Goal: Task Accomplishment & Management: Manage account settings

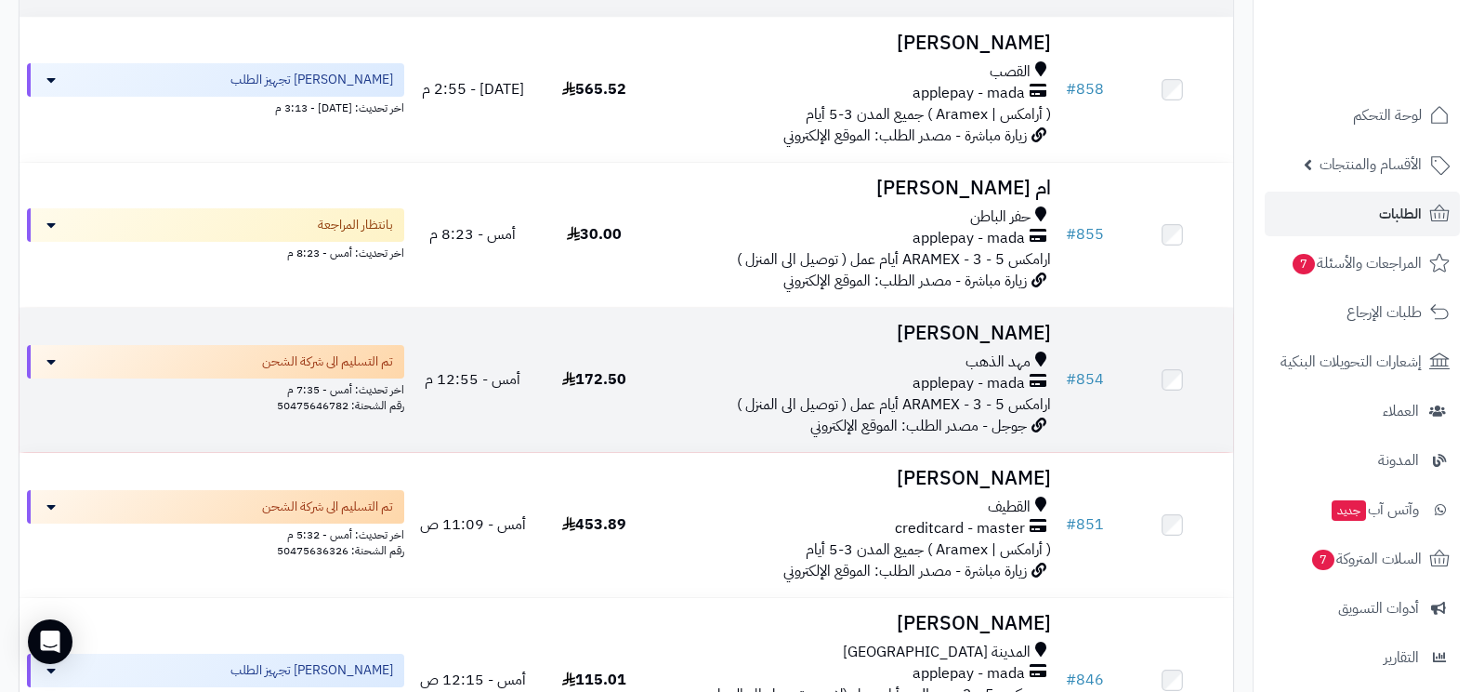
scroll to position [279, 0]
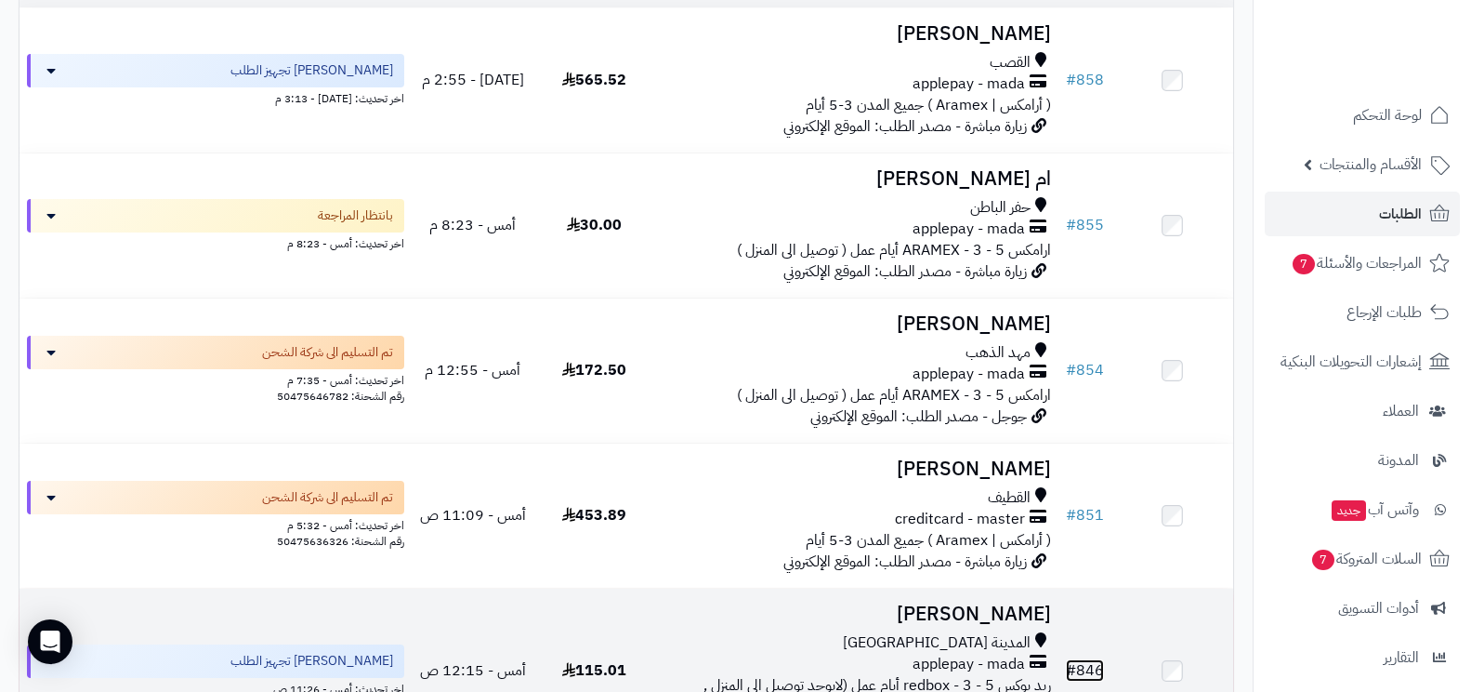
drag, startPoint x: 1023, startPoint y: 648, endPoint x: 1085, endPoint y: 677, distance: 67.8
click at [1085, 677] on link "# 846" at bounding box center [1085, 670] width 38 height 22
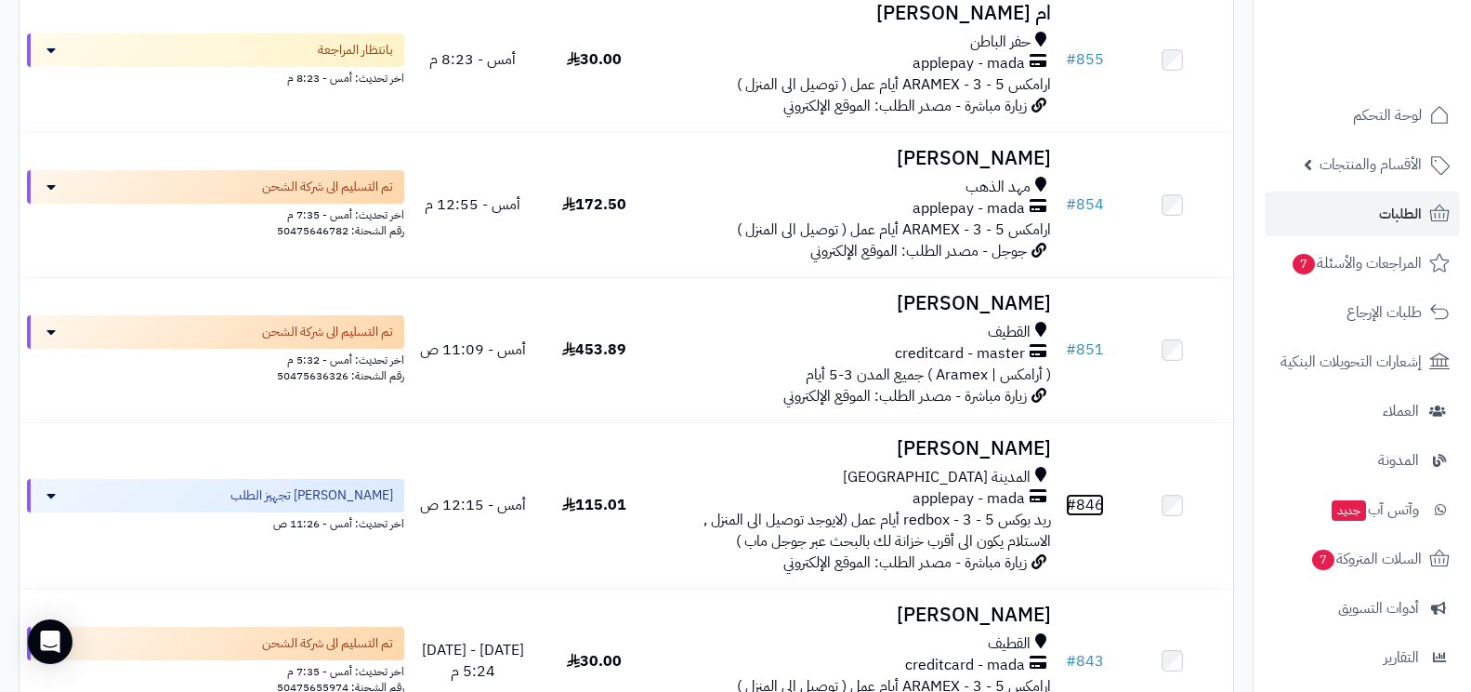
scroll to position [409, 0]
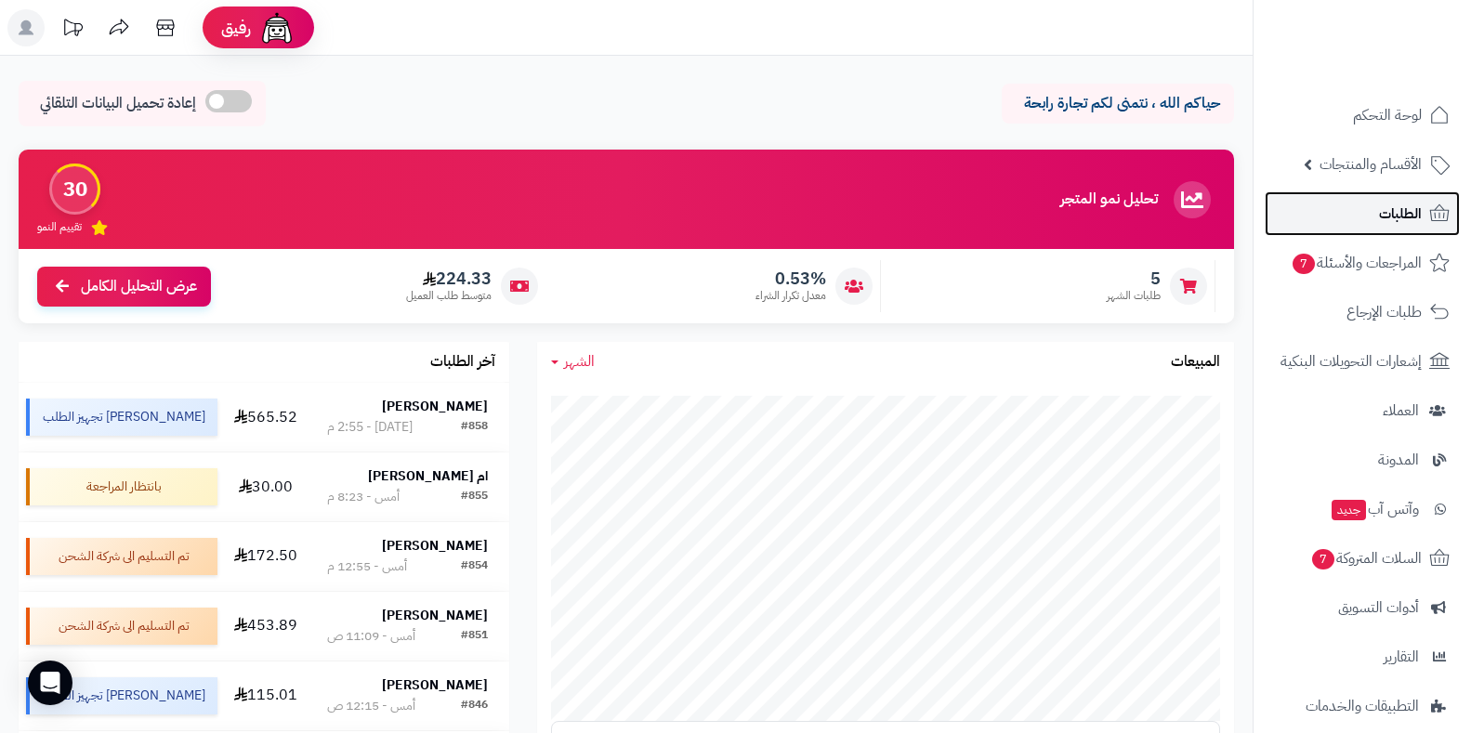
click at [1308, 214] on link "الطلبات" at bounding box center [1362, 213] width 195 height 45
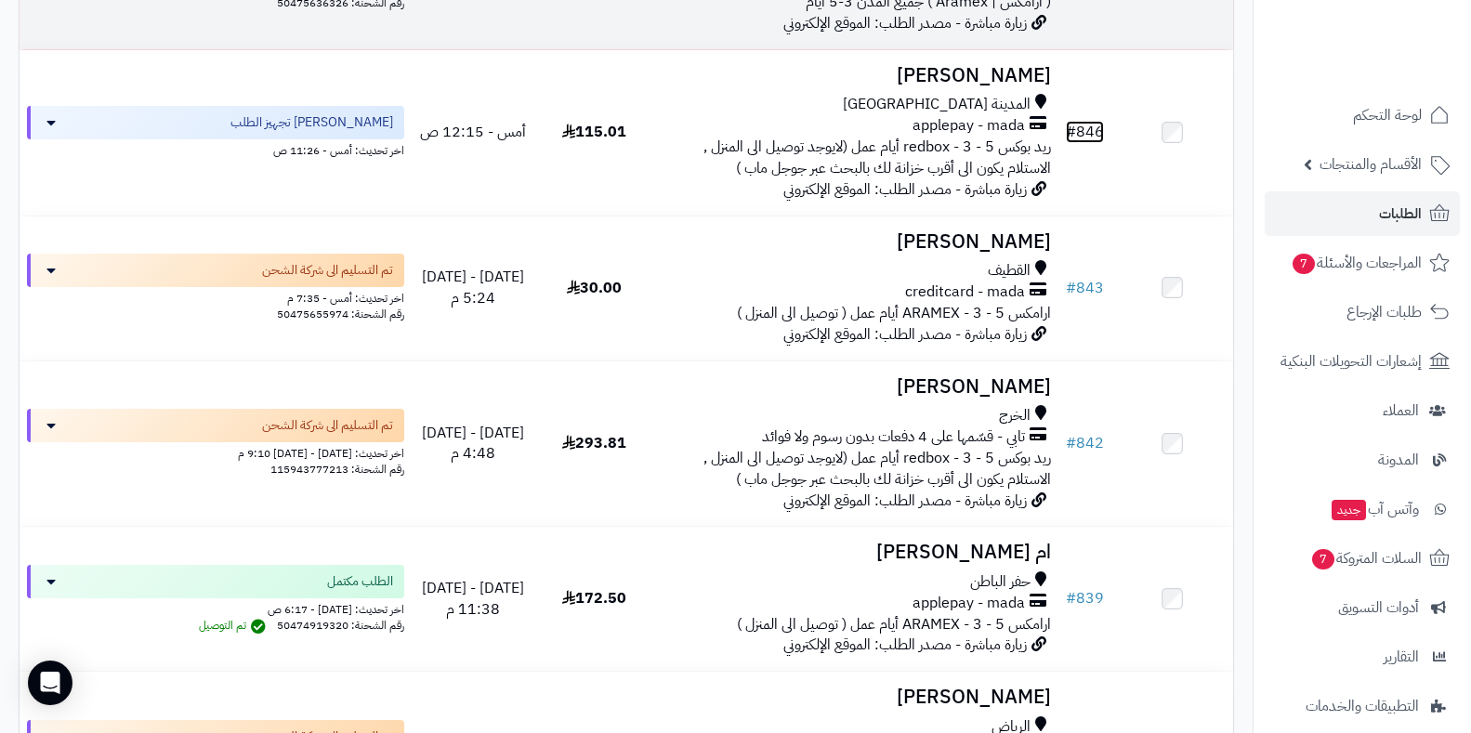
scroll to position [818, 0]
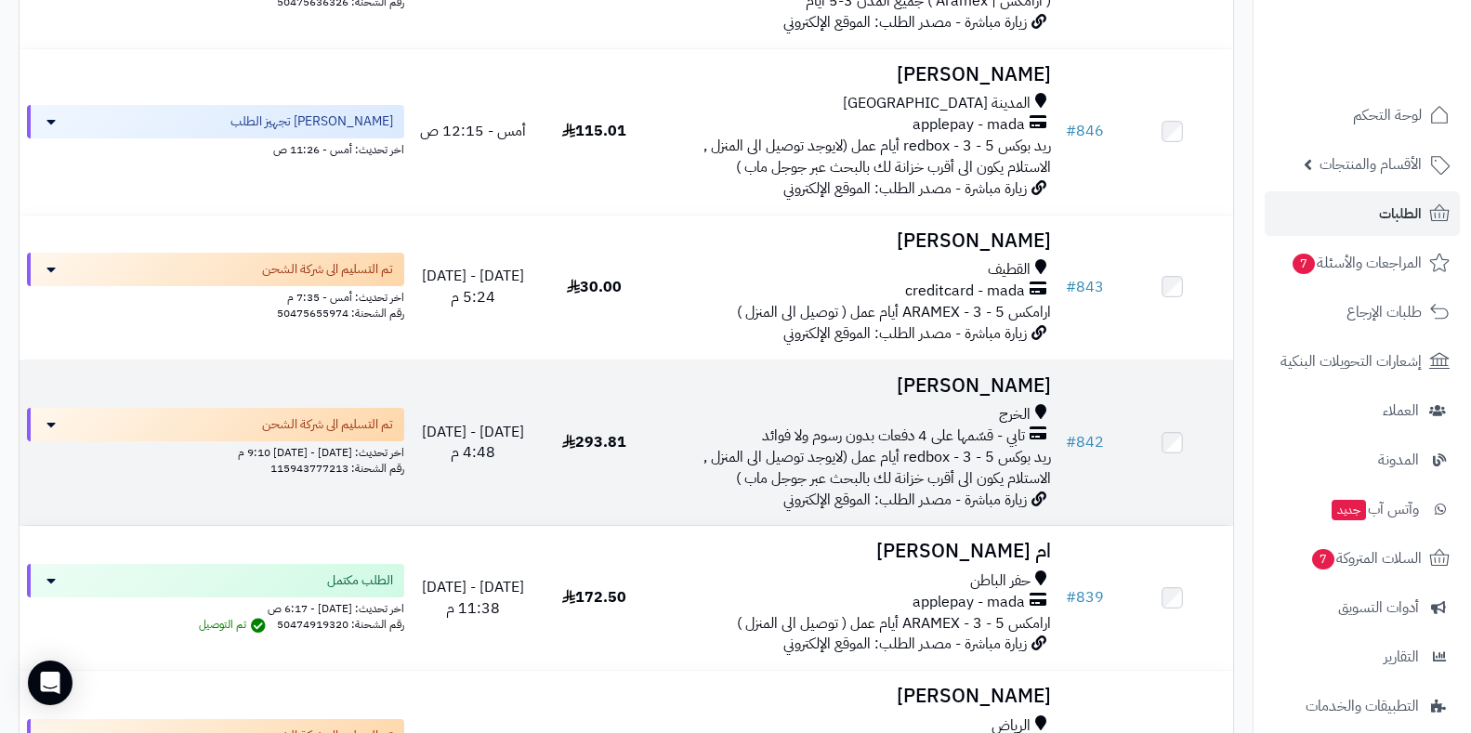
click at [1041, 481] on span "ريد بوكس redbox - 3 - 5 أيام عمل (لايوجد توصيل الى المنزل , الاستلام يكون الى أ…" at bounding box center [878, 468] width 348 height 44
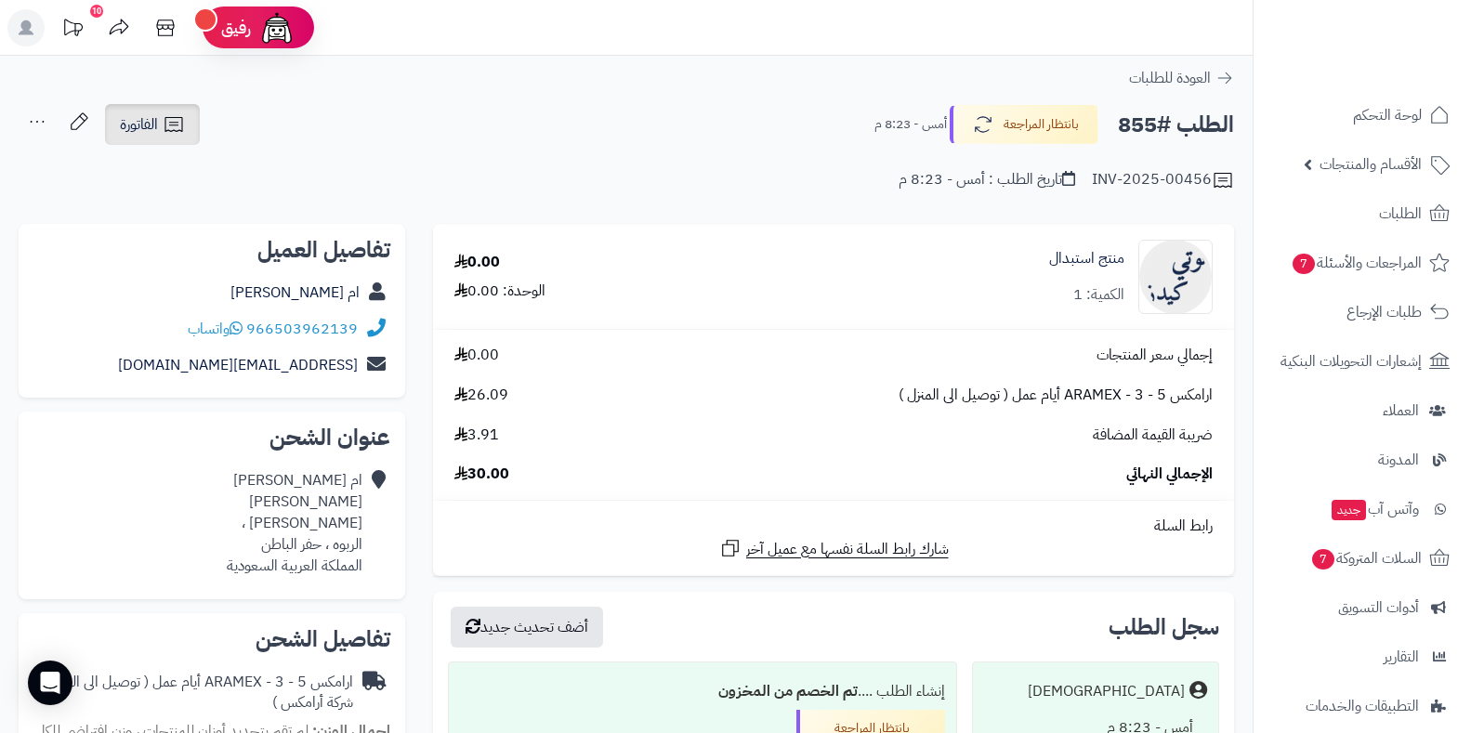
click at [159, 137] on link "الفاتورة" at bounding box center [152, 124] width 95 height 41
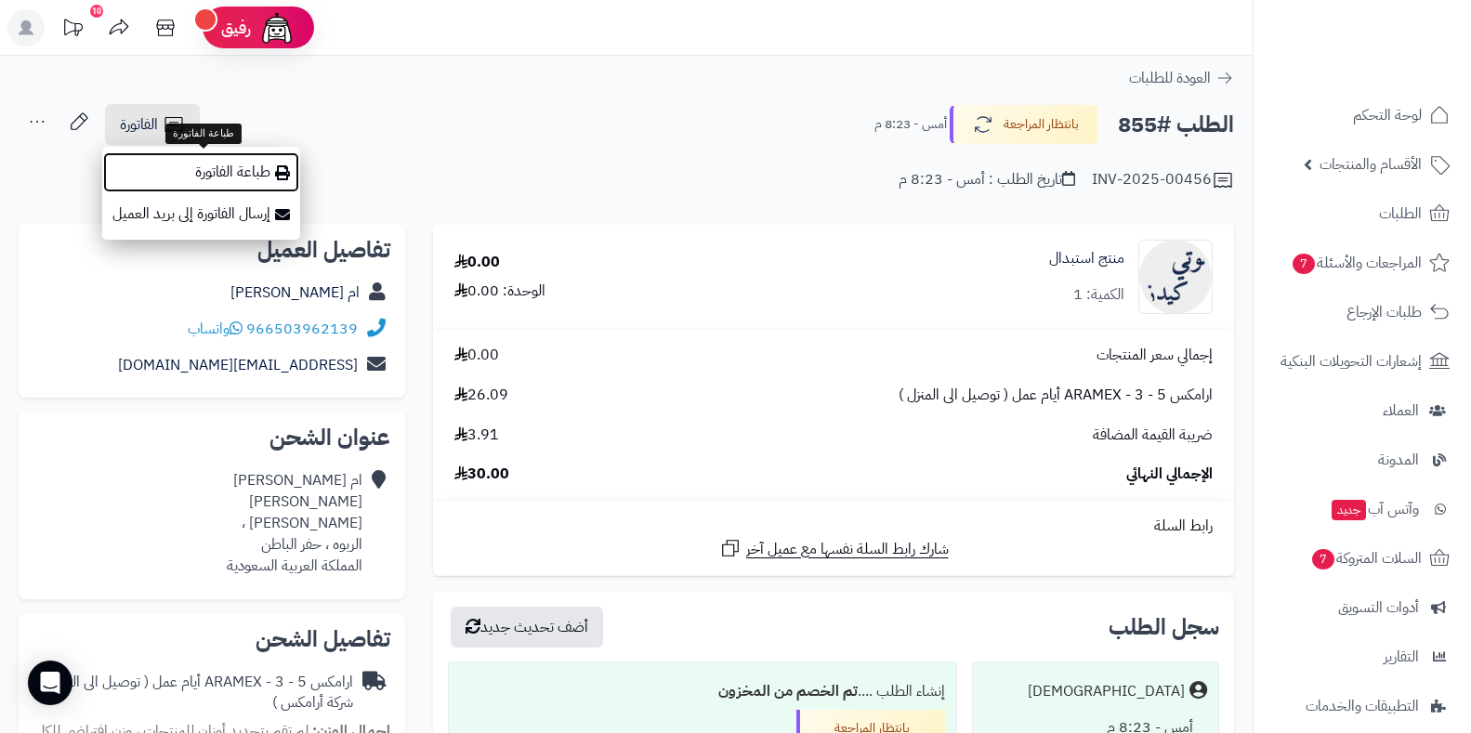
click at [219, 165] on link "طباعة الفاتورة" at bounding box center [201, 173] width 198 height 42
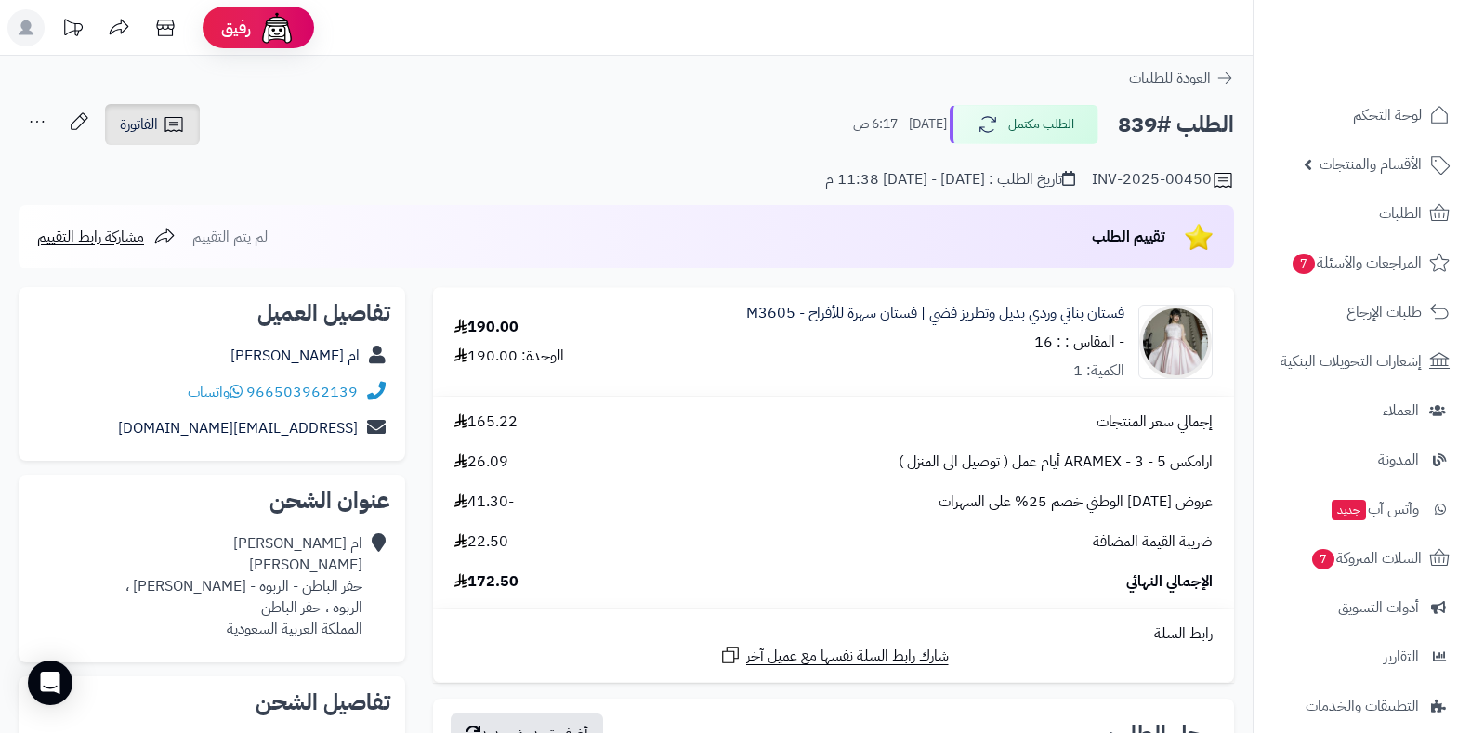
click at [190, 119] on link "الفاتورة" at bounding box center [152, 124] width 95 height 41
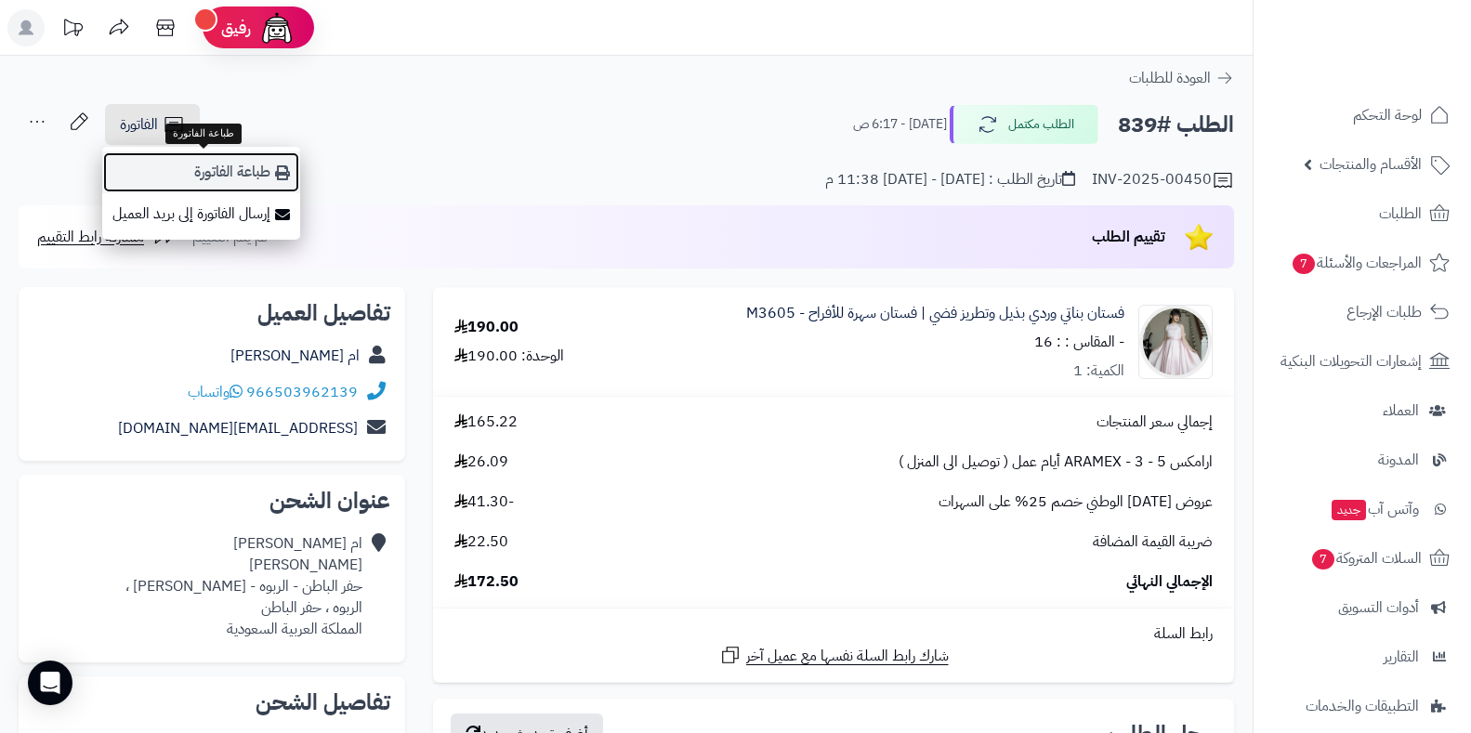
click at [209, 167] on link "طباعة الفاتورة" at bounding box center [201, 173] width 198 height 42
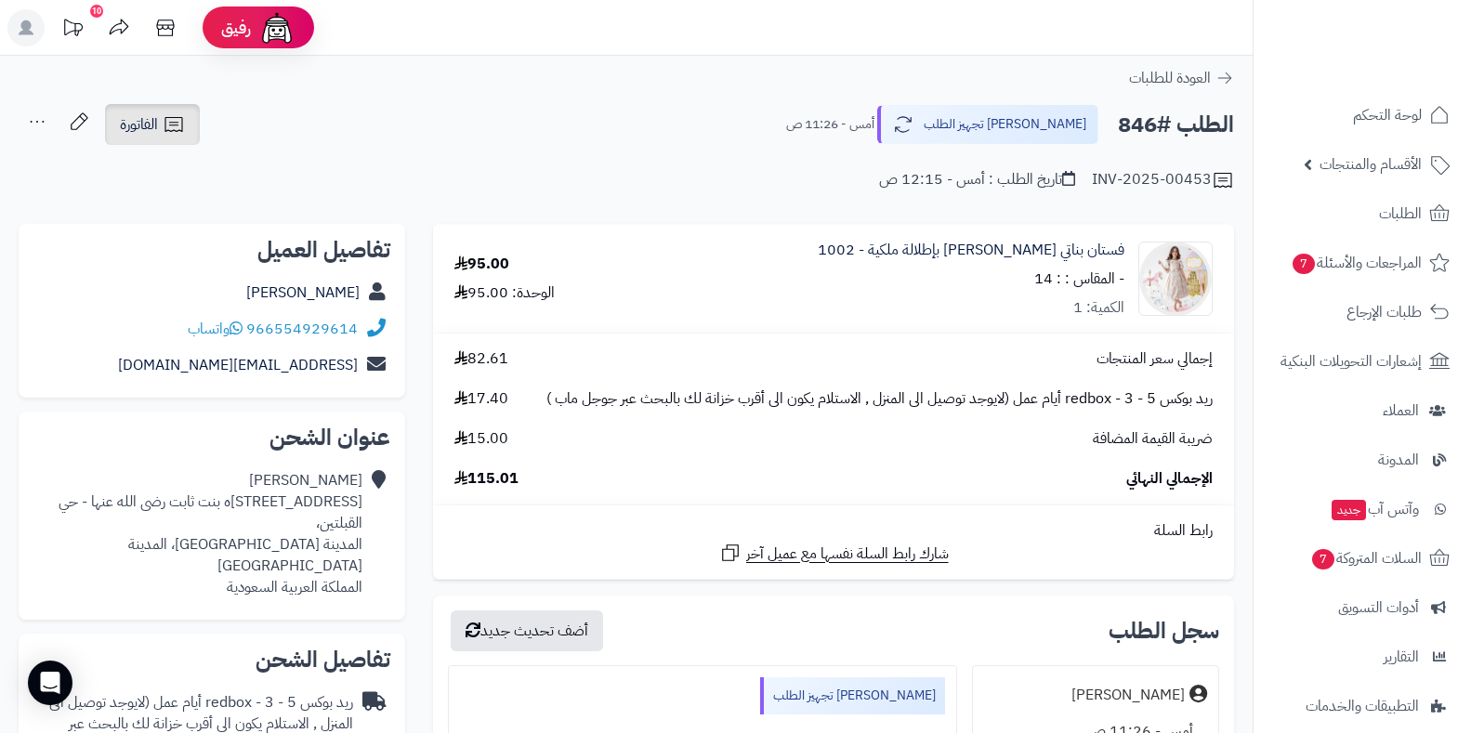
click at [169, 129] on icon at bounding box center [174, 124] width 22 height 22
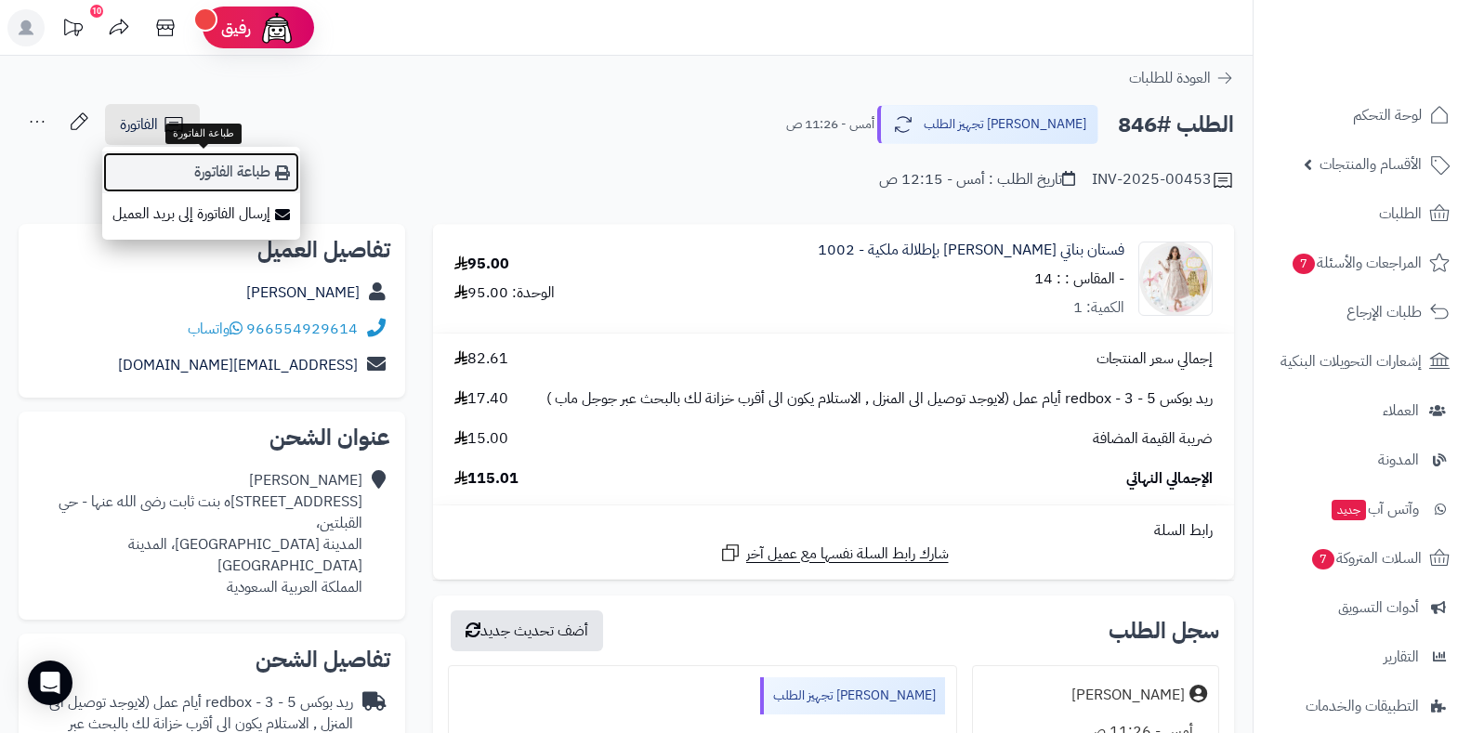
click at [210, 171] on link "طباعة الفاتورة" at bounding box center [201, 173] width 198 height 42
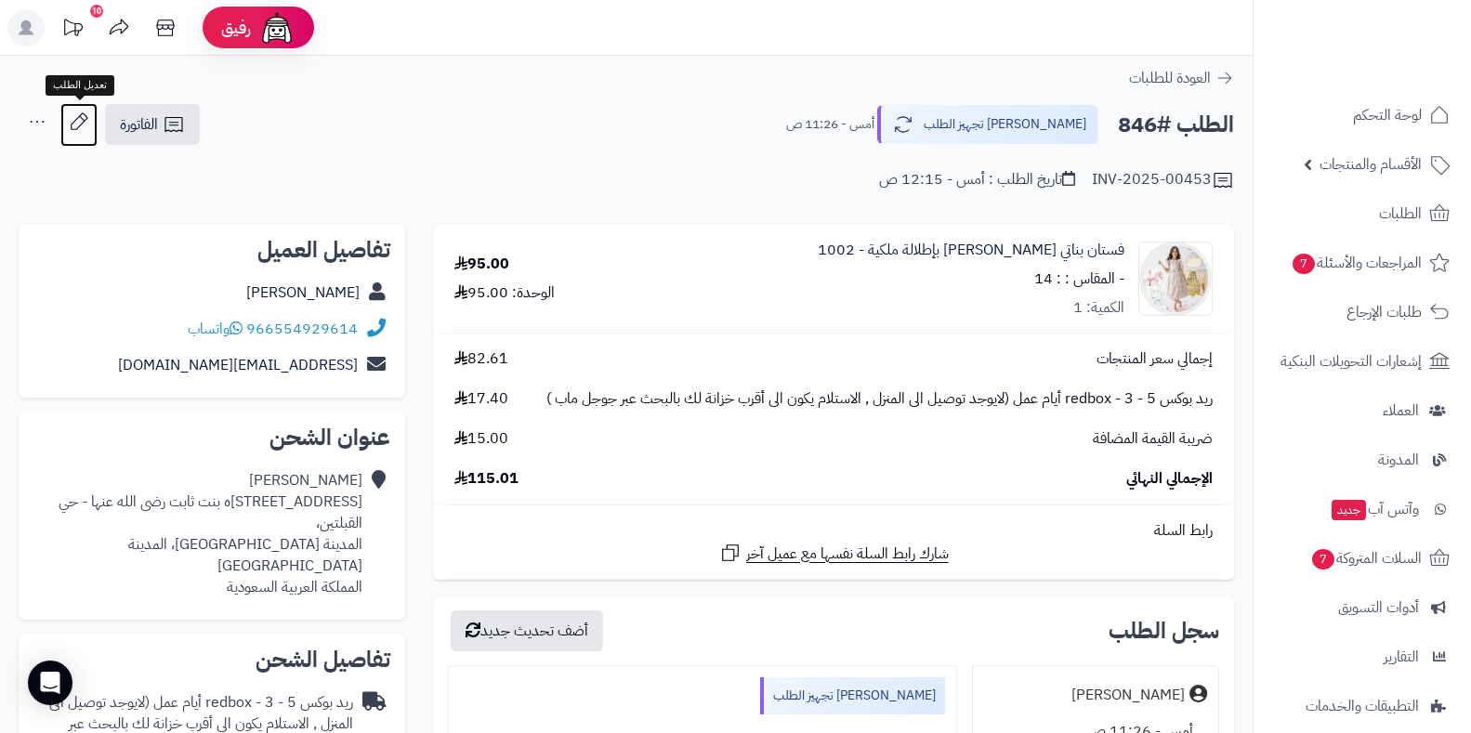
click at [81, 115] on icon at bounding box center [79, 120] width 17 height 17
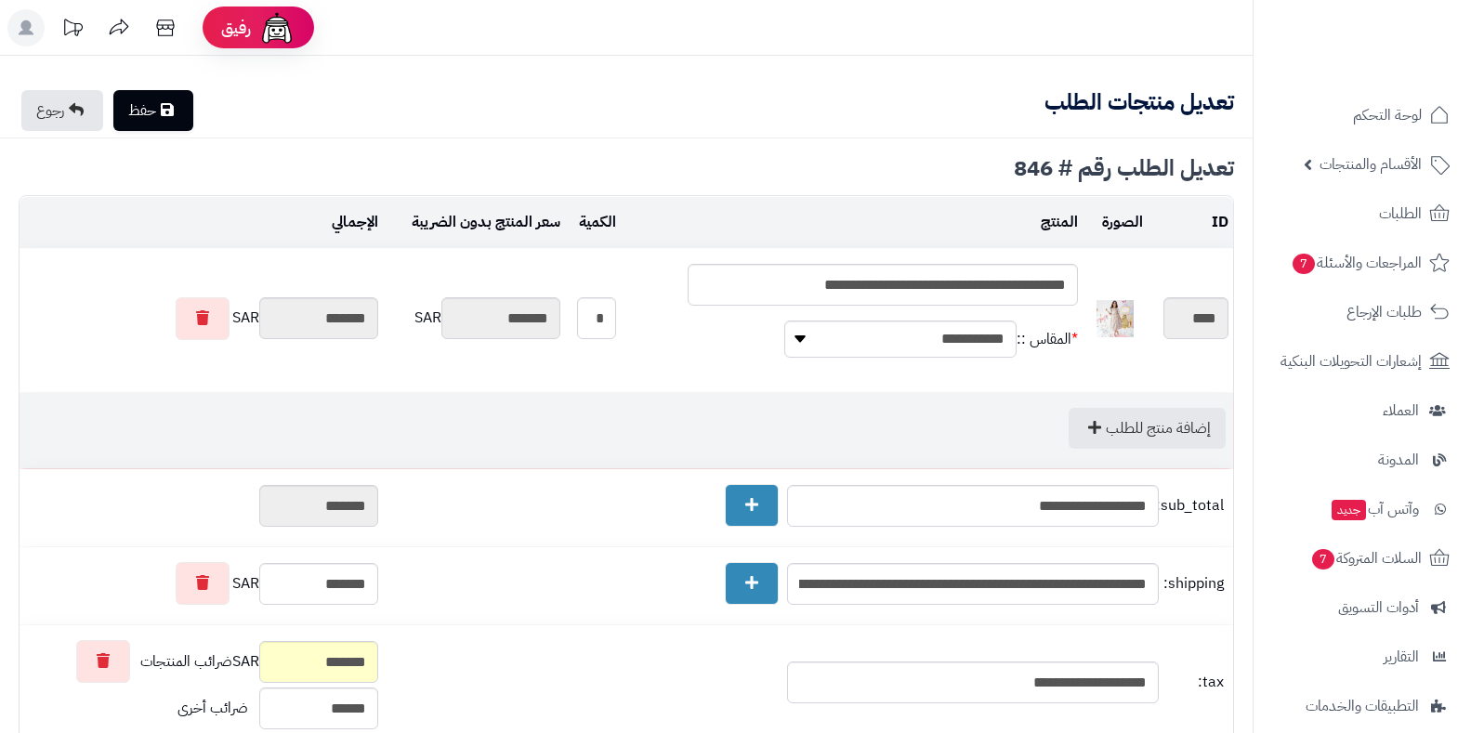
type textarea "**********"
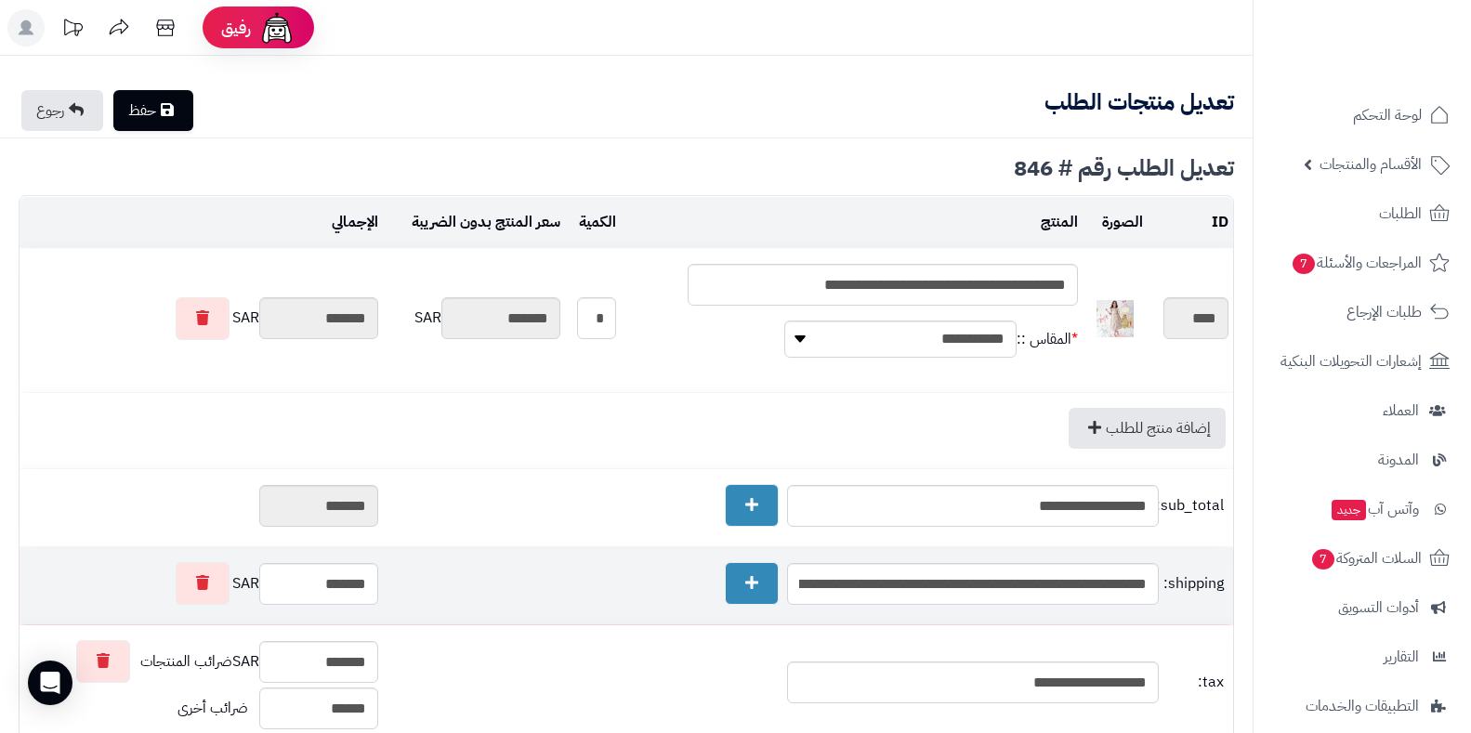
scroll to position [494, 0]
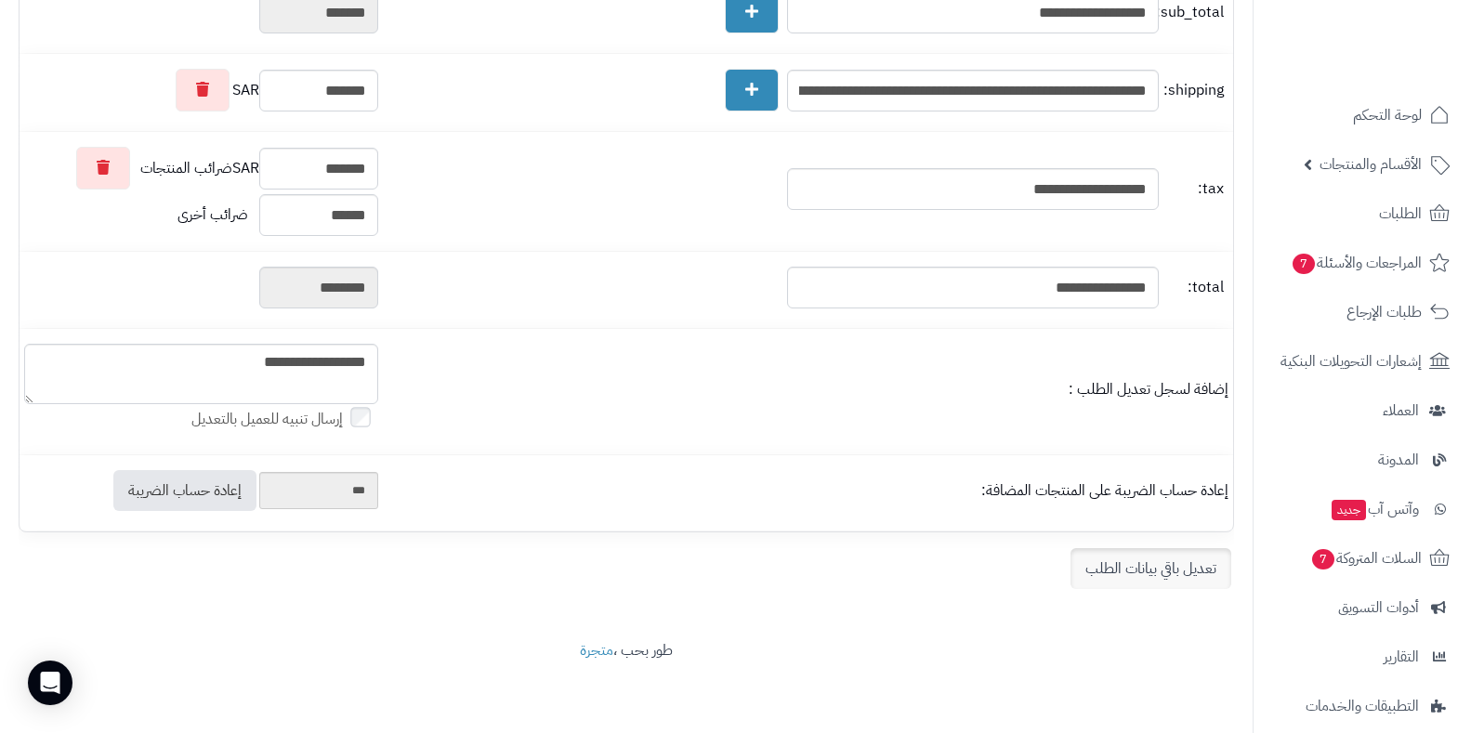
click at [1202, 557] on link "تعديل باقي بيانات الطلب" at bounding box center [1151, 568] width 161 height 41
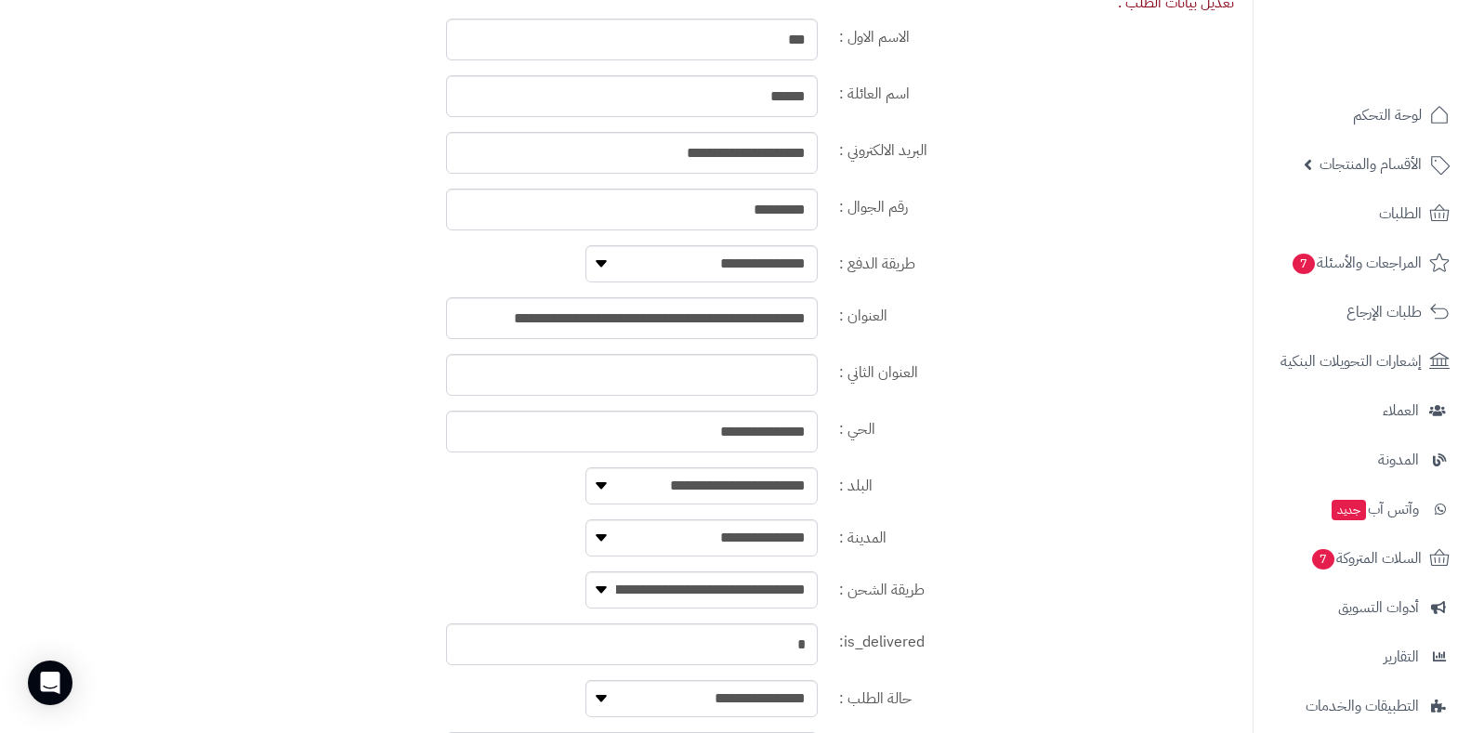
scroll to position [1258, 0]
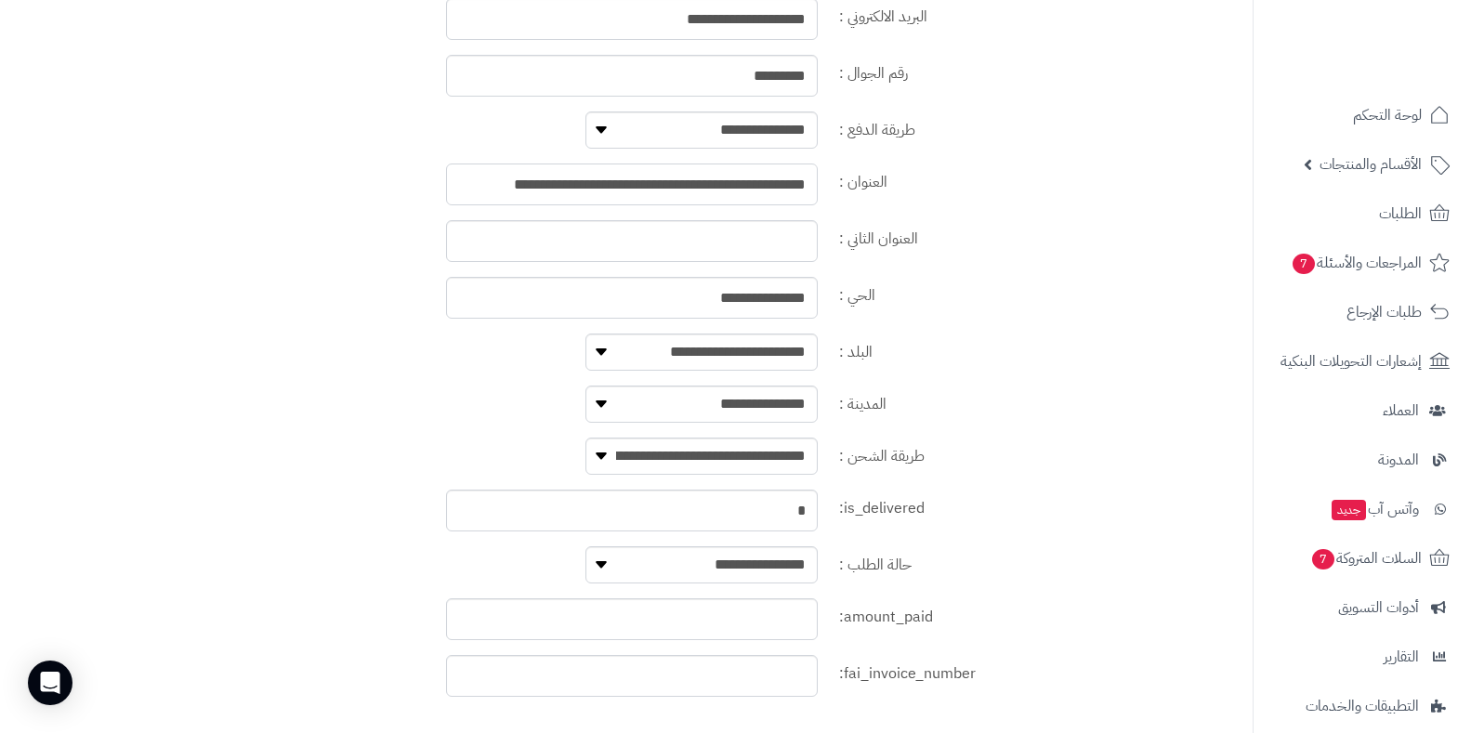
click at [792, 201] on input "**********" at bounding box center [632, 185] width 372 height 42
click at [707, 305] on input "**********" at bounding box center [632, 298] width 372 height 42
paste input "**********"
type input "**********"
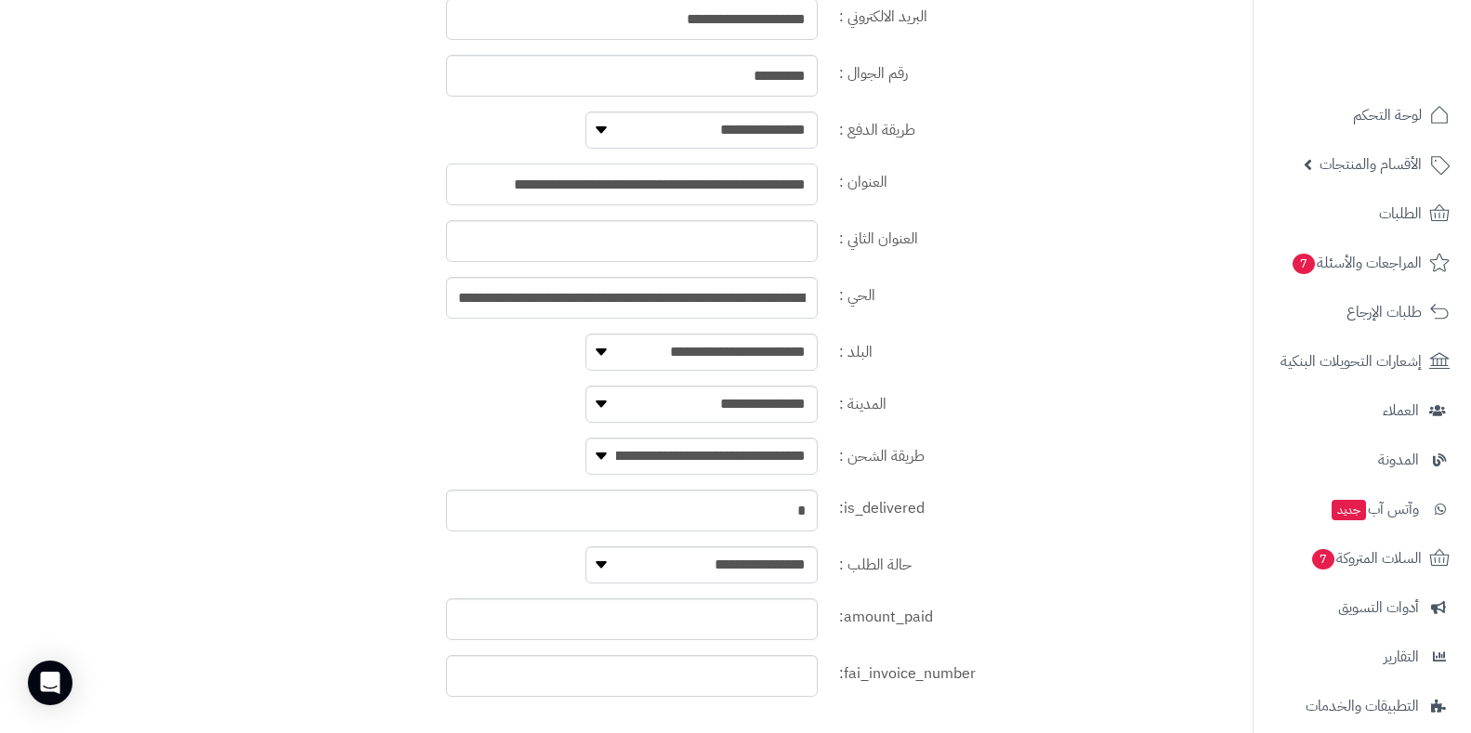
scroll to position [0, 0]
click at [716, 195] on input "**********" at bounding box center [632, 185] width 372 height 42
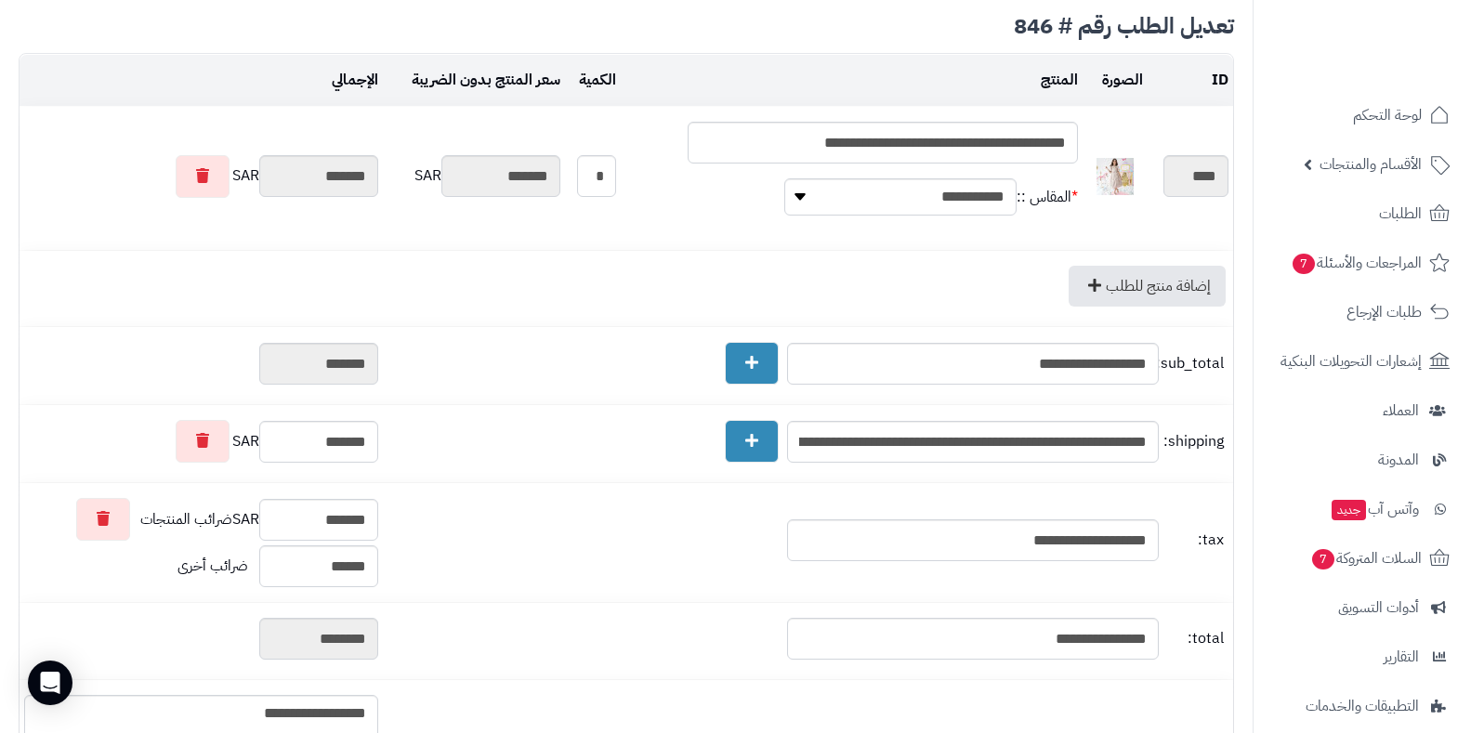
scroll to position [8, 0]
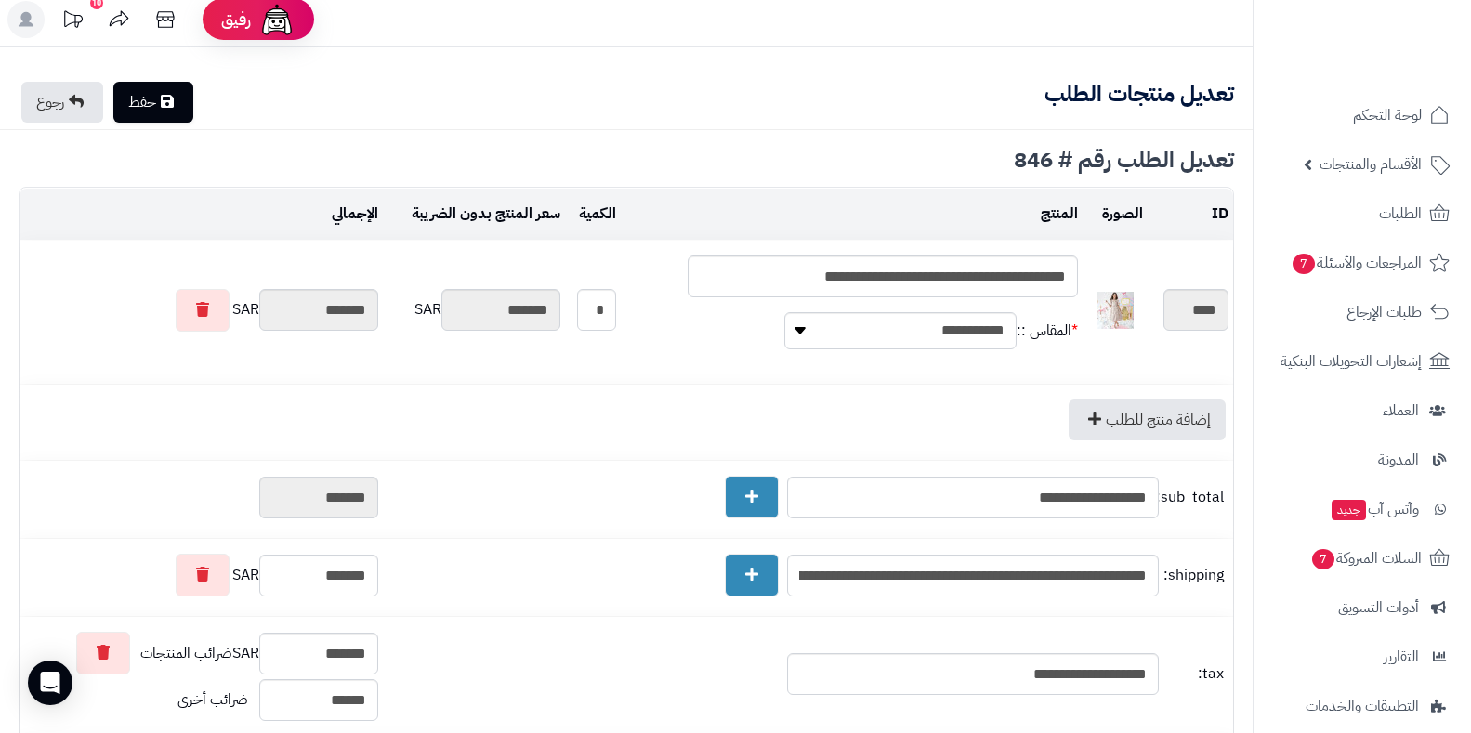
click at [125, 112] on link "حفظ" at bounding box center [153, 102] width 80 height 41
type input "**********"
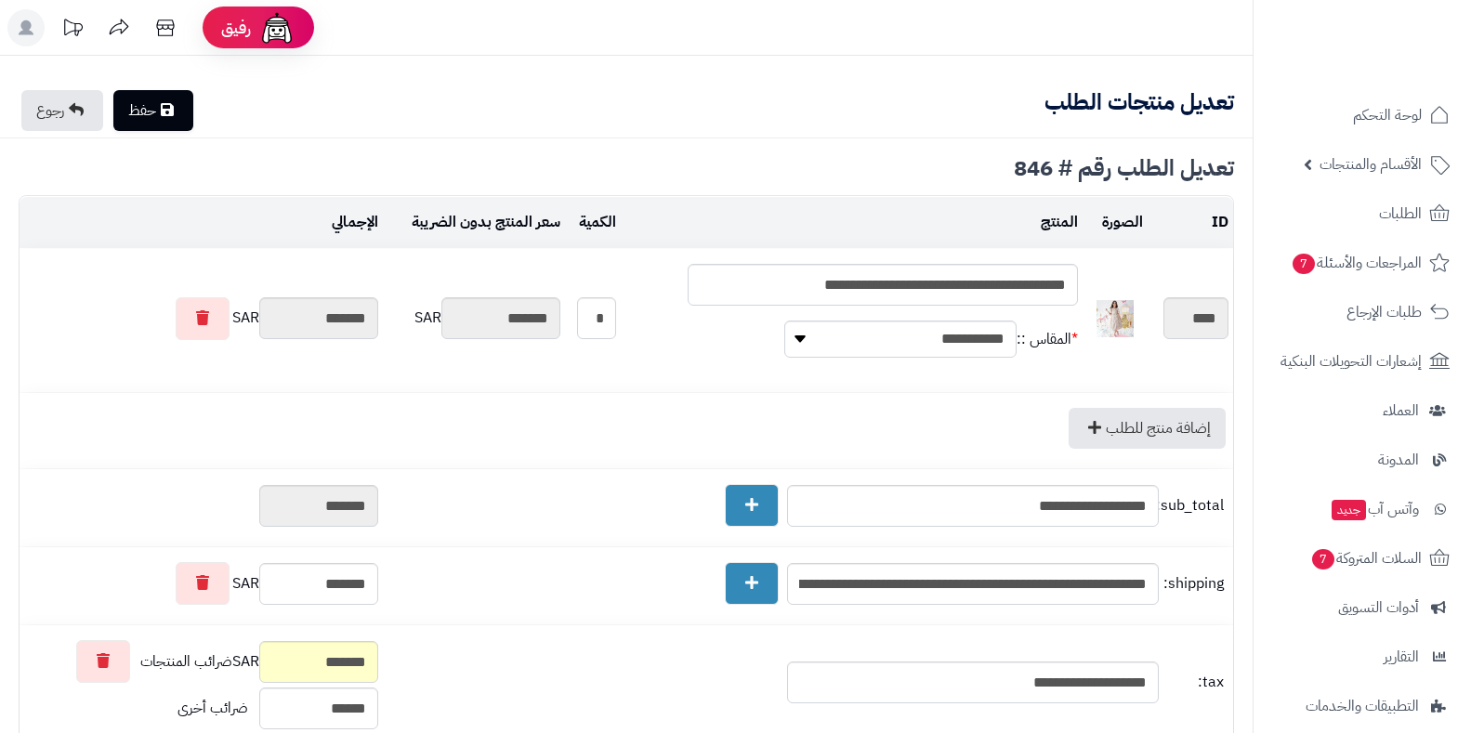
type textarea "**********"
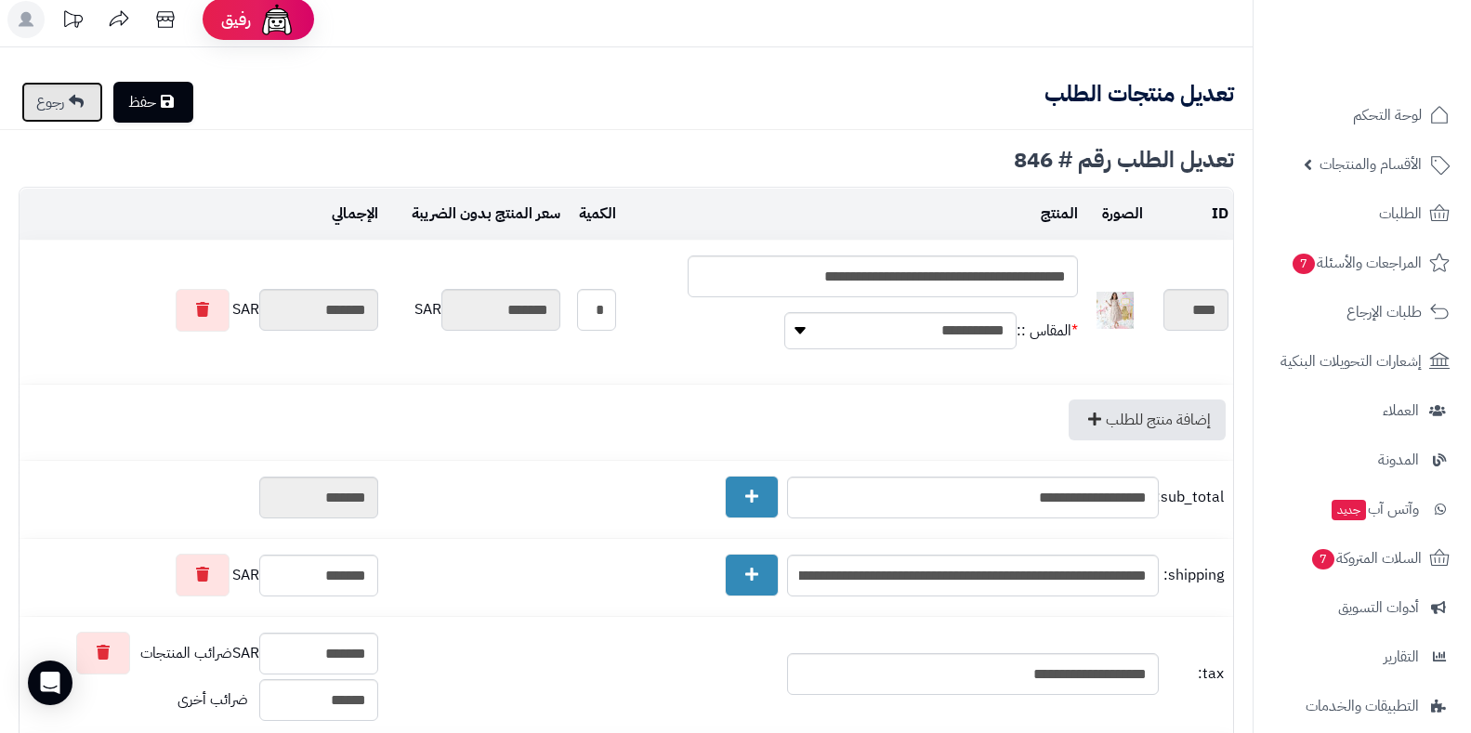
click at [95, 111] on link "رجوع" at bounding box center [62, 102] width 82 height 41
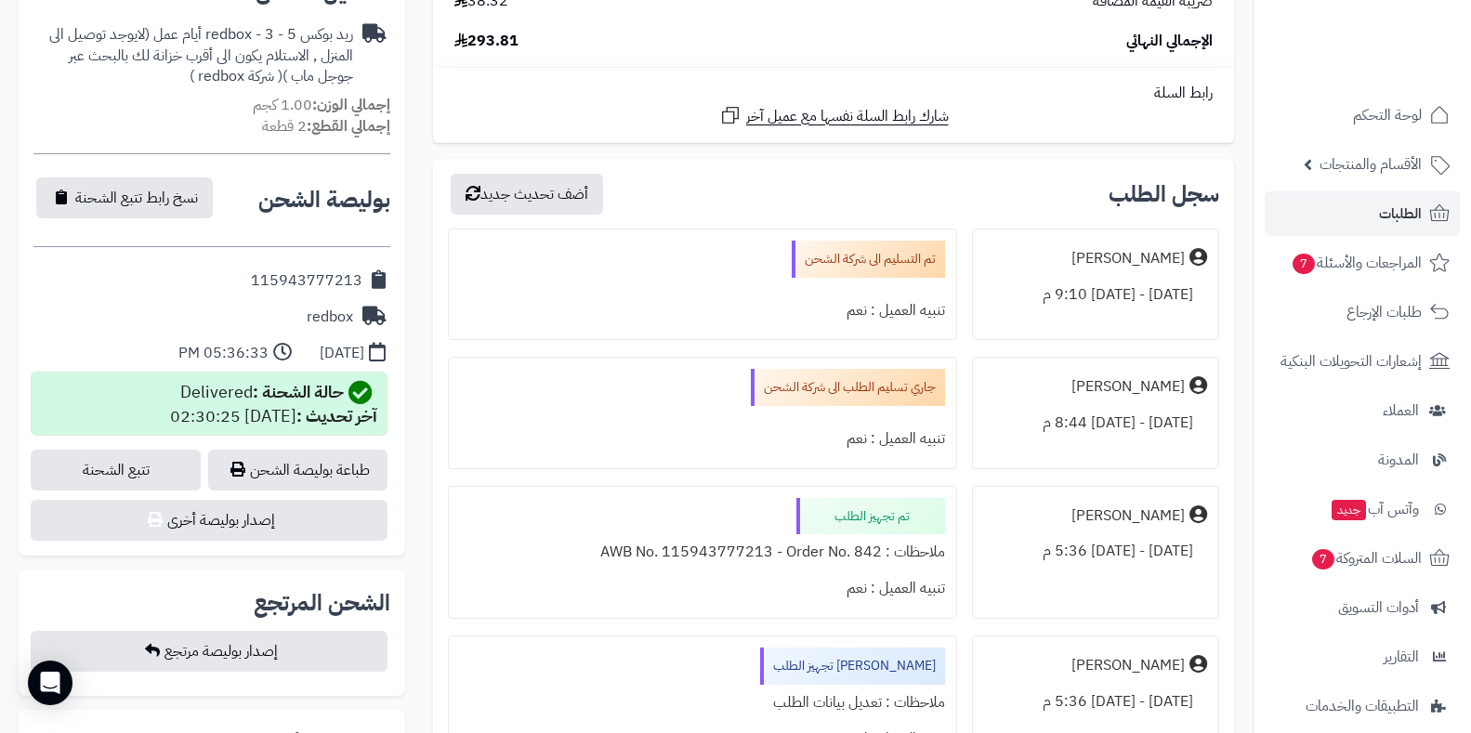
scroll to position [632, 0]
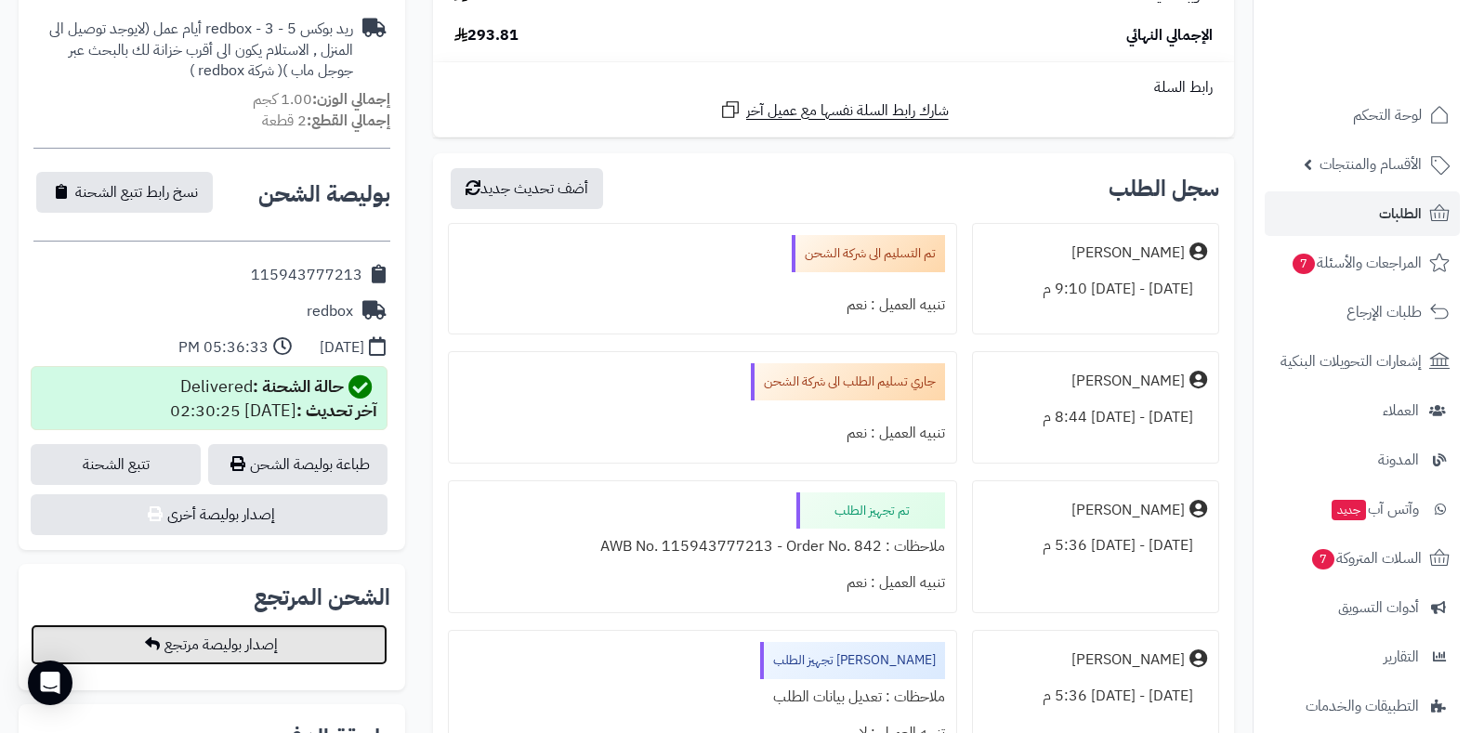
click at [303, 645] on button "إصدار بوليصة مرتجع" at bounding box center [209, 645] width 357 height 41
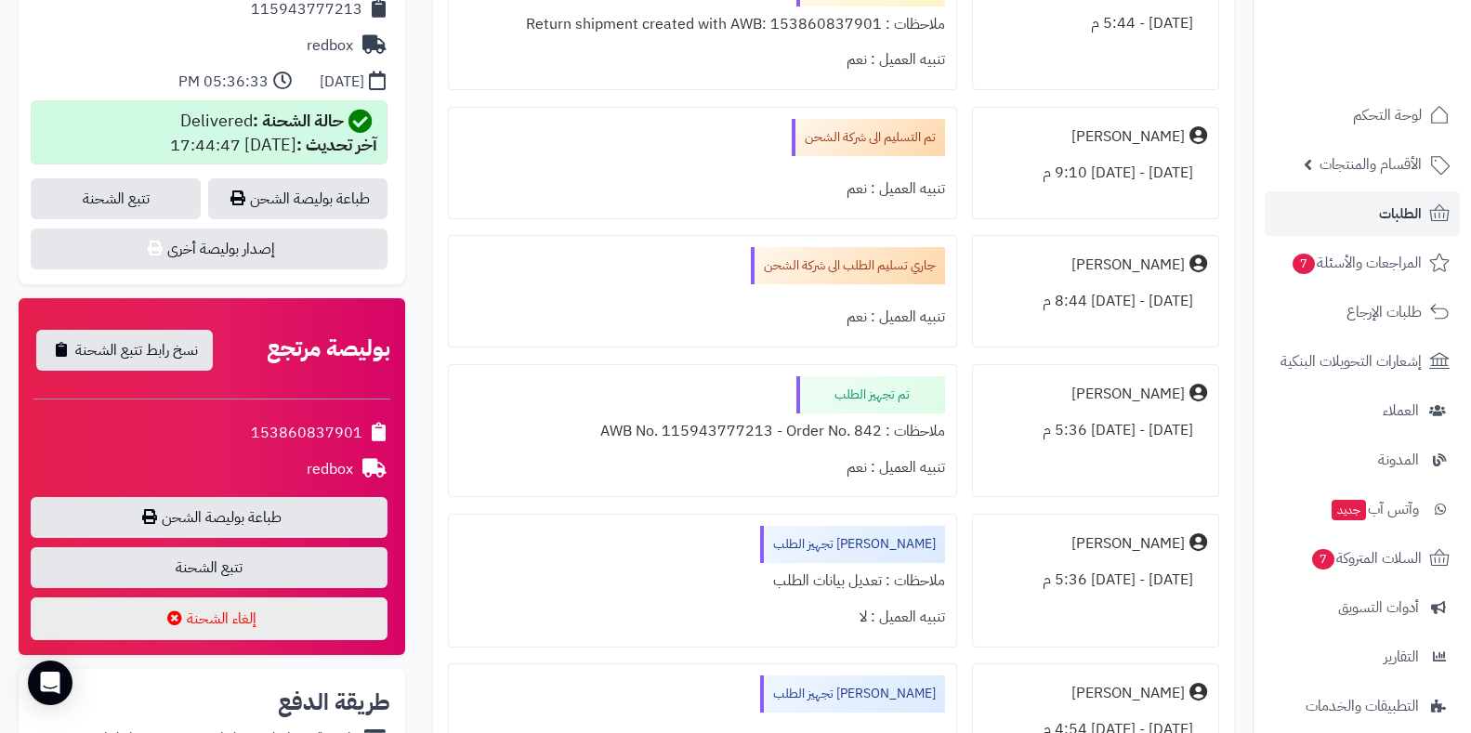
scroll to position [930, 0]
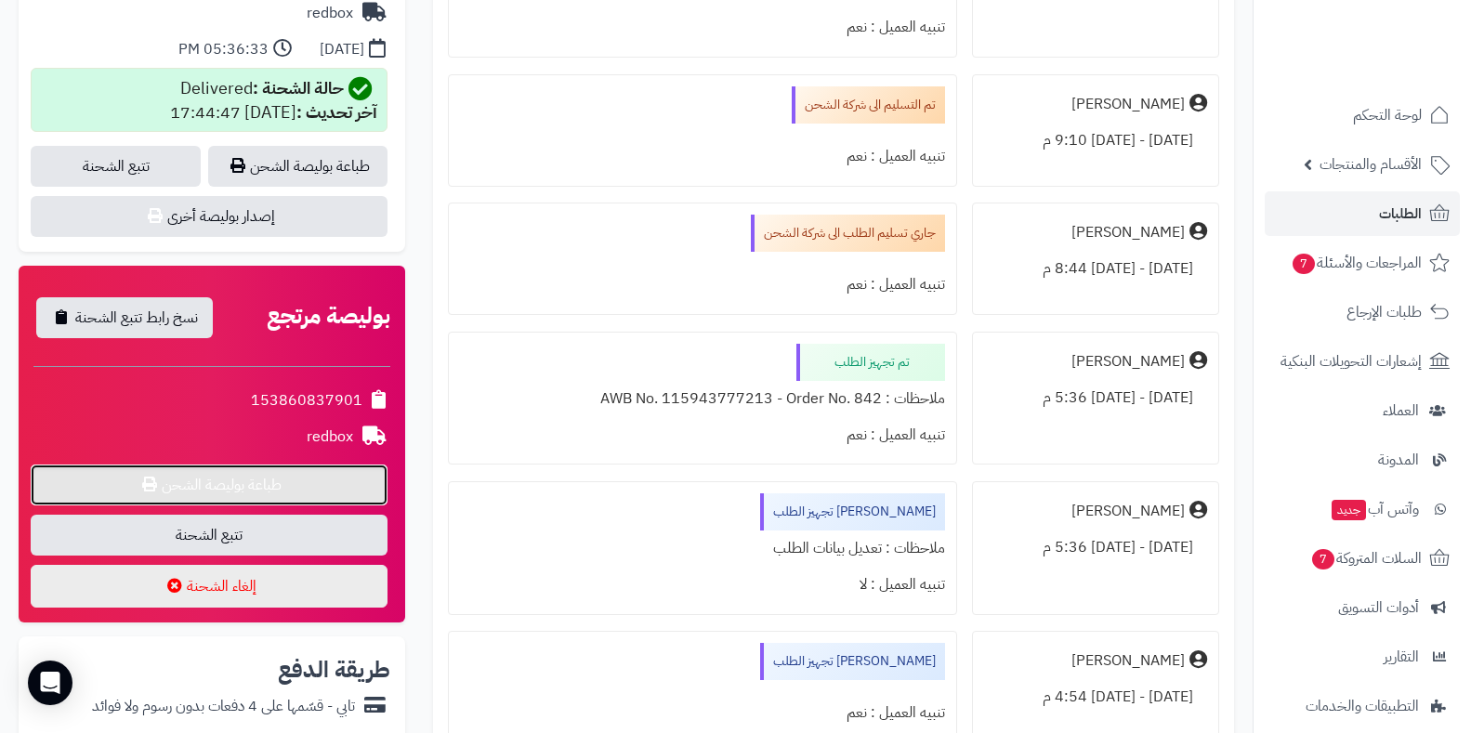
click at [362, 474] on link "طباعة بوليصة الشحن" at bounding box center [209, 485] width 357 height 41
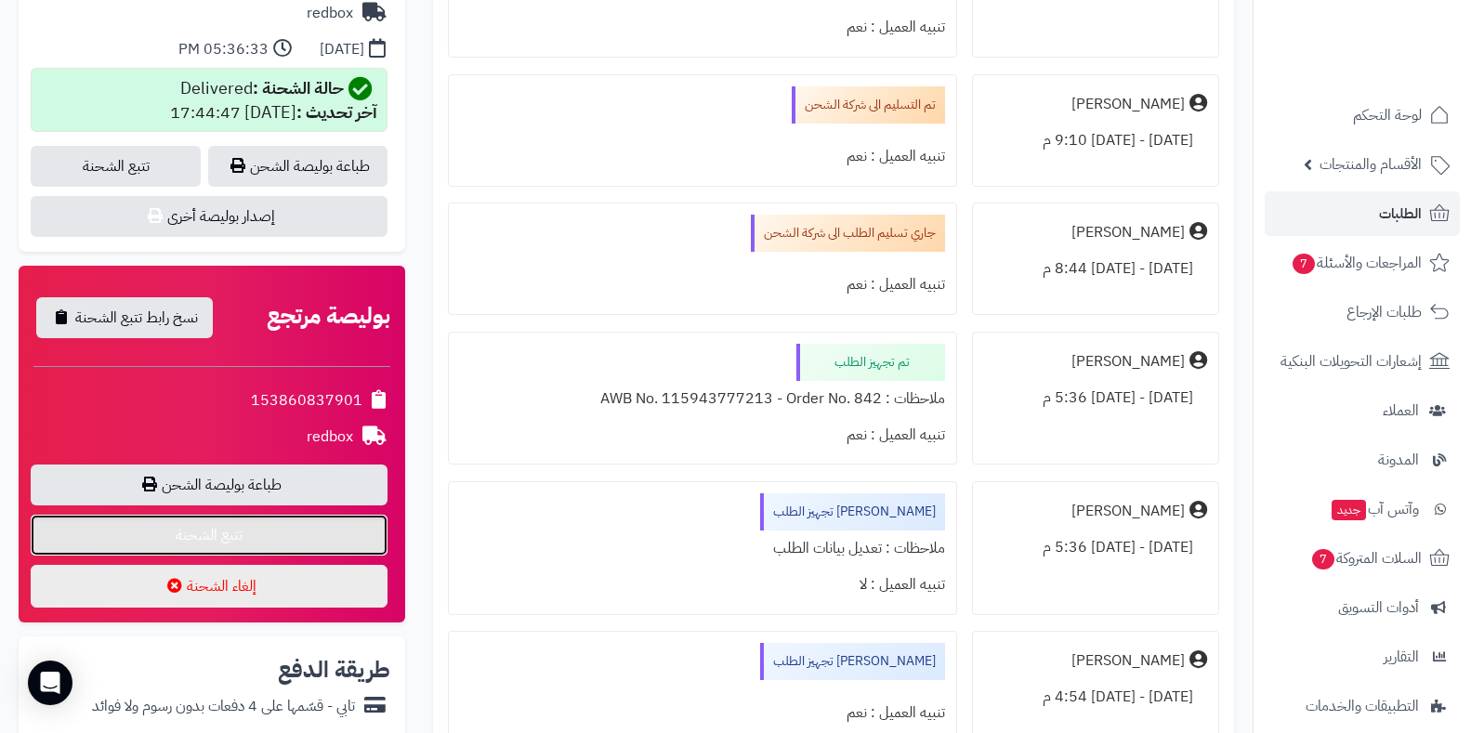
click at [287, 541] on link "تتبع الشحنة" at bounding box center [209, 535] width 357 height 41
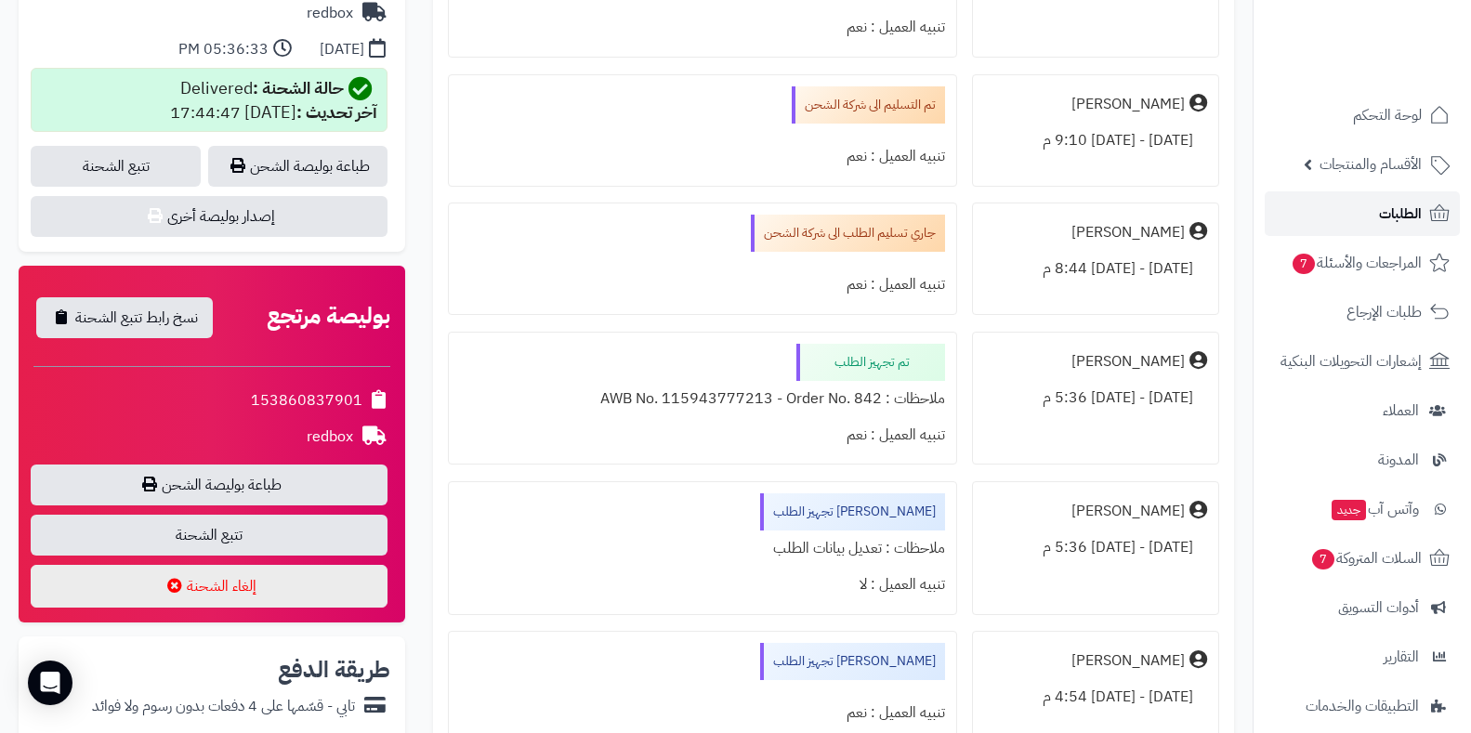
drag, startPoint x: 1330, startPoint y: 115, endPoint x: 1388, endPoint y: 200, distance: 102.4
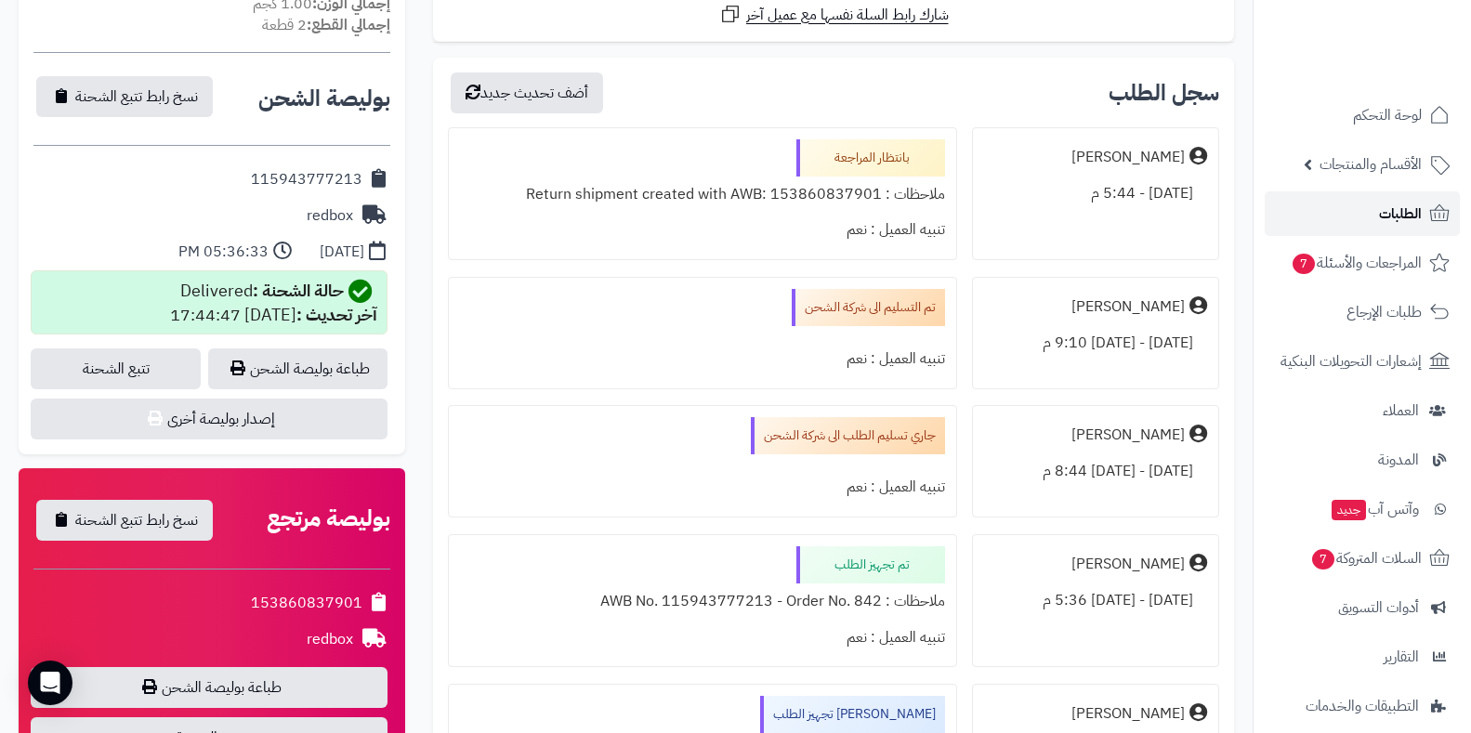
scroll to position [559, 0]
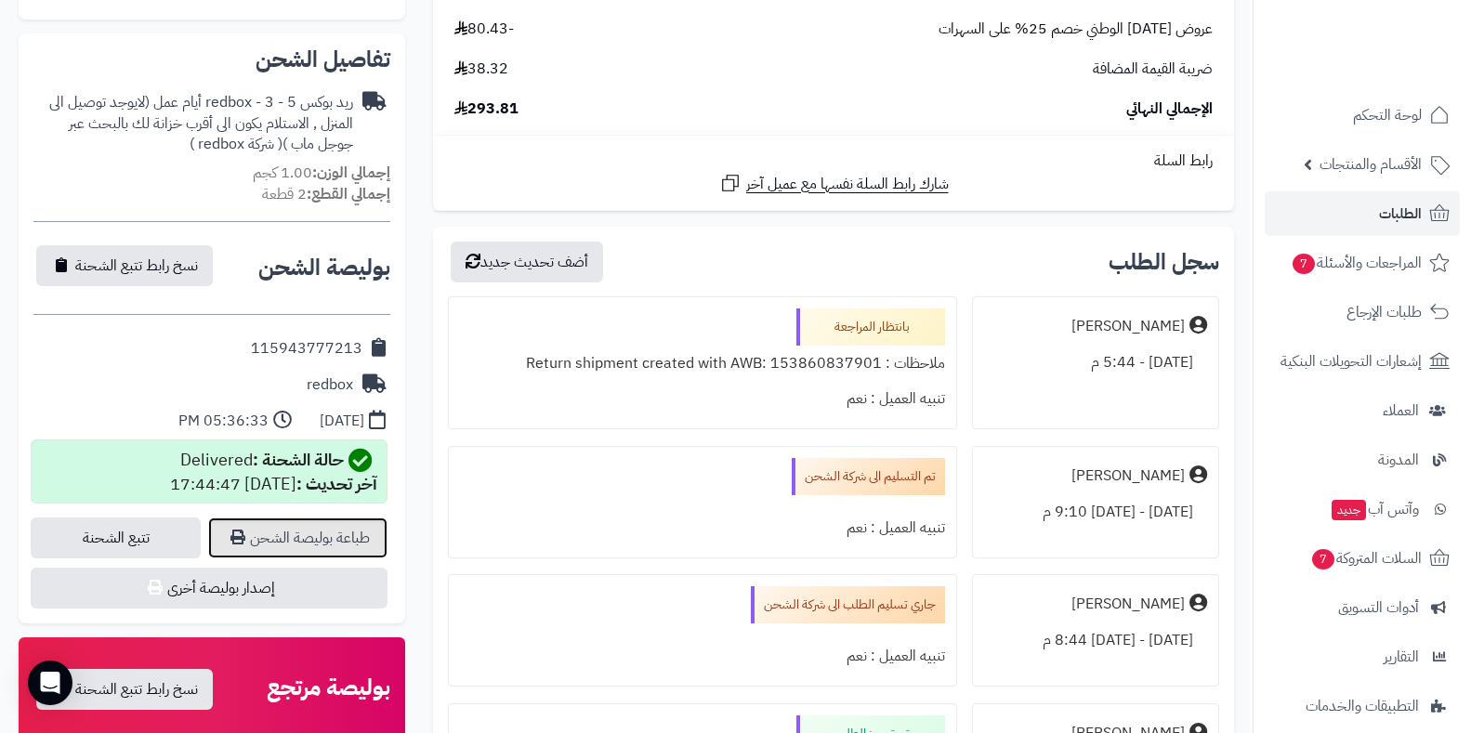
click at [351, 529] on link "طباعة بوليصة الشحن" at bounding box center [297, 538] width 179 height 41
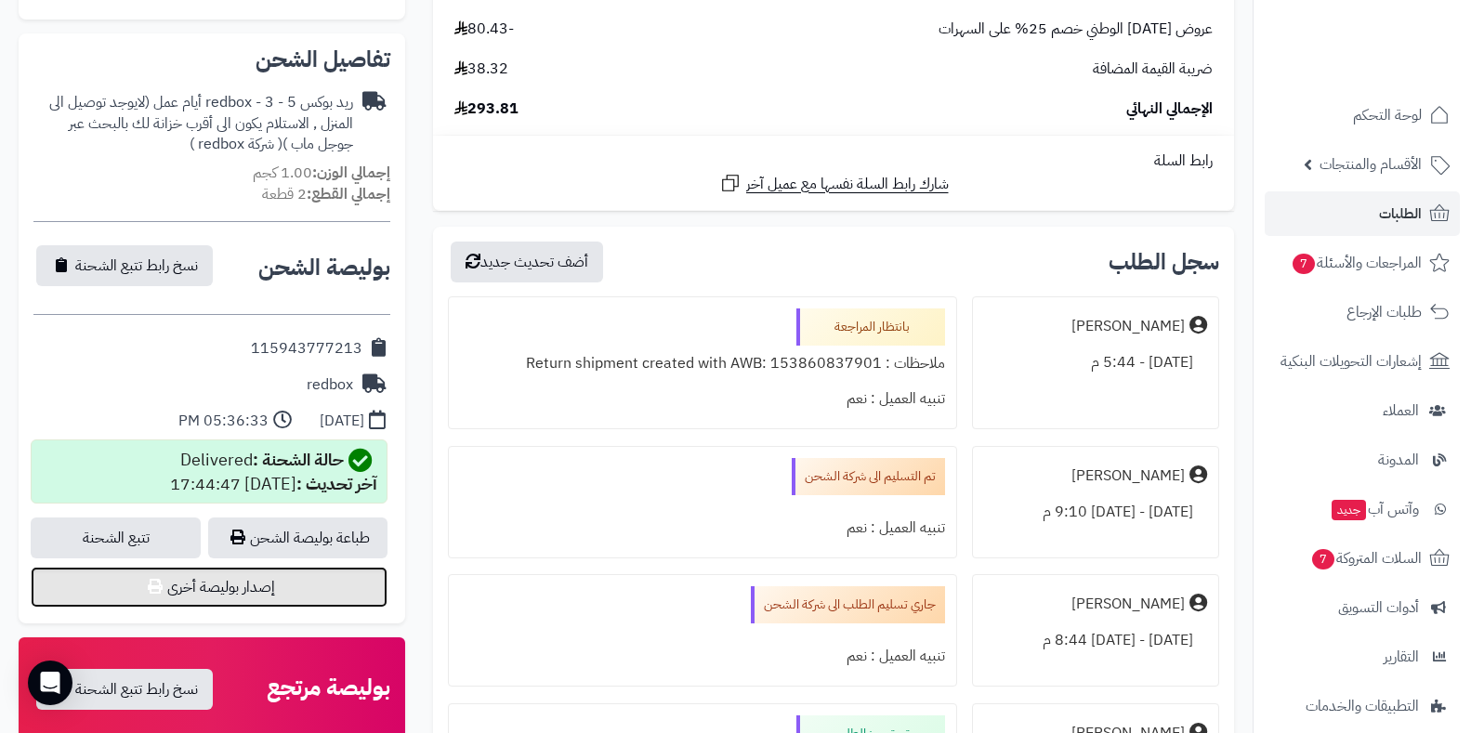
click at [244, 590] on button "إصدار بوليصة أخرى" at bounding box center [209, 587] width 357 height 41
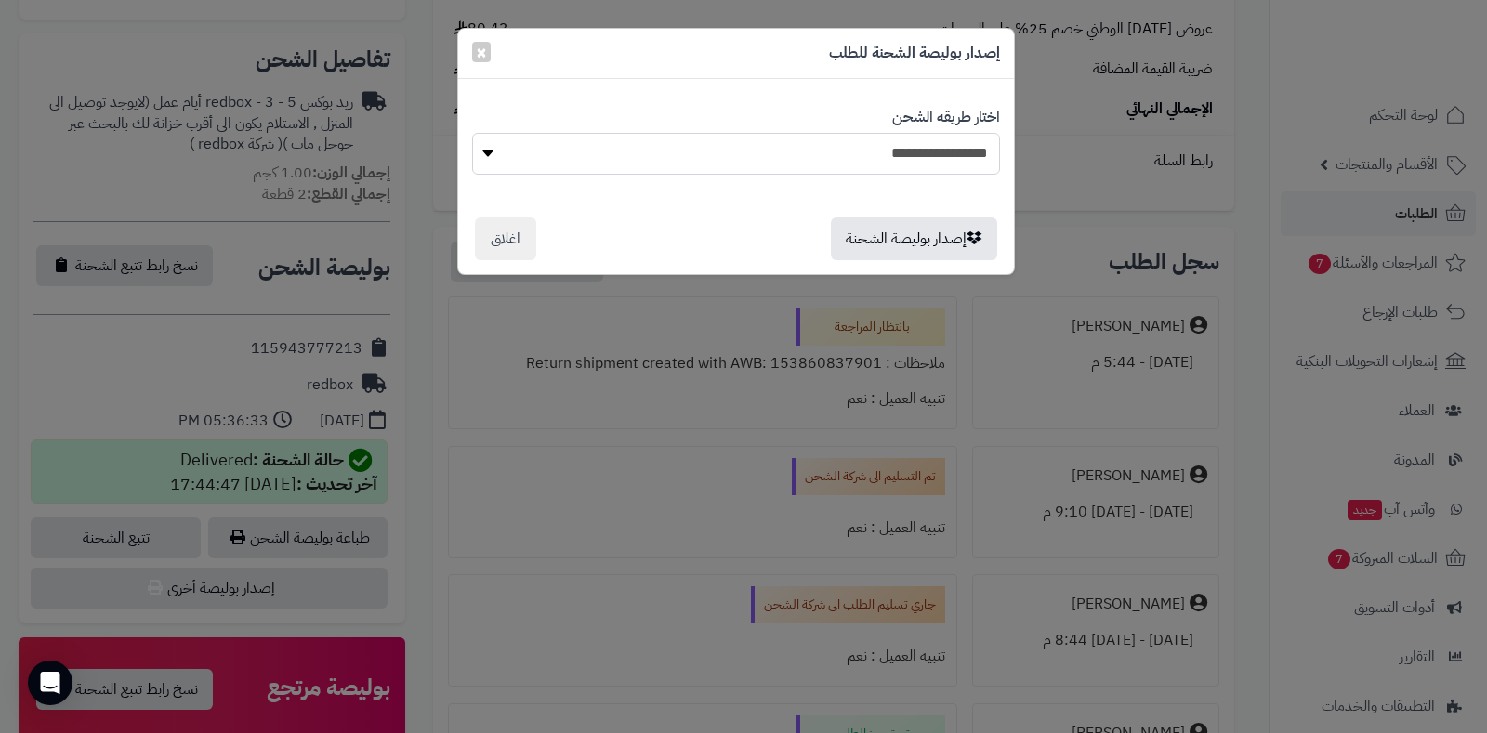
click at [727, 165] on select "**********" at bounding box center [736, 154] width 528 height 42
select select "******"
click at [472, 133] on select "**********" at bounding box center [736, 154] width 528 height 42
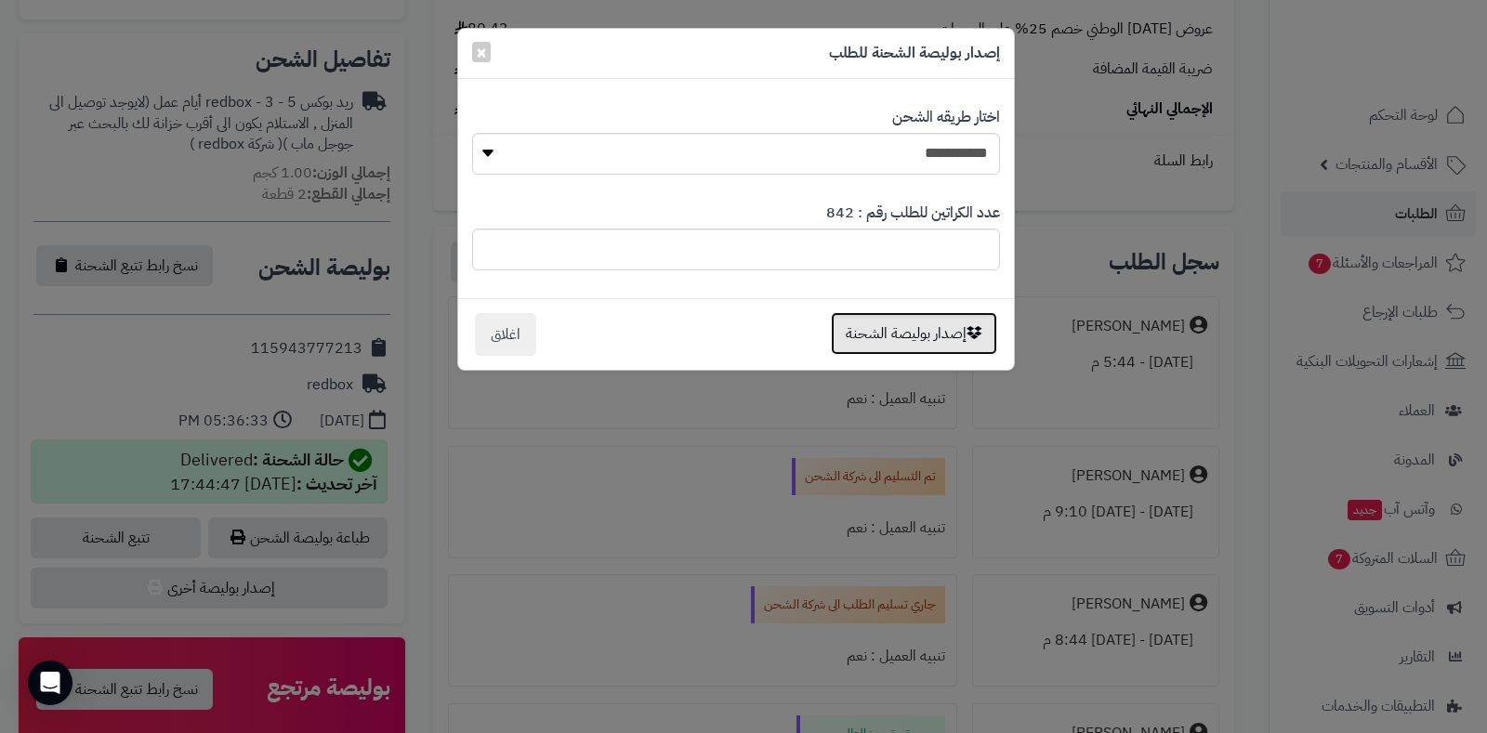
click at [877, 332] on button "إصدار بوليصة الشحنة" at bounding box center [914, 333] width 166 height 43
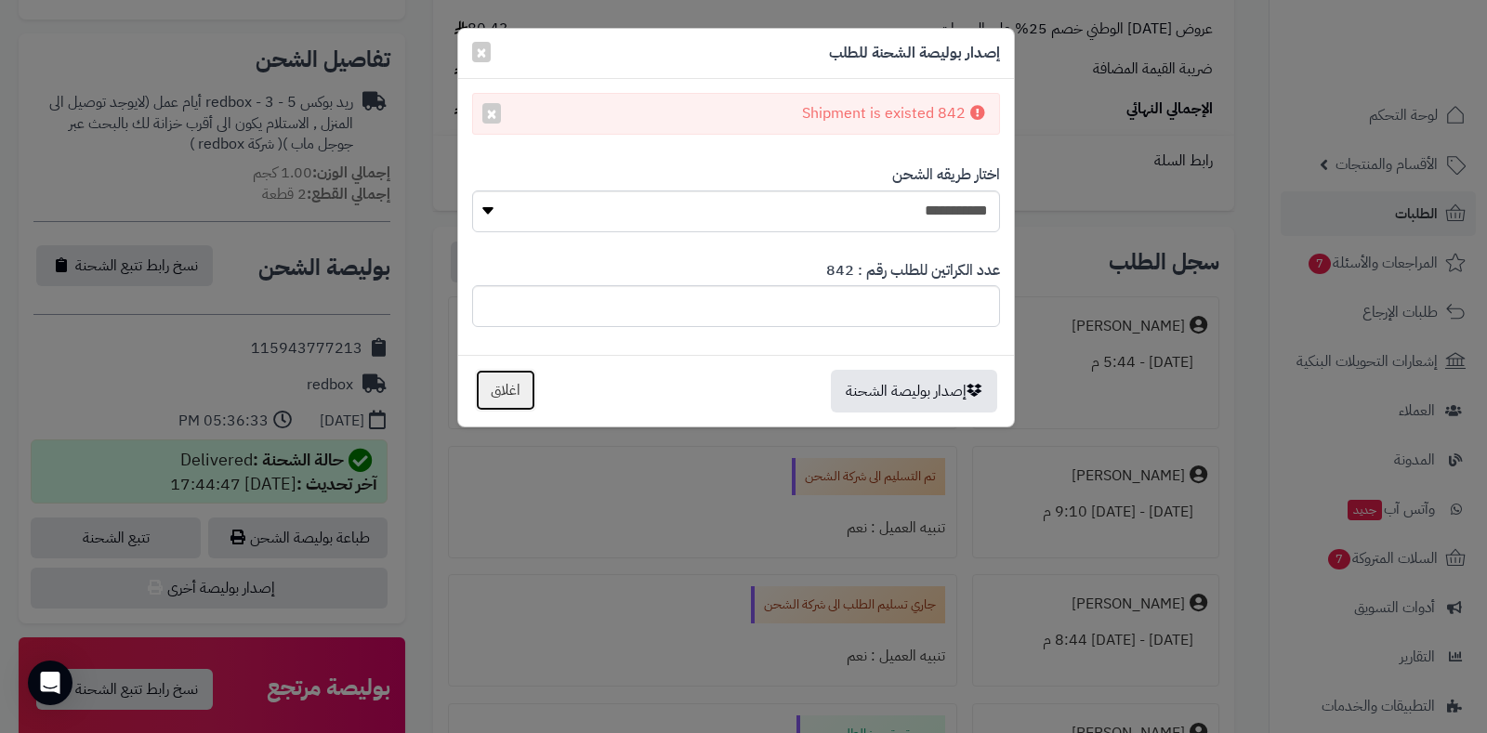
click at [493, 390] on button "اغلاق" at bounding box center [505, 390] width 61 height 43
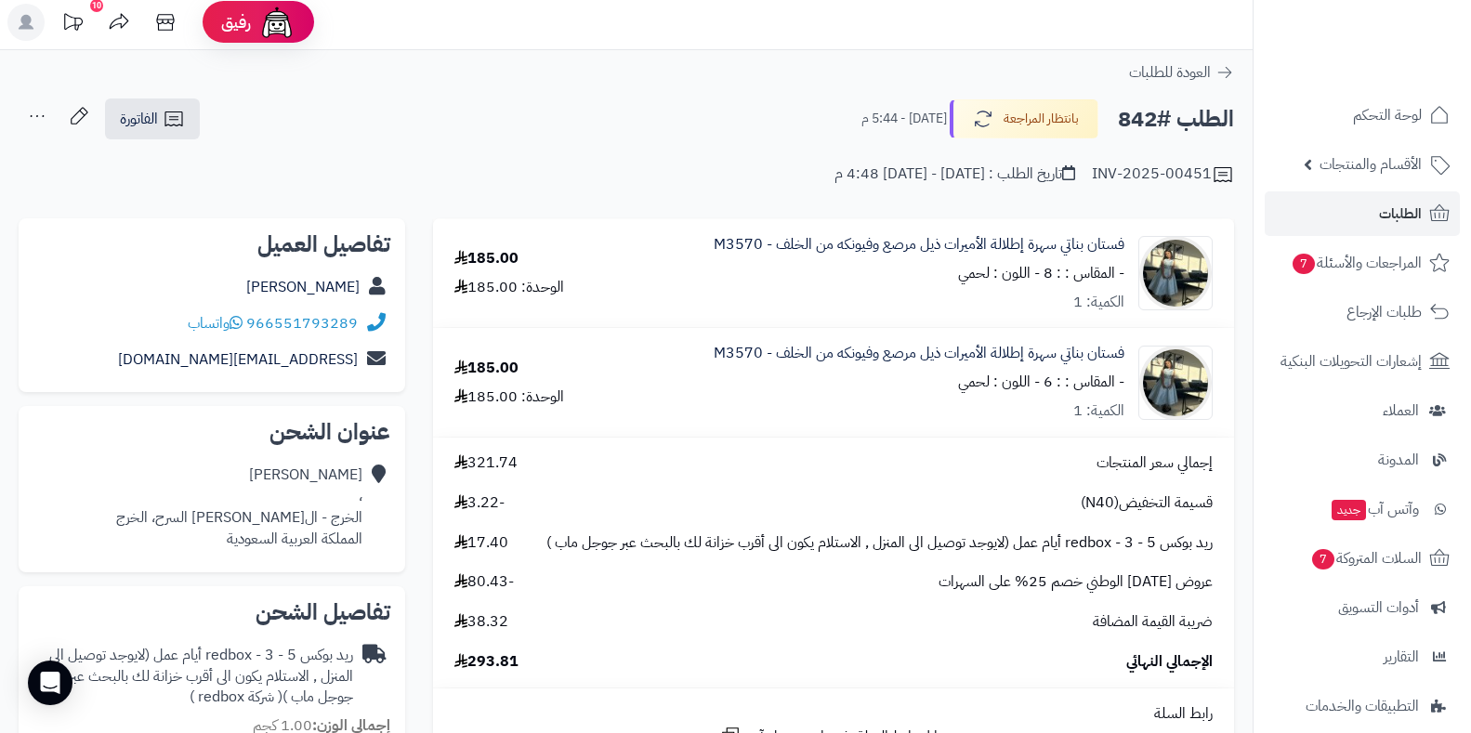
scroll to position [0, 0]
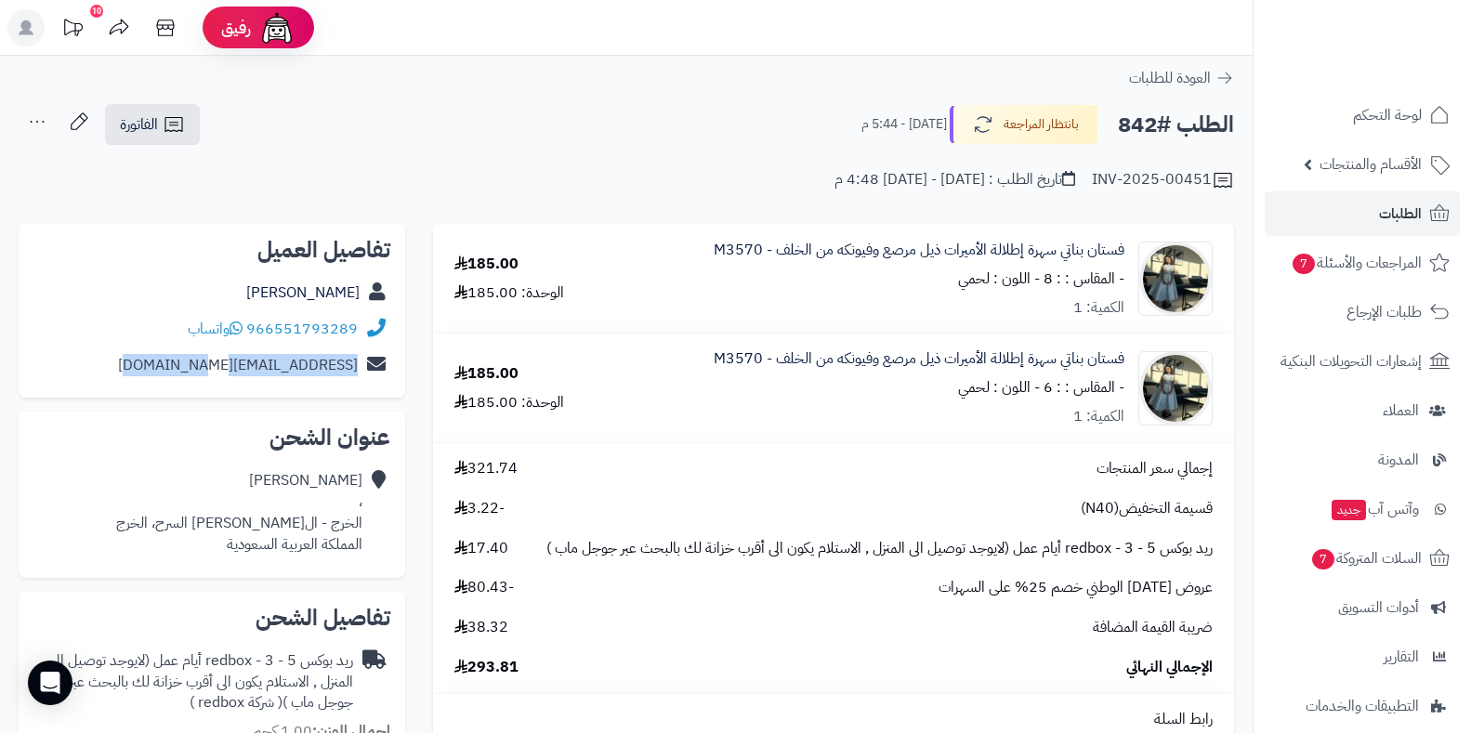
drag, startPoint x: 155, startPoint y: 364, endPoint x: 357, endPoint y: 353, distance: 202.0
click at [357, 353] on div "malak.aldosari5@gmail.com" at bounding box center [211, 366] width 357 height 36
copy link "malak.aldosari5@gmail.com"
drag, startPoint x: 362, startPoint y: 526, endPoint x: 153, endPoint y: 518, distance: 208.4
click at [153, 518] on div "Malak Aldosari ، الخرج - الخالدية - عبدالله بن ابي السرح، الخرج المملكة العربية…" at bounding box center [239, 512] width 246 height 85
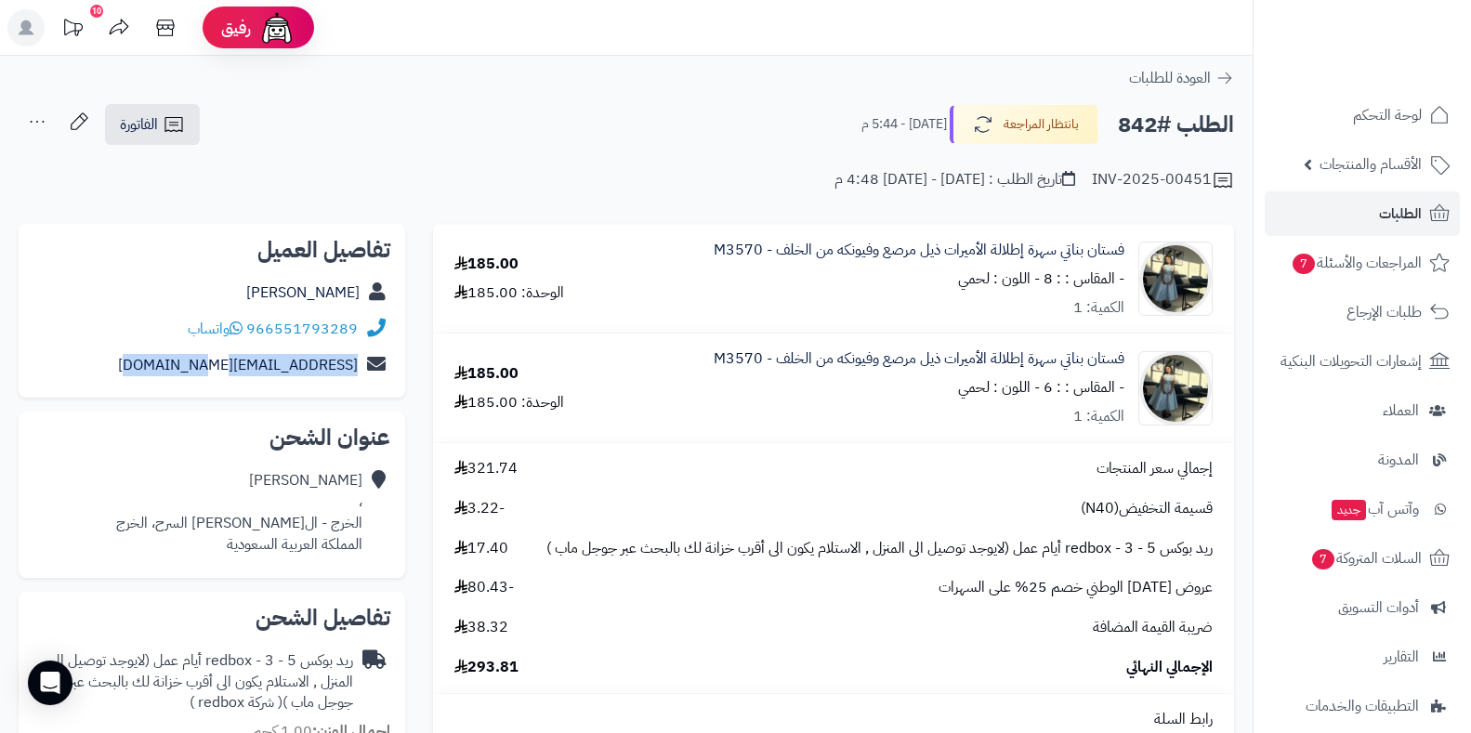
copy div "الخرج - الخالدية - عبدالله بن ابي السرح"
click at [1352, 208] on link "الطلبات" at bounding box center [1362, 213] width 195 height 45
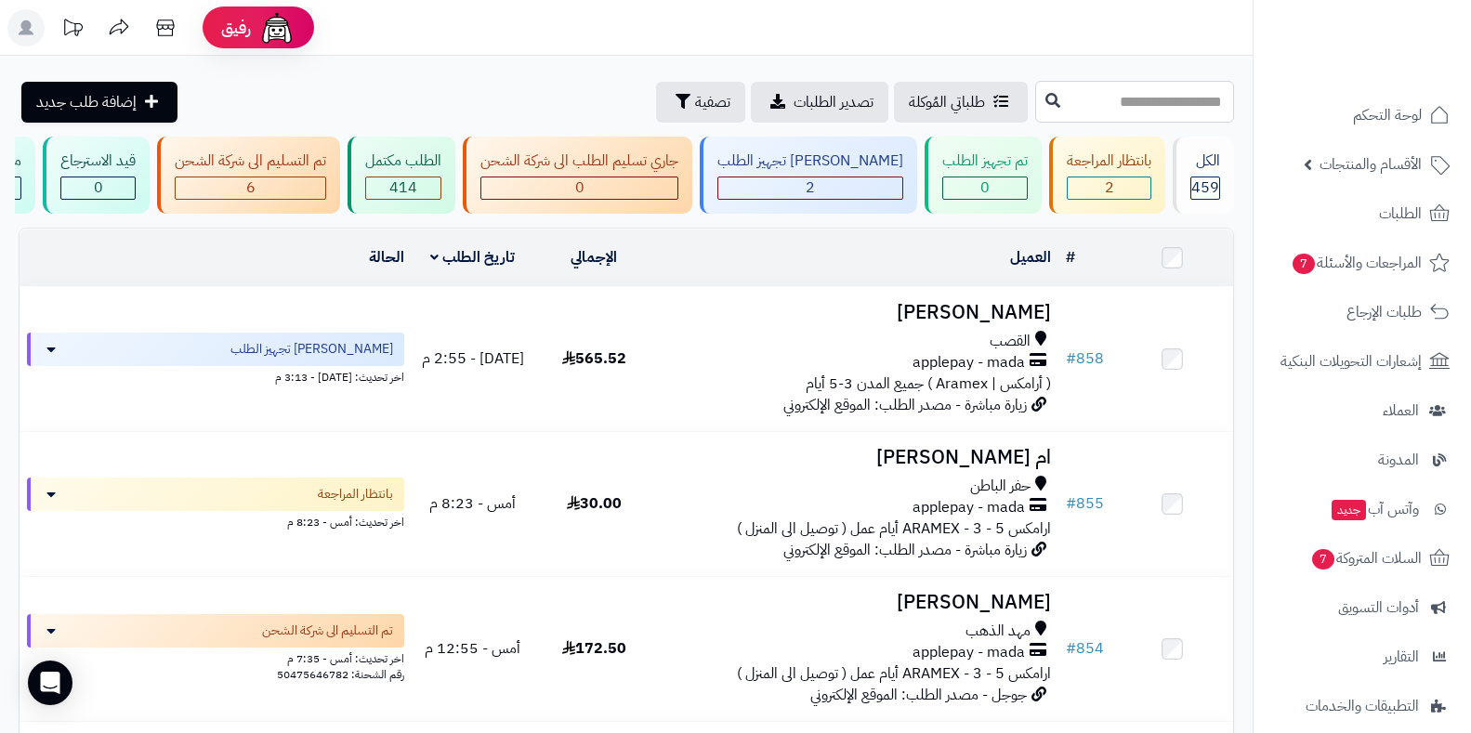
click at [1035, 101] on input "text" at bounding box center [1134, 102] width 199 height 42
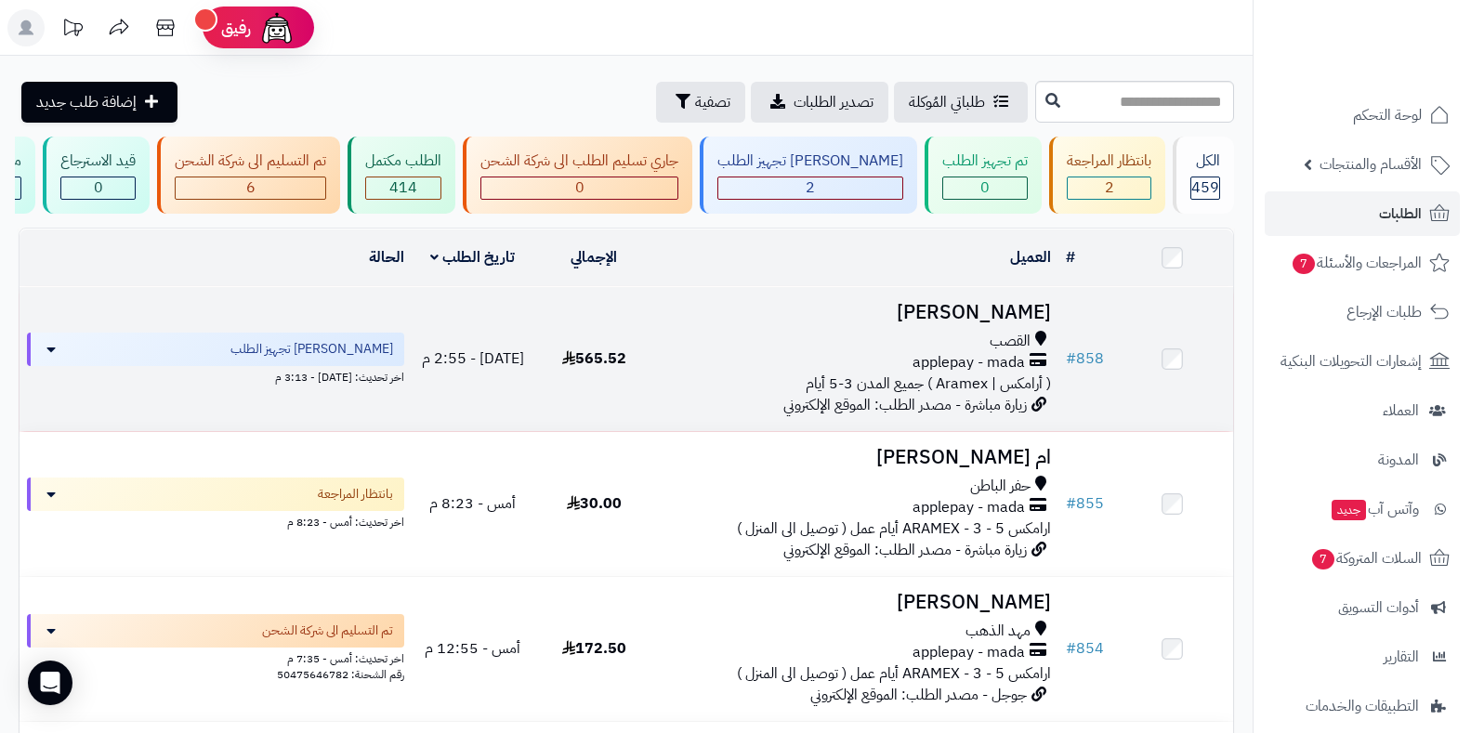
click at [1026, 352] on span "القصب" at bounding box center [1010, 341] width 41 height 21
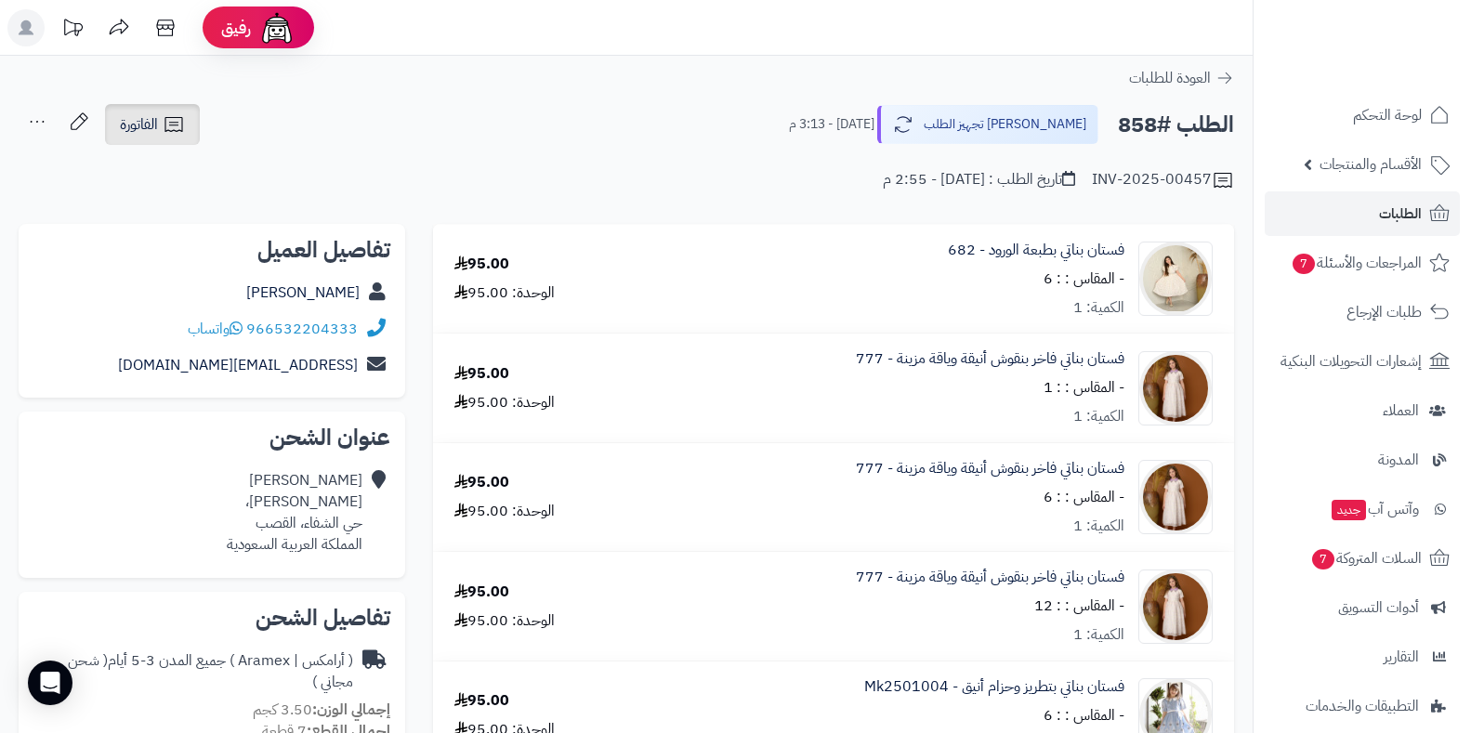
click at [194, 132] on link "الفاتورة" at bounding box center [152, 124] width 95 height 41
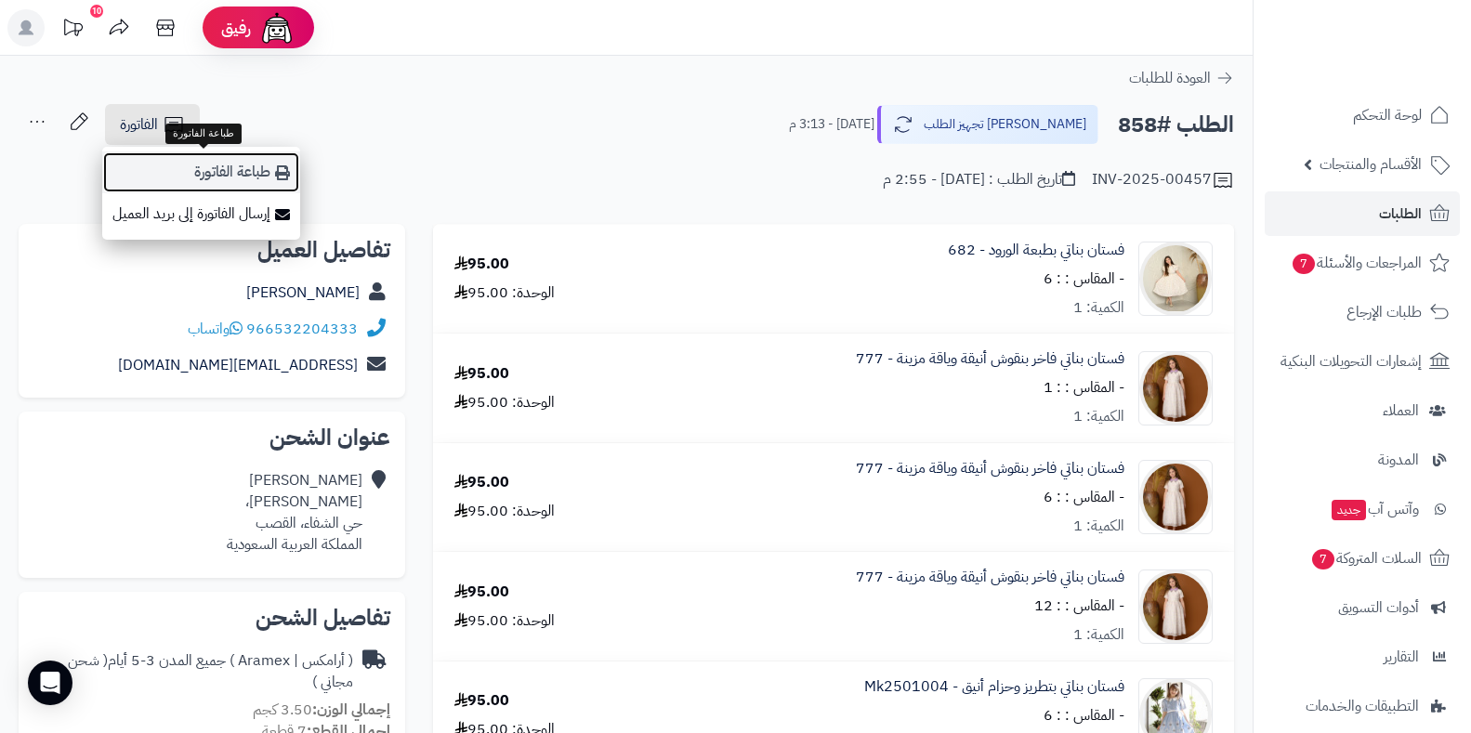
click at [204, 172] on link "طباعة الفاتورة" at bounding box center [201, 173] width 198 height 42
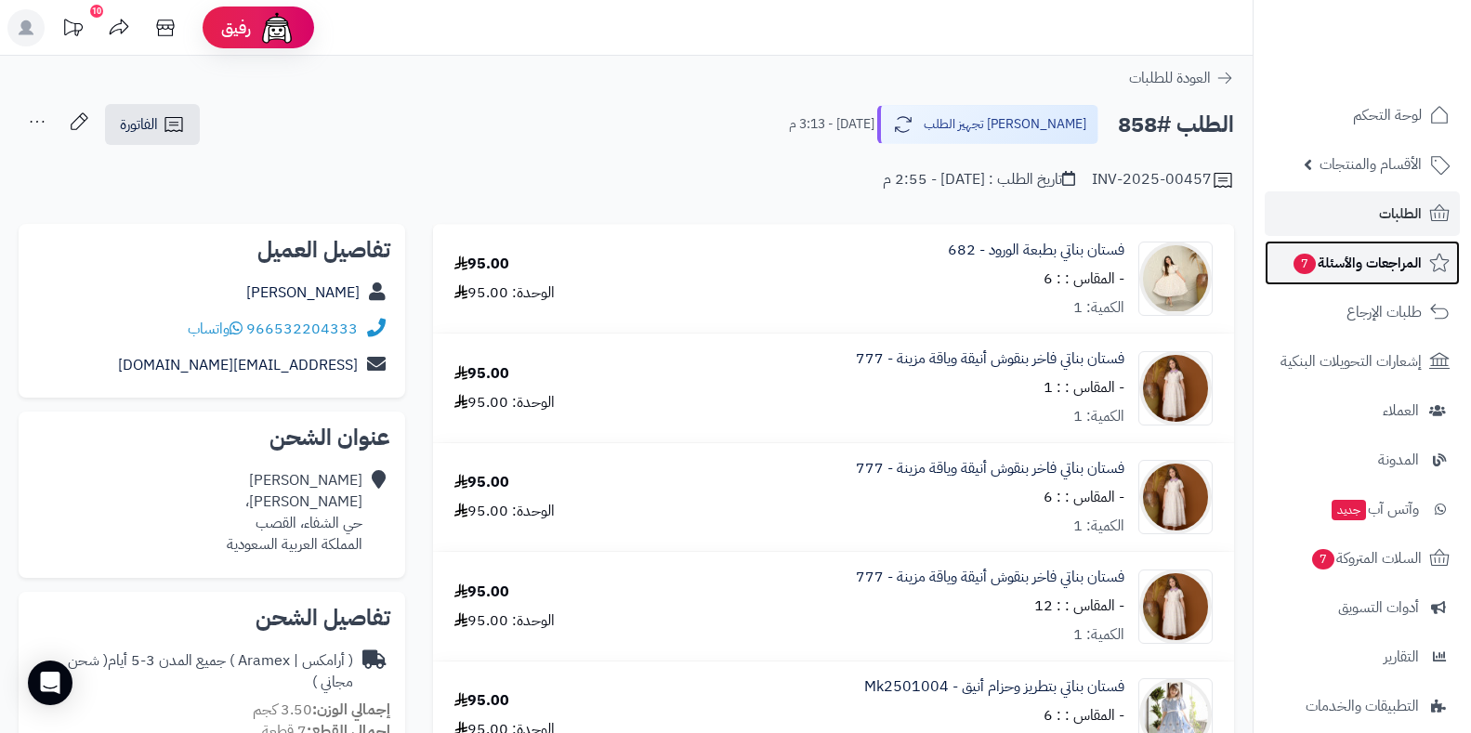
click at [1373, 255] on span "المراجعات والأسئلة 7" at bounding box center [1357, 263] width 130 height 26
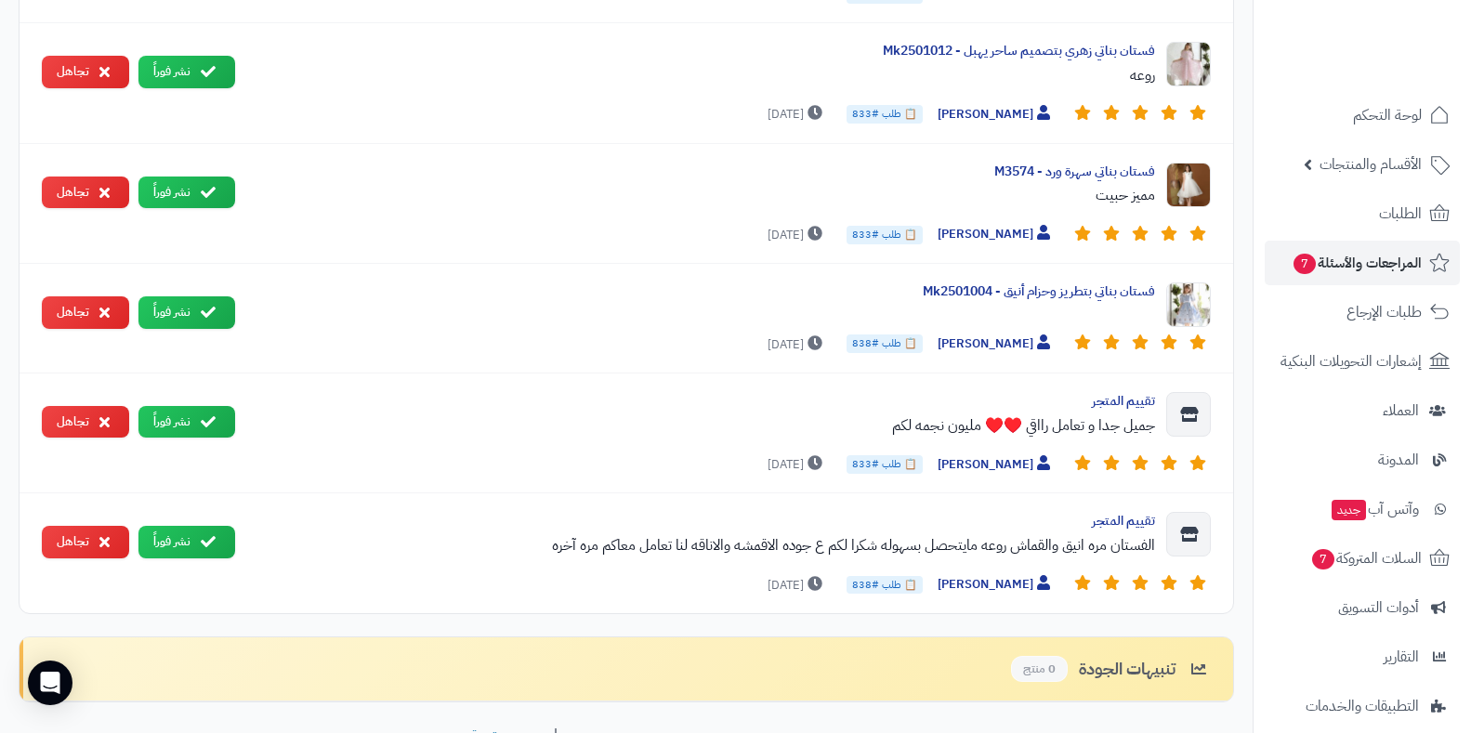
scroll to position [1190, 0]
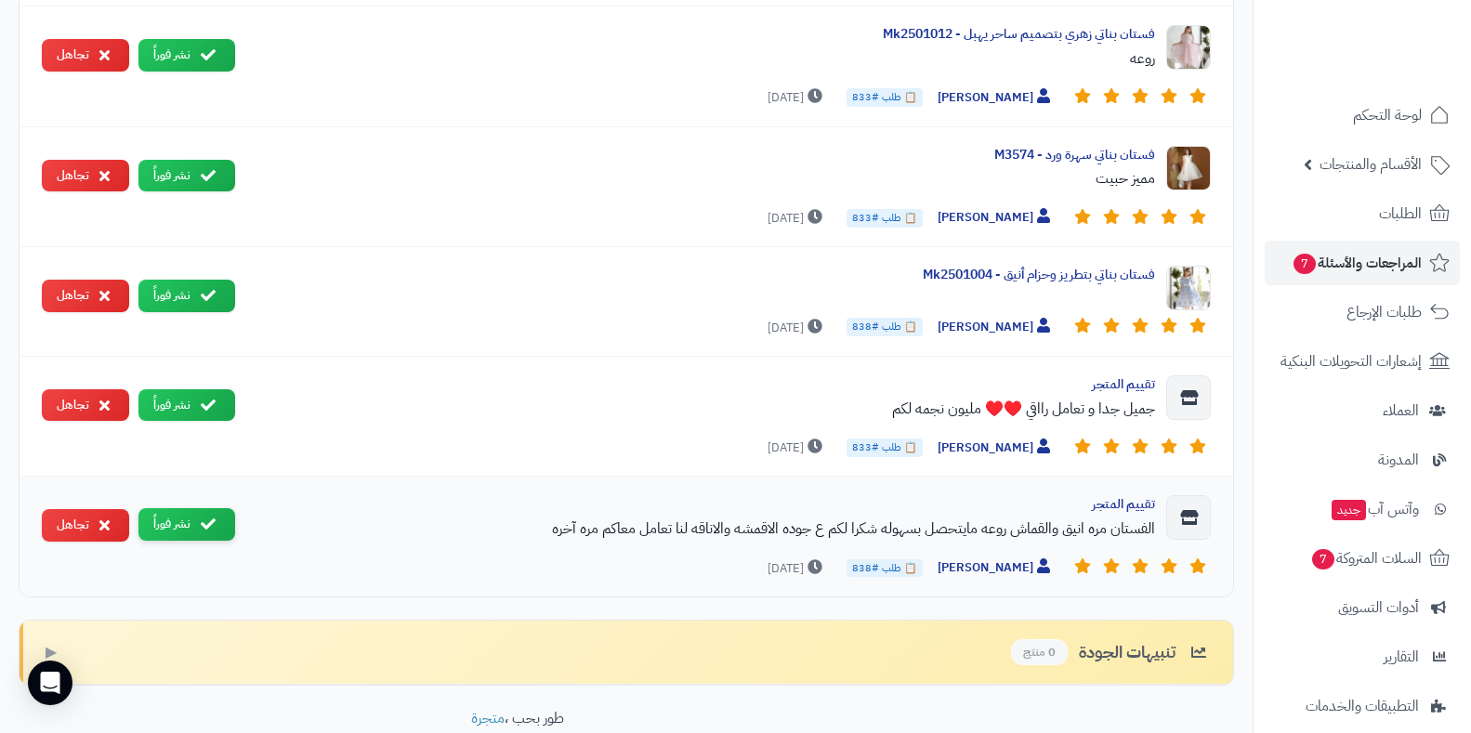
click at [193, 531] on button "نشر فوراً" at bounding box center [187, 524] width 97 height 33
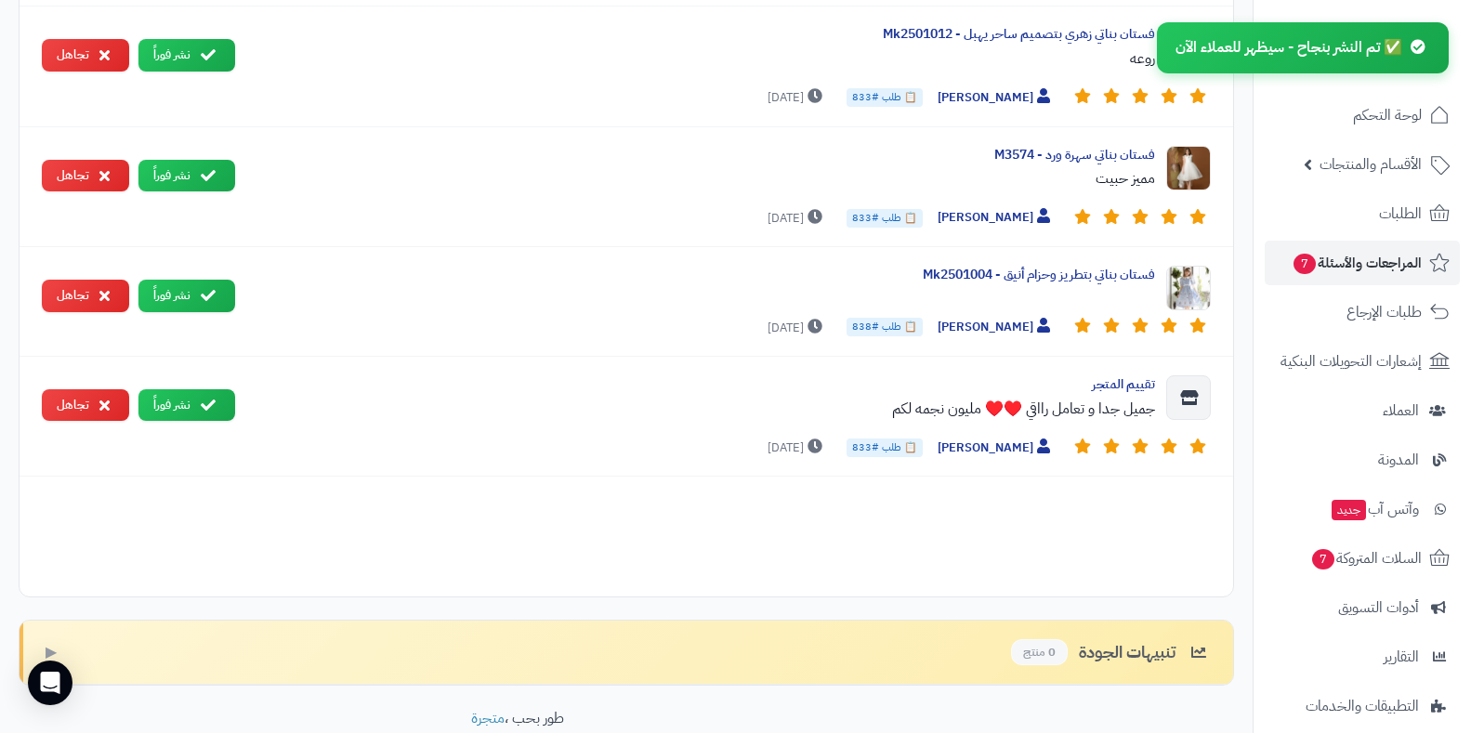
scroll to position [1175, 0]
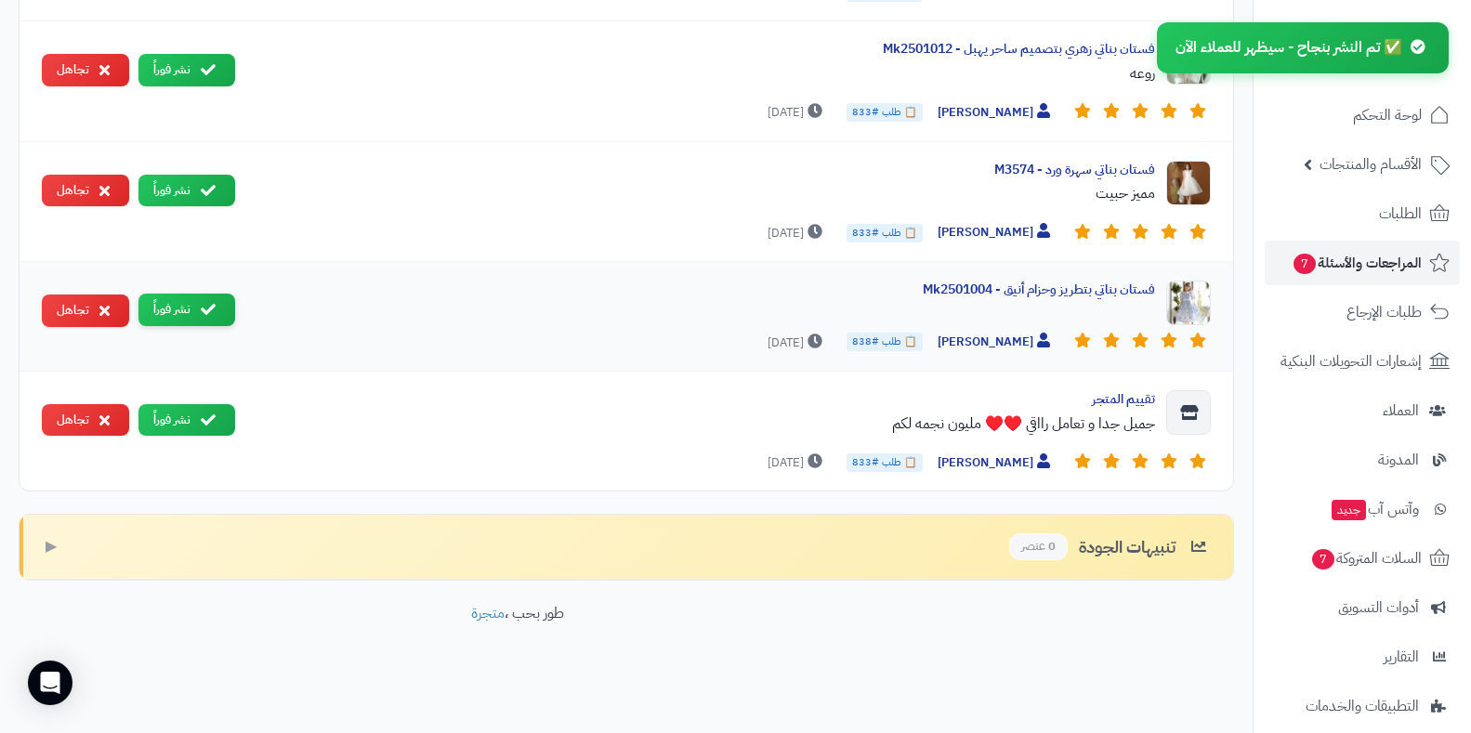
click at [203, 314] on icon at bounding box center [208, 309] width 15 height 15
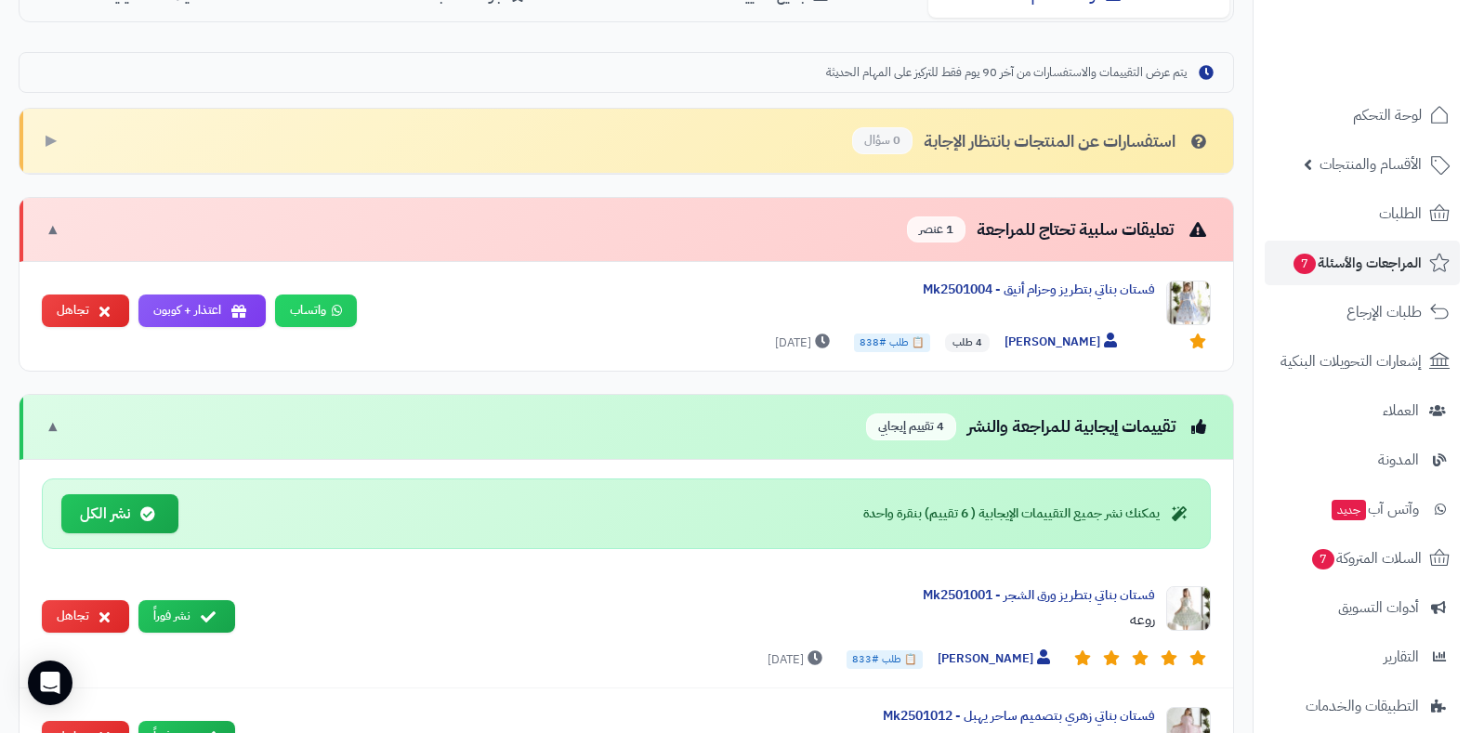
scroll to position [506, 0]
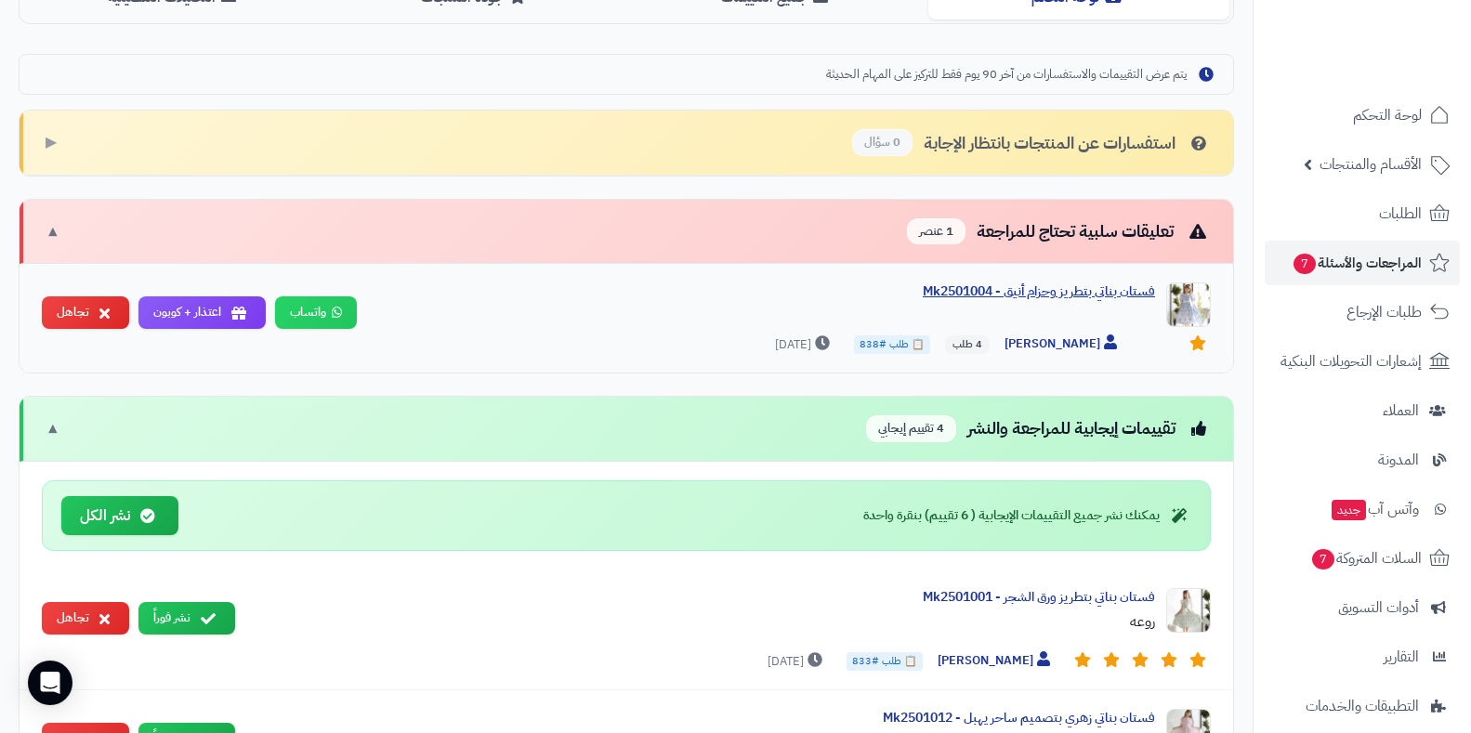
click at [1075, 291] on div "فستان بناتي بتطريز وحزام أنيق - Mk2501004" at bounding box center [764, 292] width 784 height 19
click at [1082, 344] on span "[PERSON_NAME]" at bounding box center [1063, 345] width 117 height 20
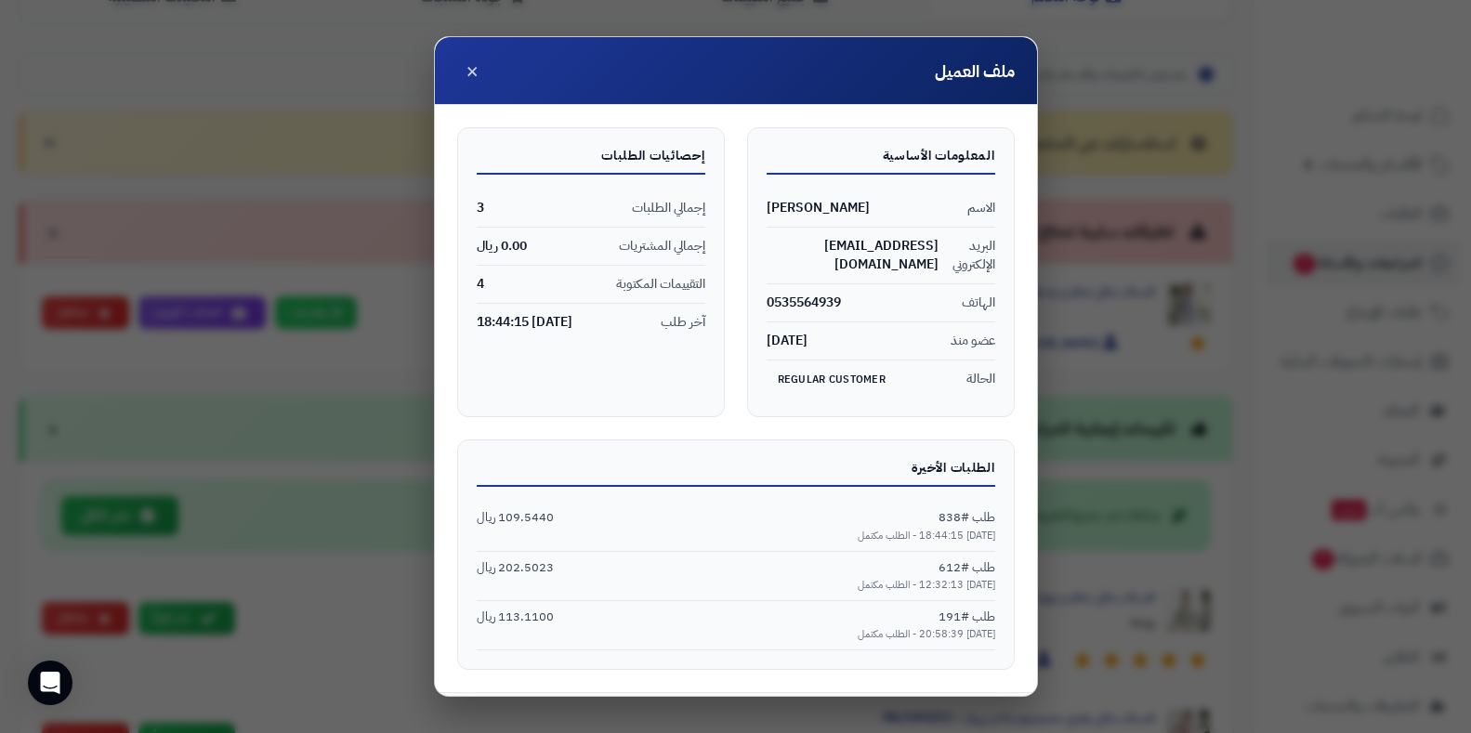
scroll to position [56, 0]
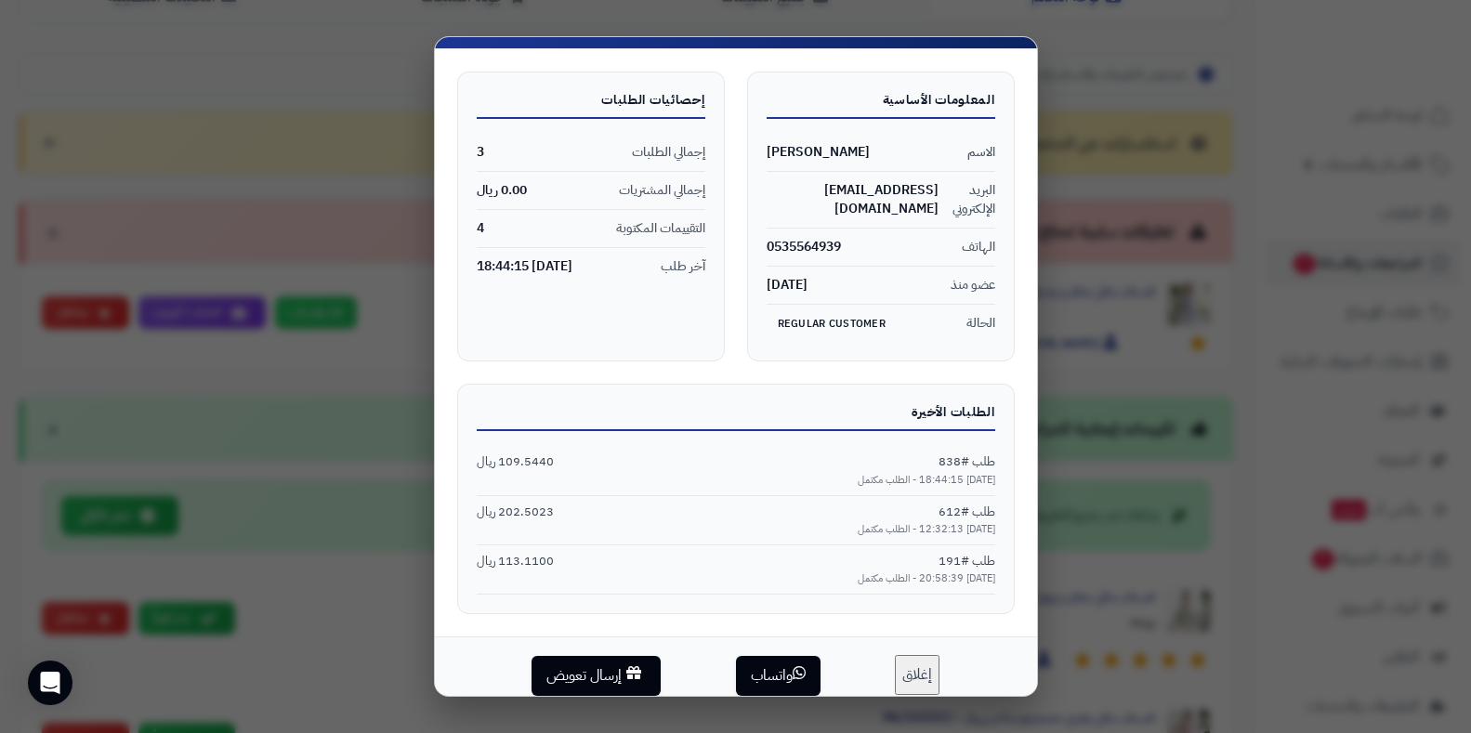
click at [906, 655] on button "إغلاق" at bounding box center [917, 675] width 45 height 40
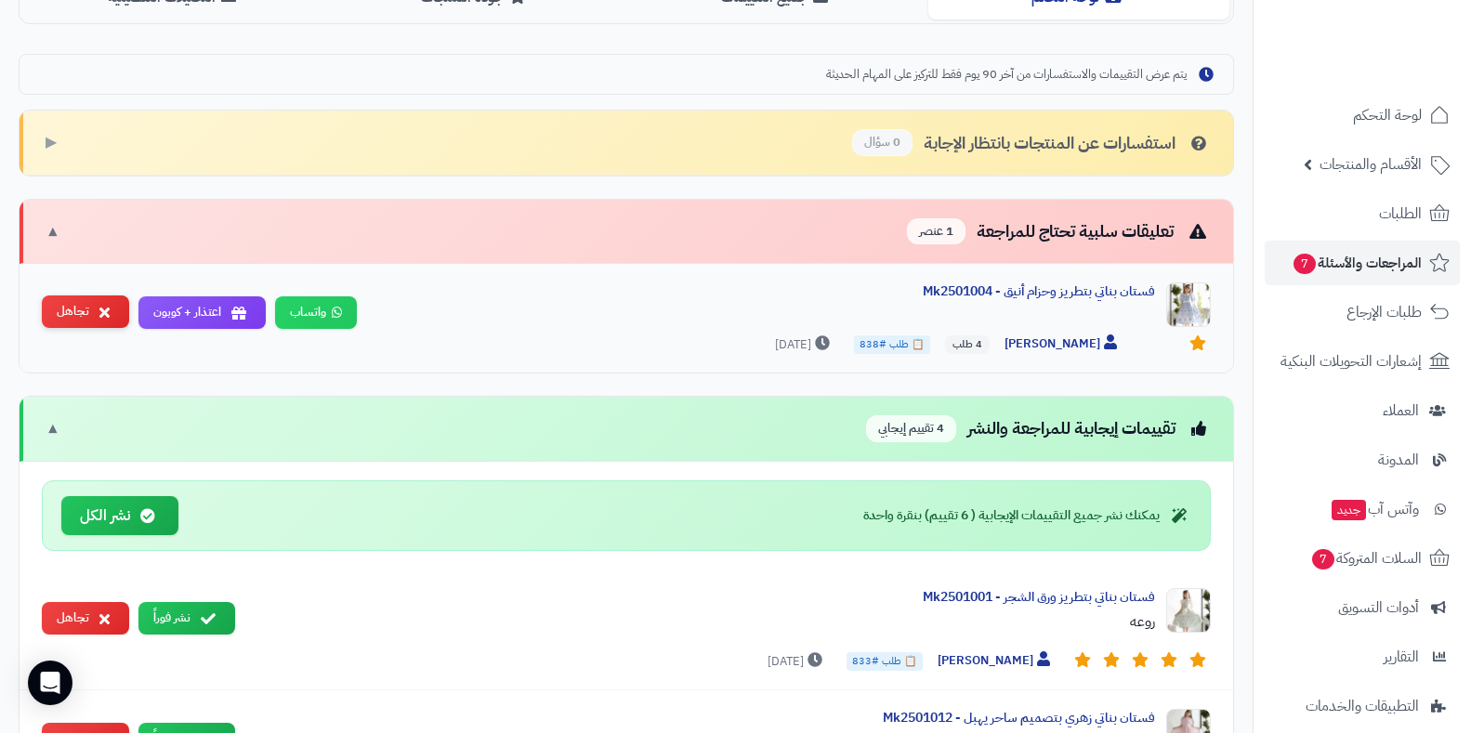
click at [99, 323] on button "تجاهل" at bounding box center [85, 312] width 87 height 33
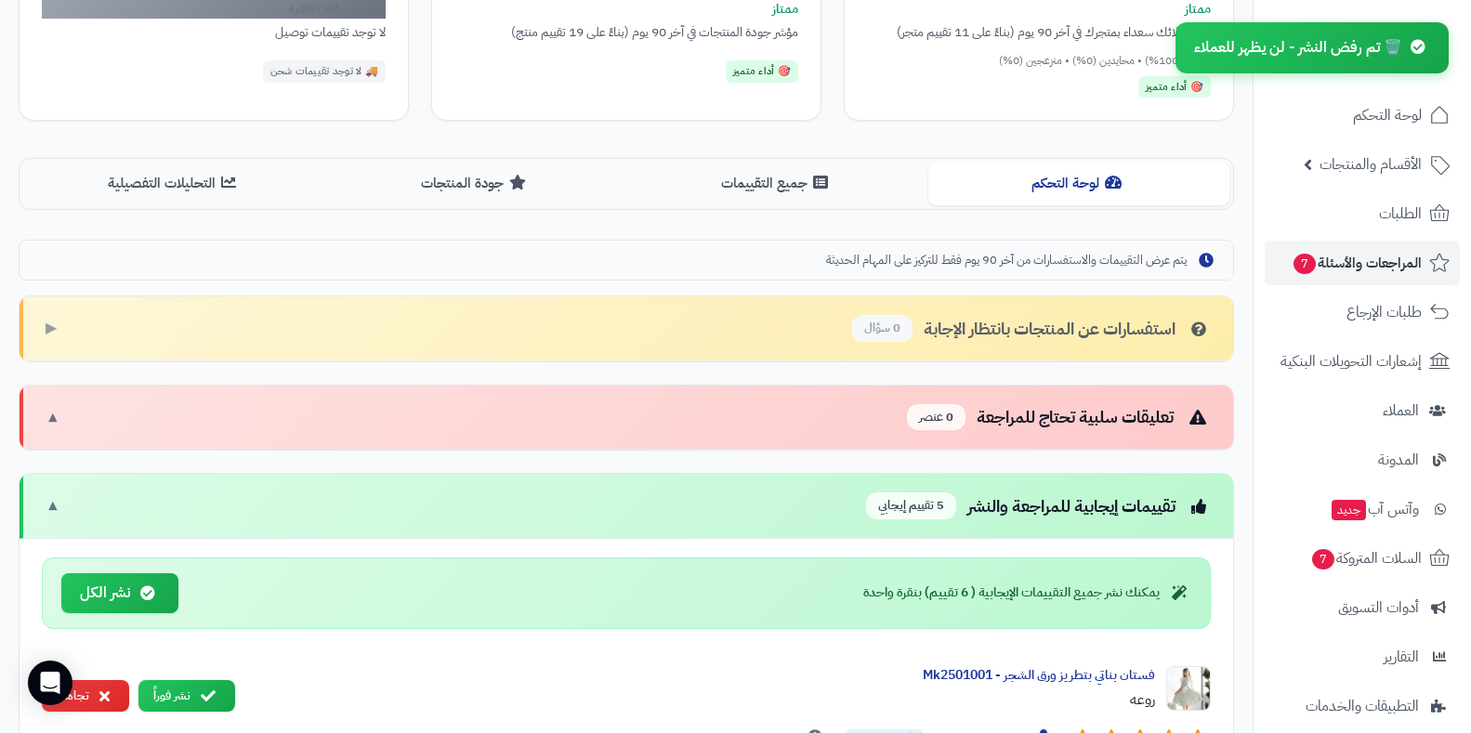
scroll to position [227, 0]
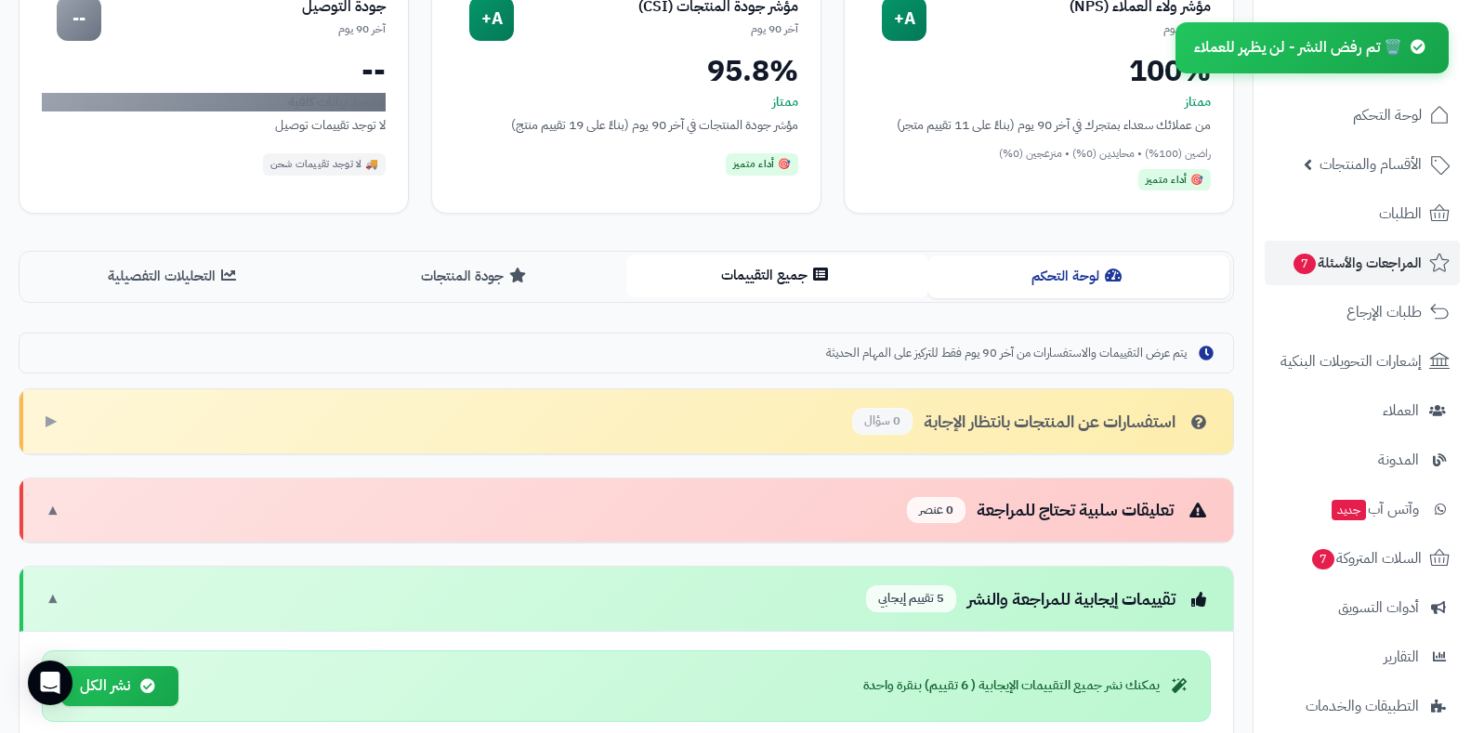
click at [751, 270] on button "جميع التقييمات" at bounding box center [778, 276] width 302 height 42
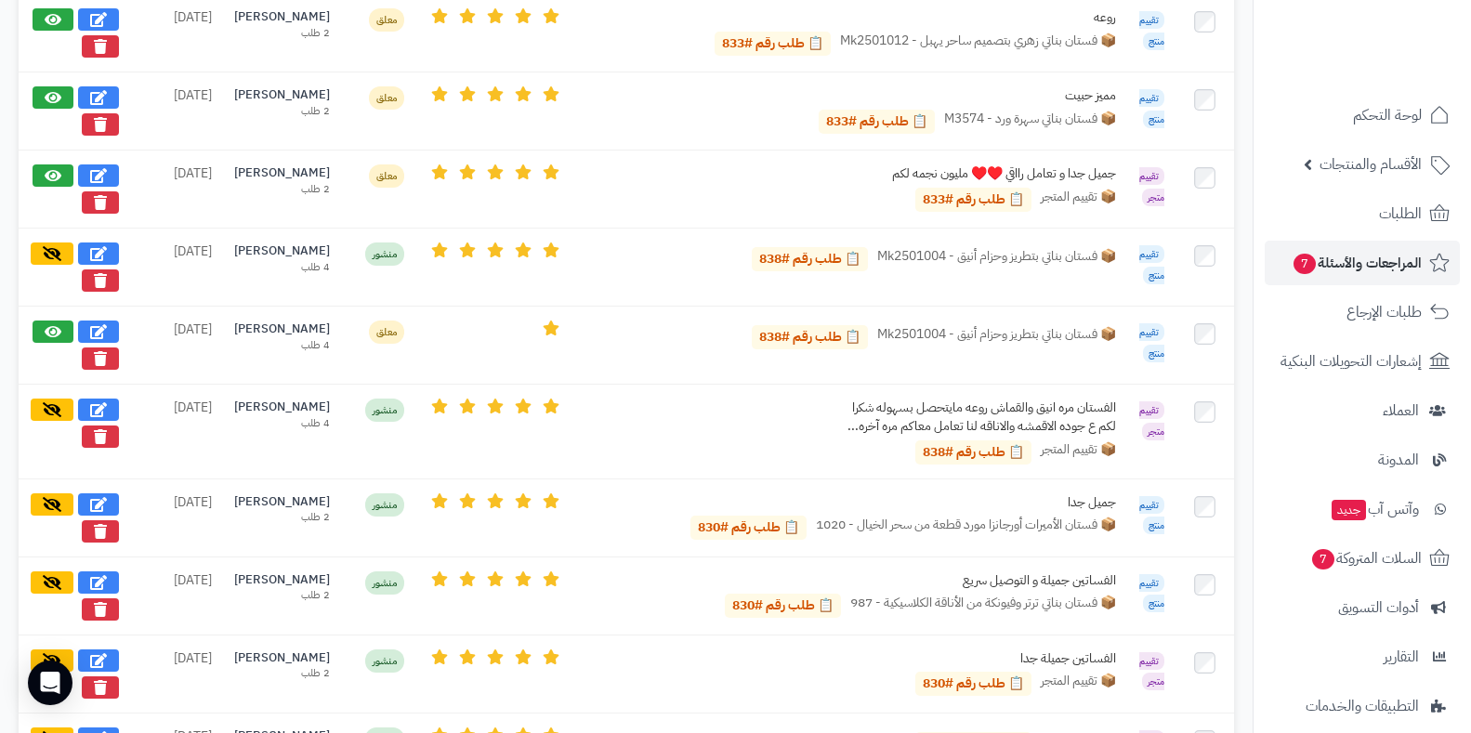
scroll to position [859, 0]
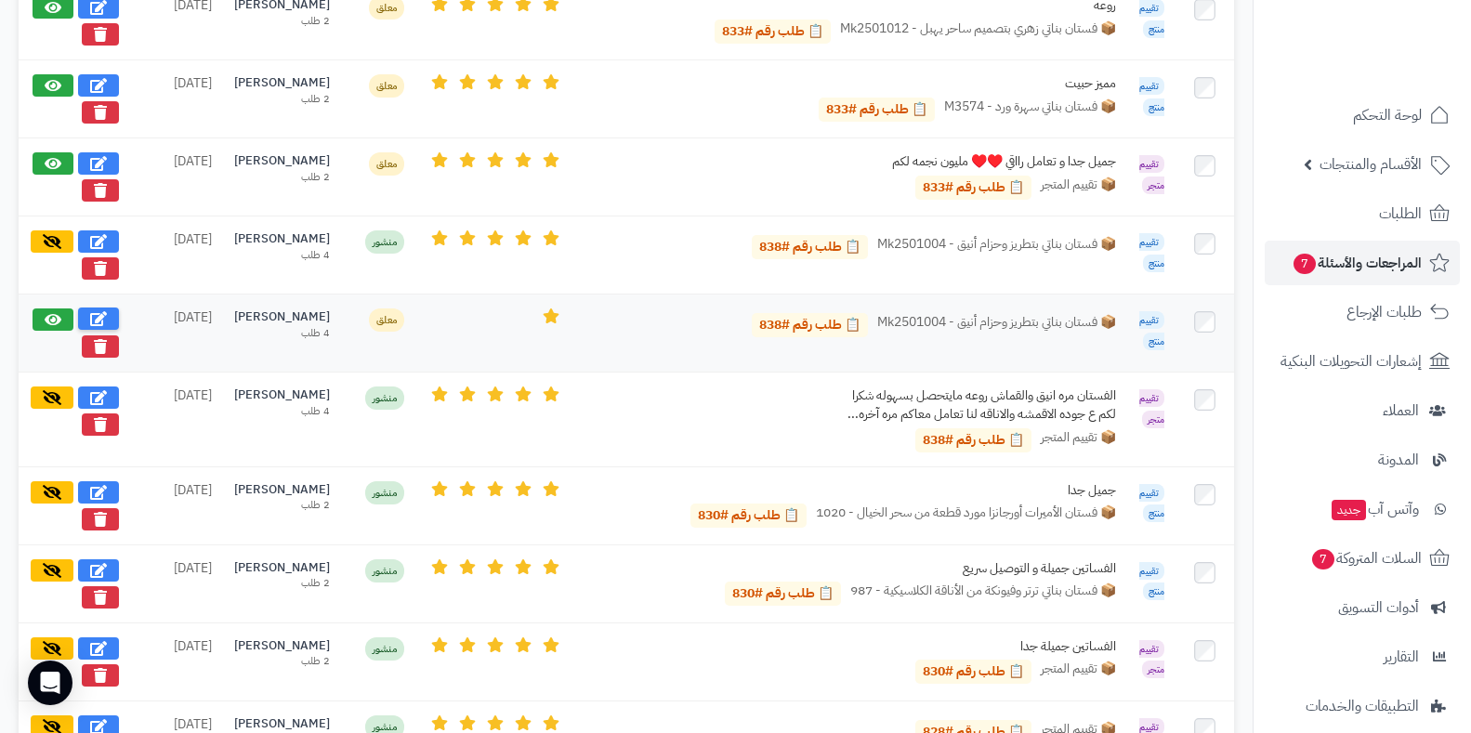
click at [111, 316] on button at bounding box center [98, 319] width 41 height 22
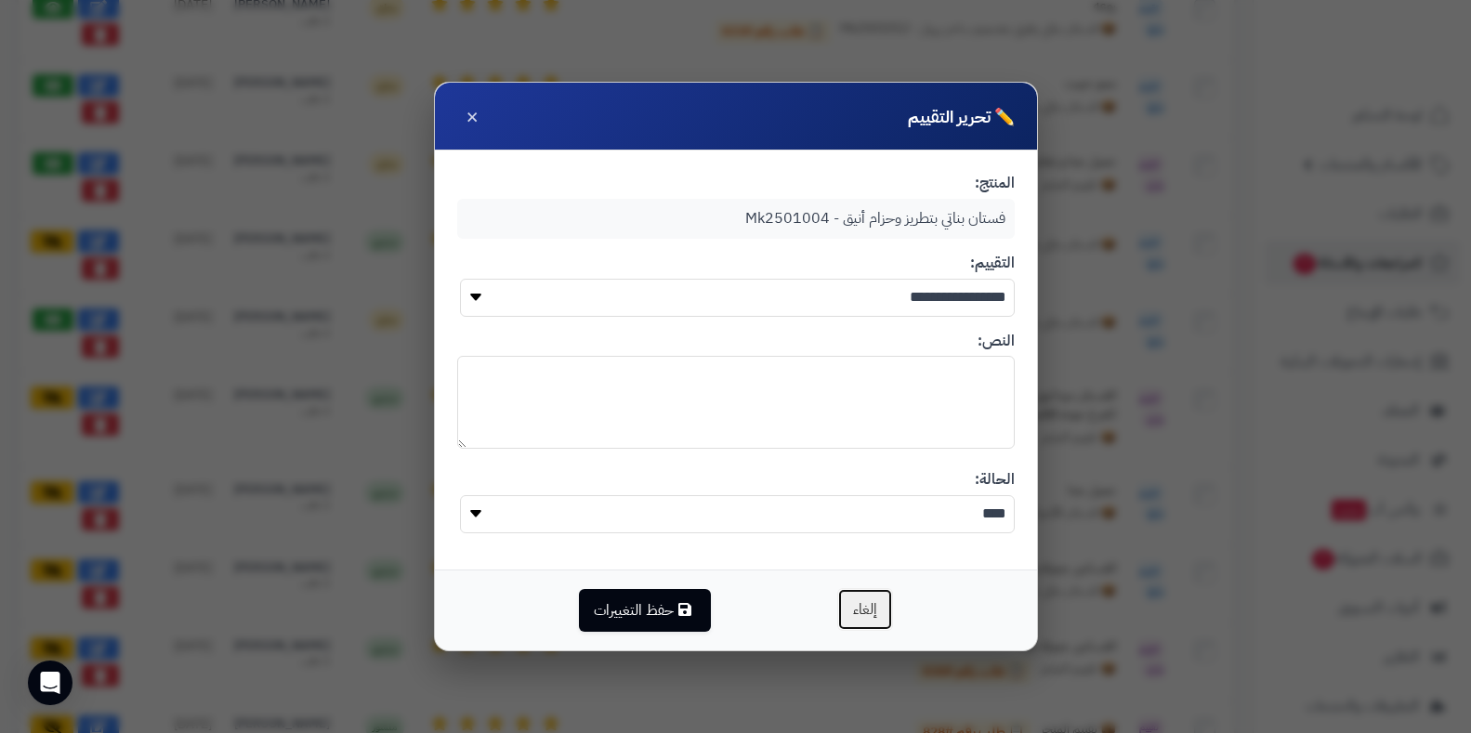
click at [887, 607] on button "إلغاء" at bounding box center [866, 609] width 56 height 43
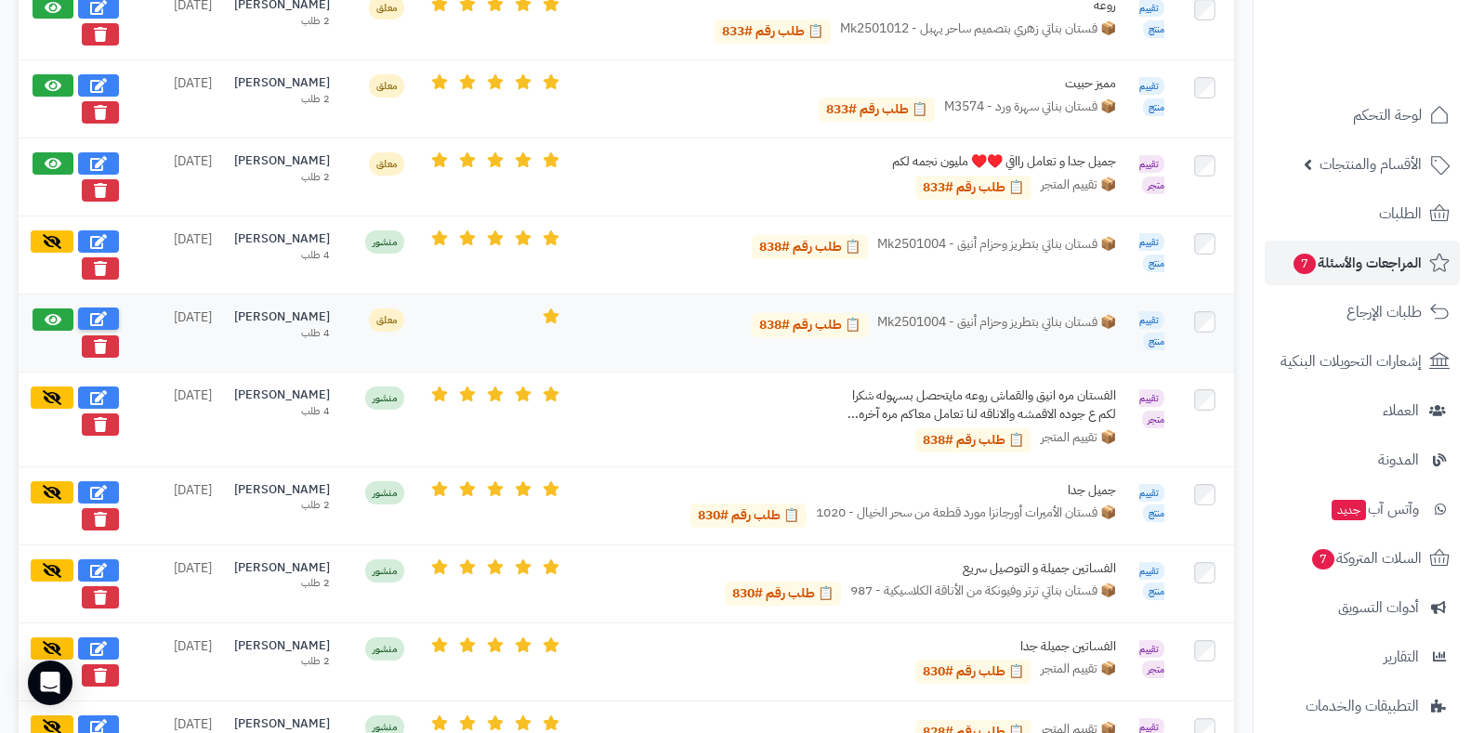
click at [112, 308] on button at bounding box center [98, 319] width 41 height 22
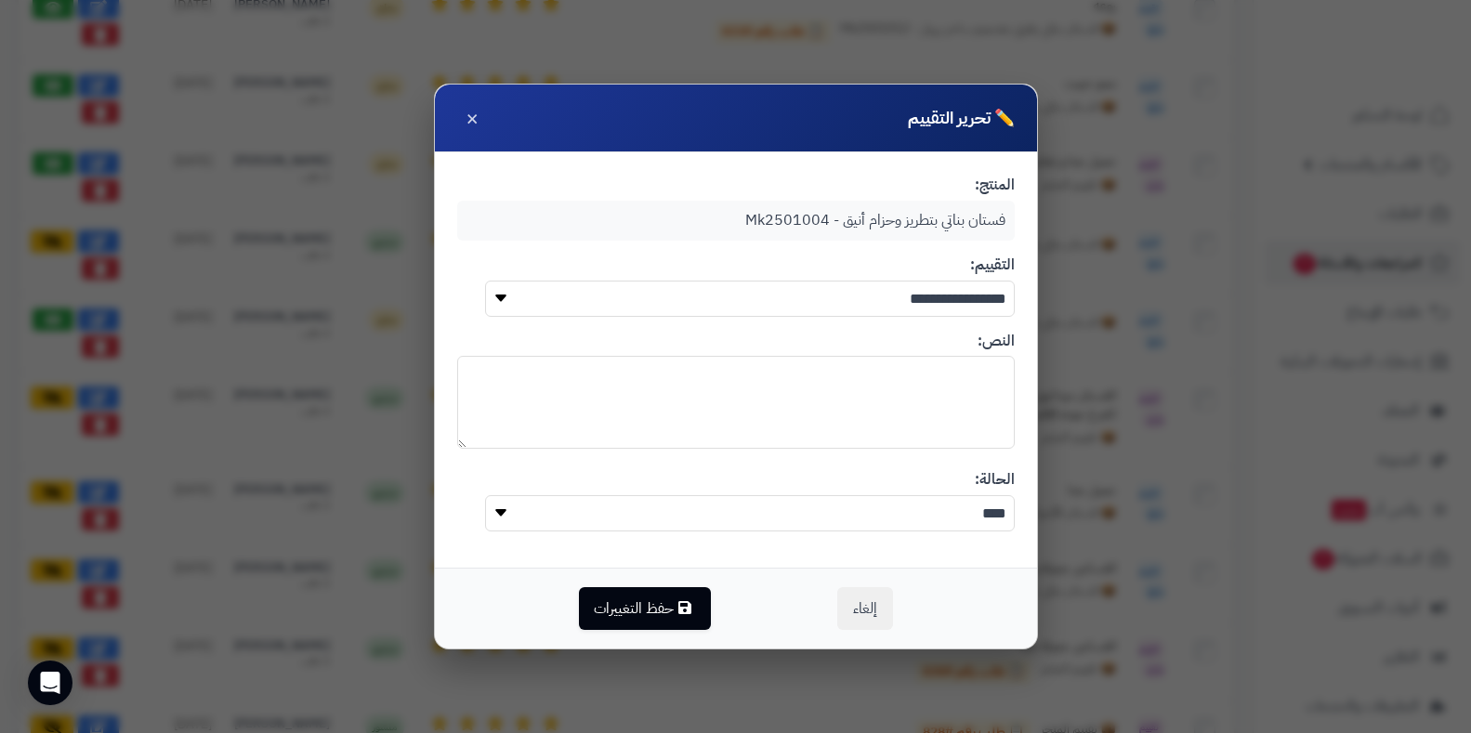
click at [541, 306] on select "**********" at bounding box center [750, 299] width 530 height 36
select select "*"
click at [485, 281] on select "**********" at bounding box center [750, 299] width 530 height 36
click at [853, 616] on button "إلغاء" at bounding box center [866, 608] width 56 height 43
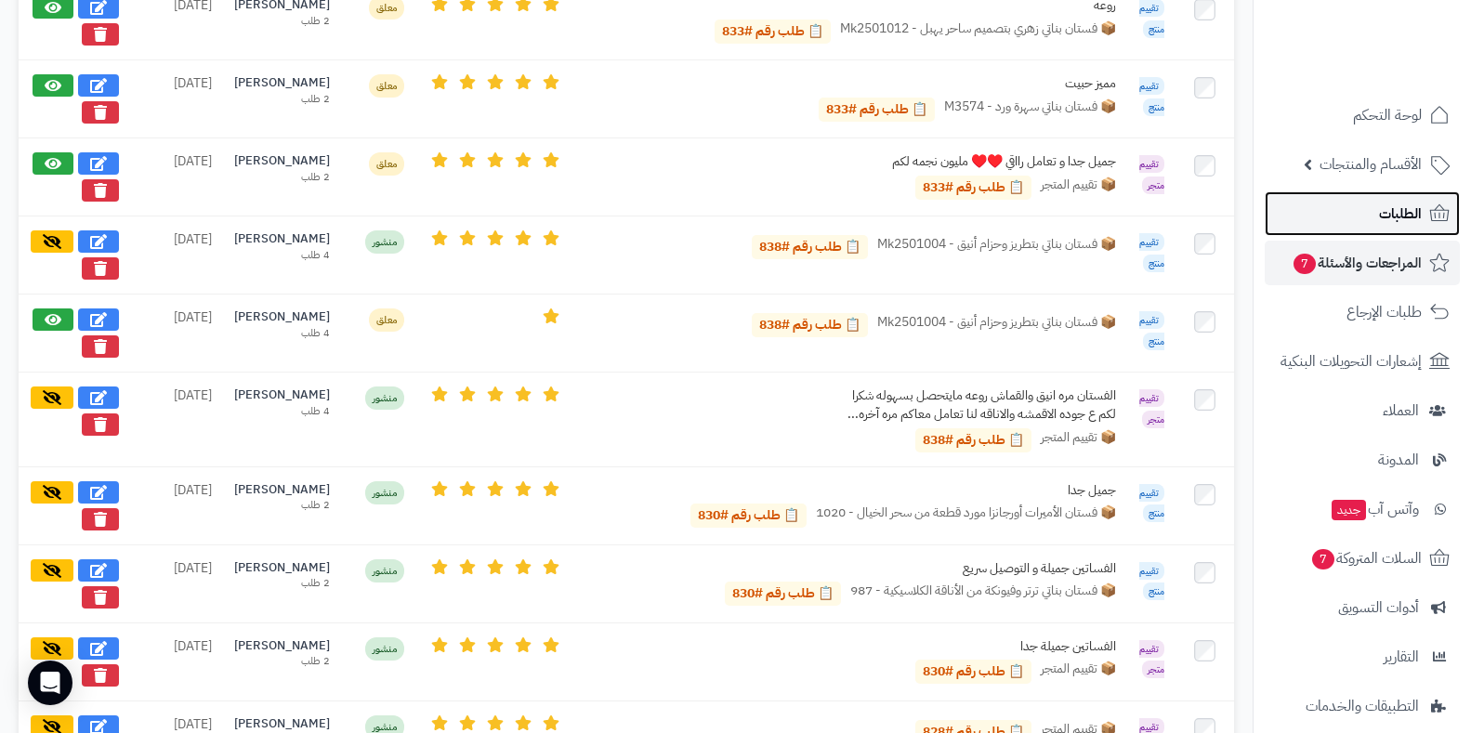
click at [1316, 231] on link "الطلبات" at bounding box center [1362, 213] width 195 height 45
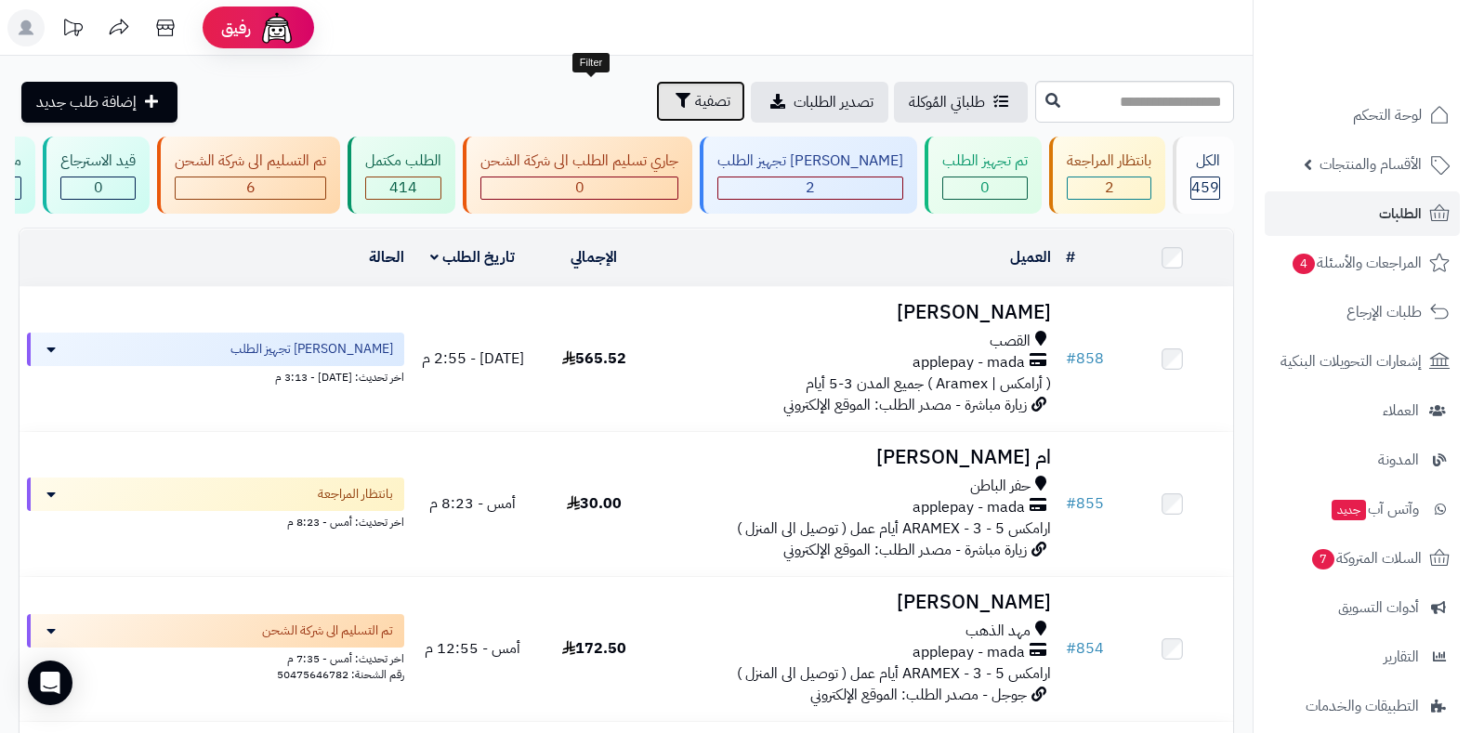
click at [676, 103] on icon "button" at bounding box center [683, 100] width 15 height 15
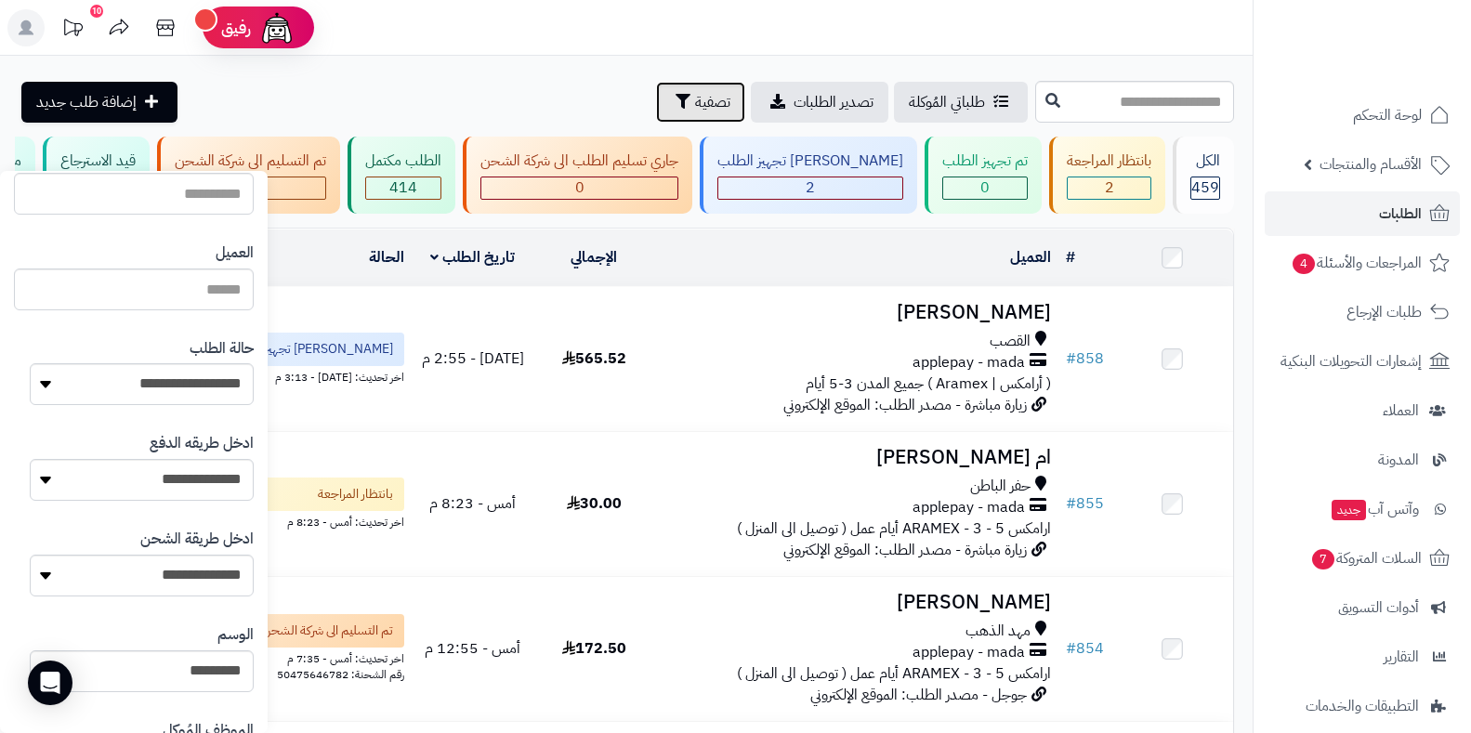
scroll to position [253, 0]
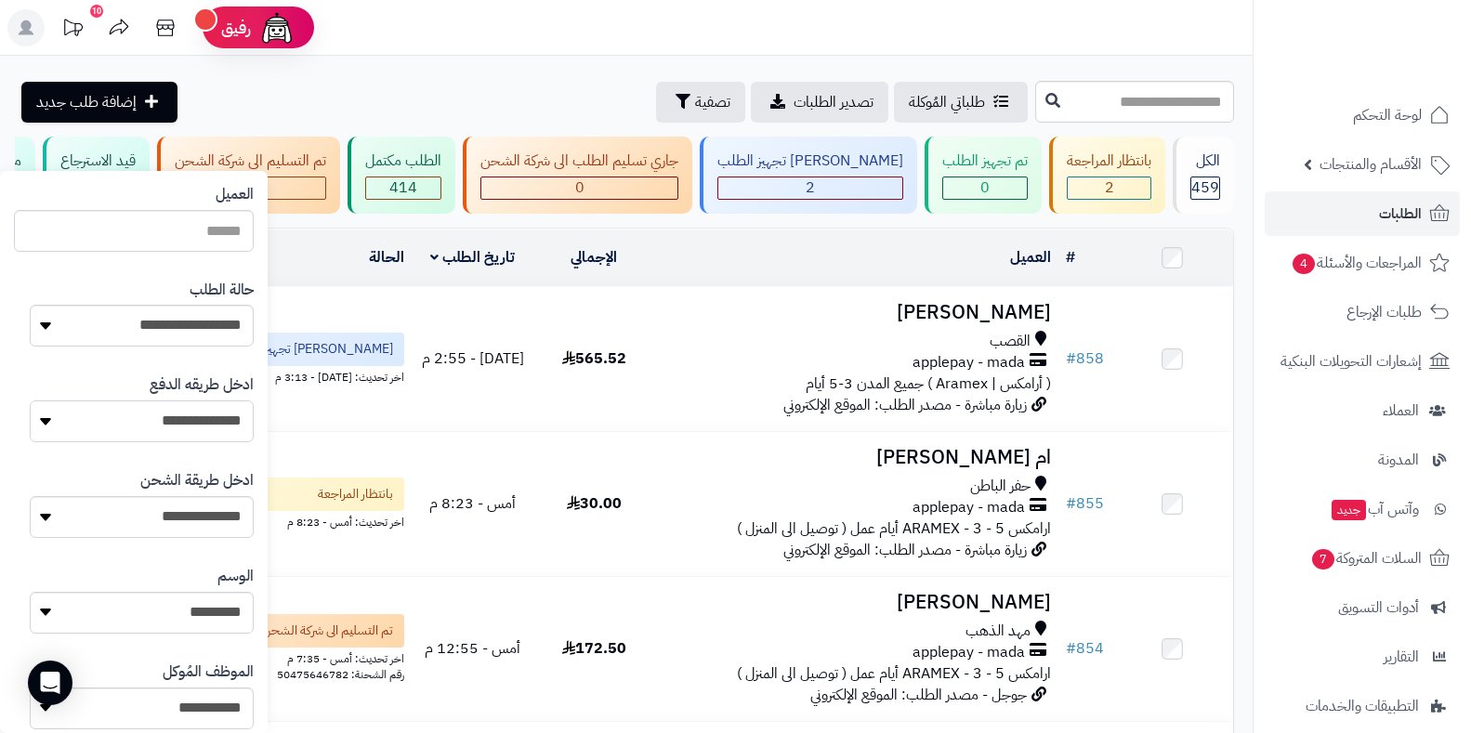
click at [73, 418] on select "**********" at bounding box center [142, 422] width 224 height 42
click at [138, 392] on div "**********" at bounding box center [134, 409] width 240 height 96
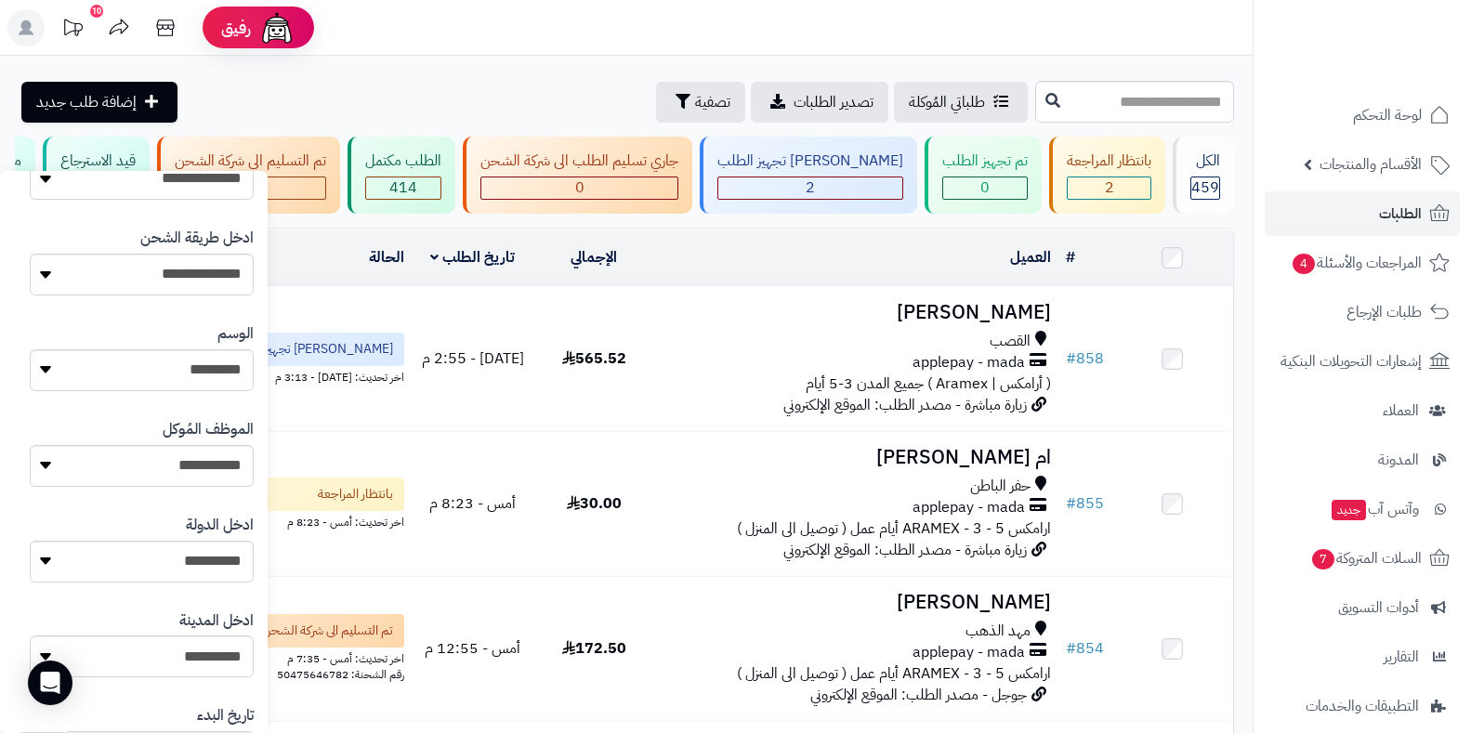
scroll to position [270, 0]
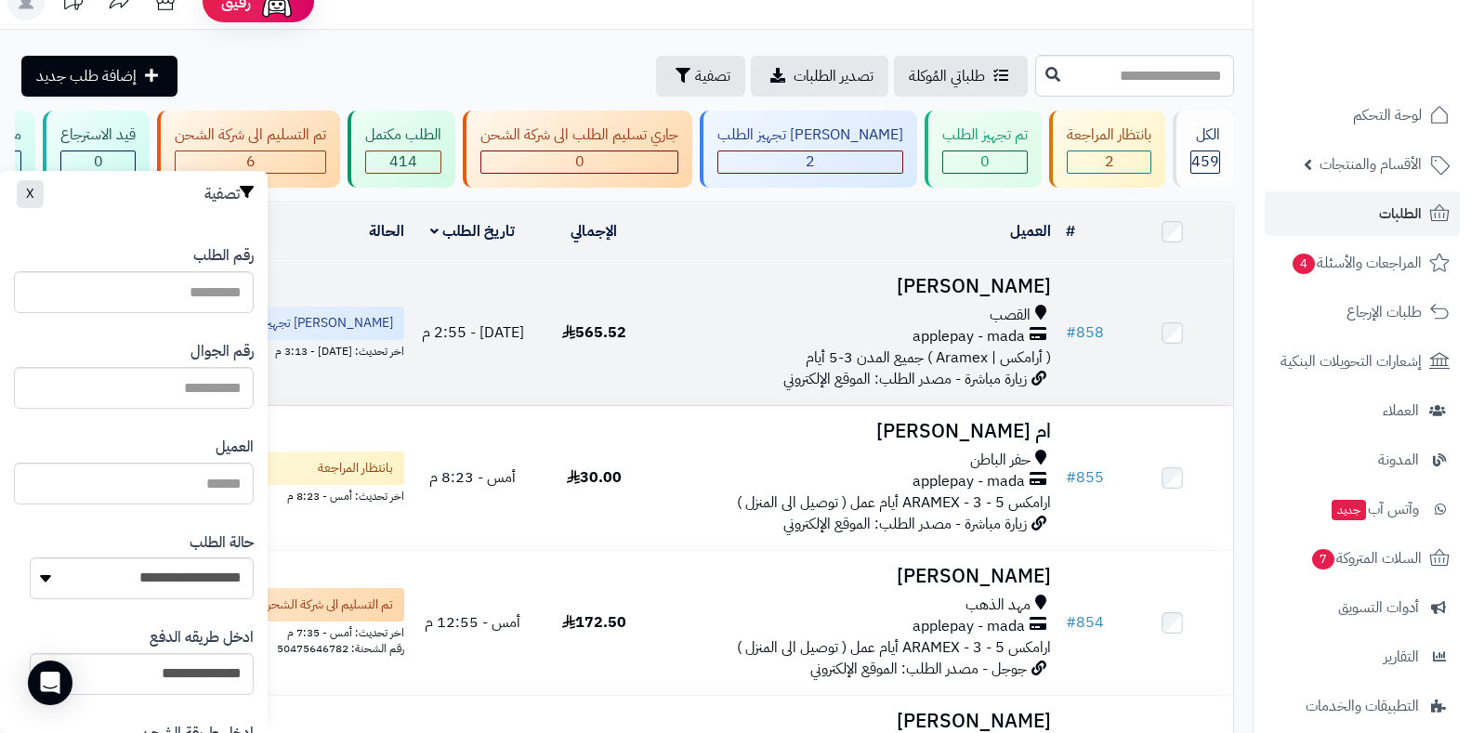
scroll to position [0, 0]
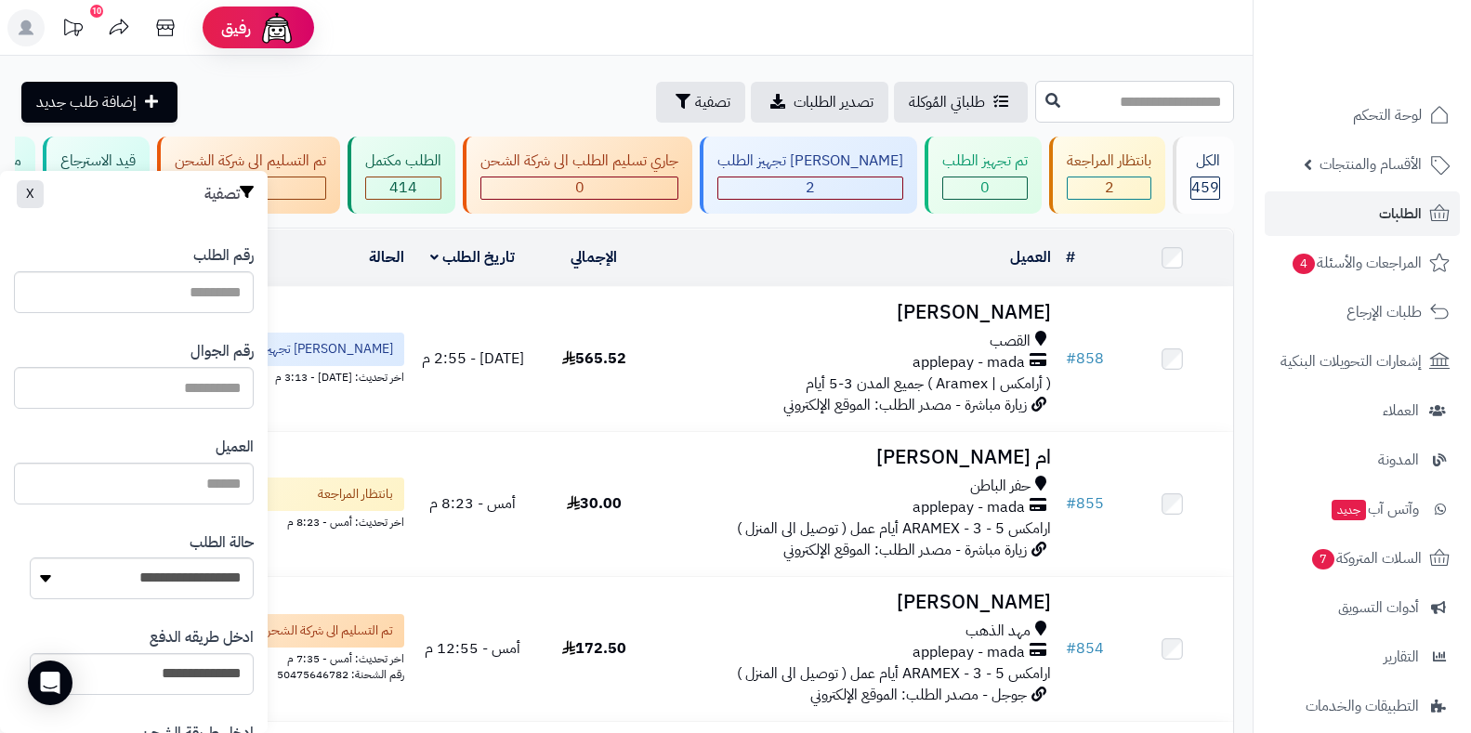
click at [1101, 108] on input "text" at bounding box center [1134, 102] width 199 height 42
type input "*"
type input "**"
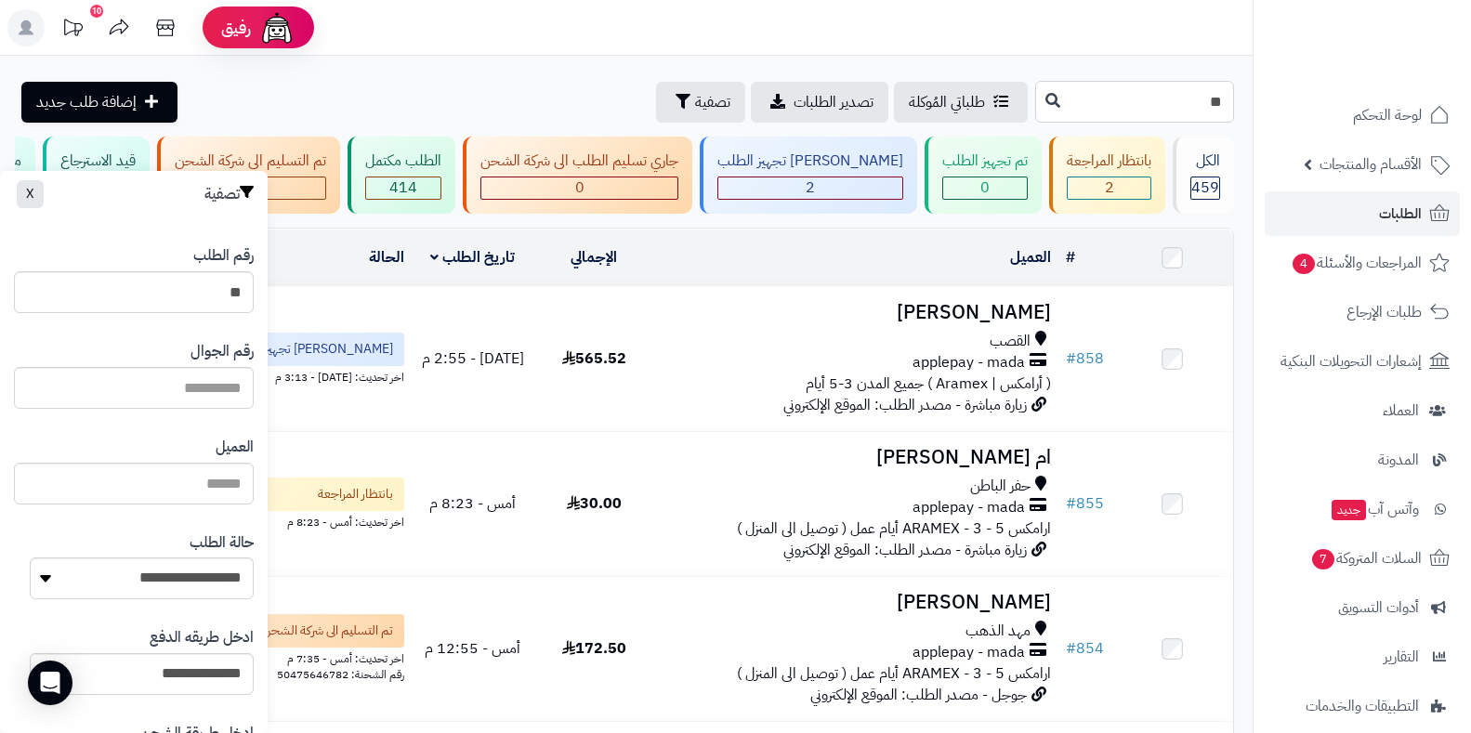
type input "***"
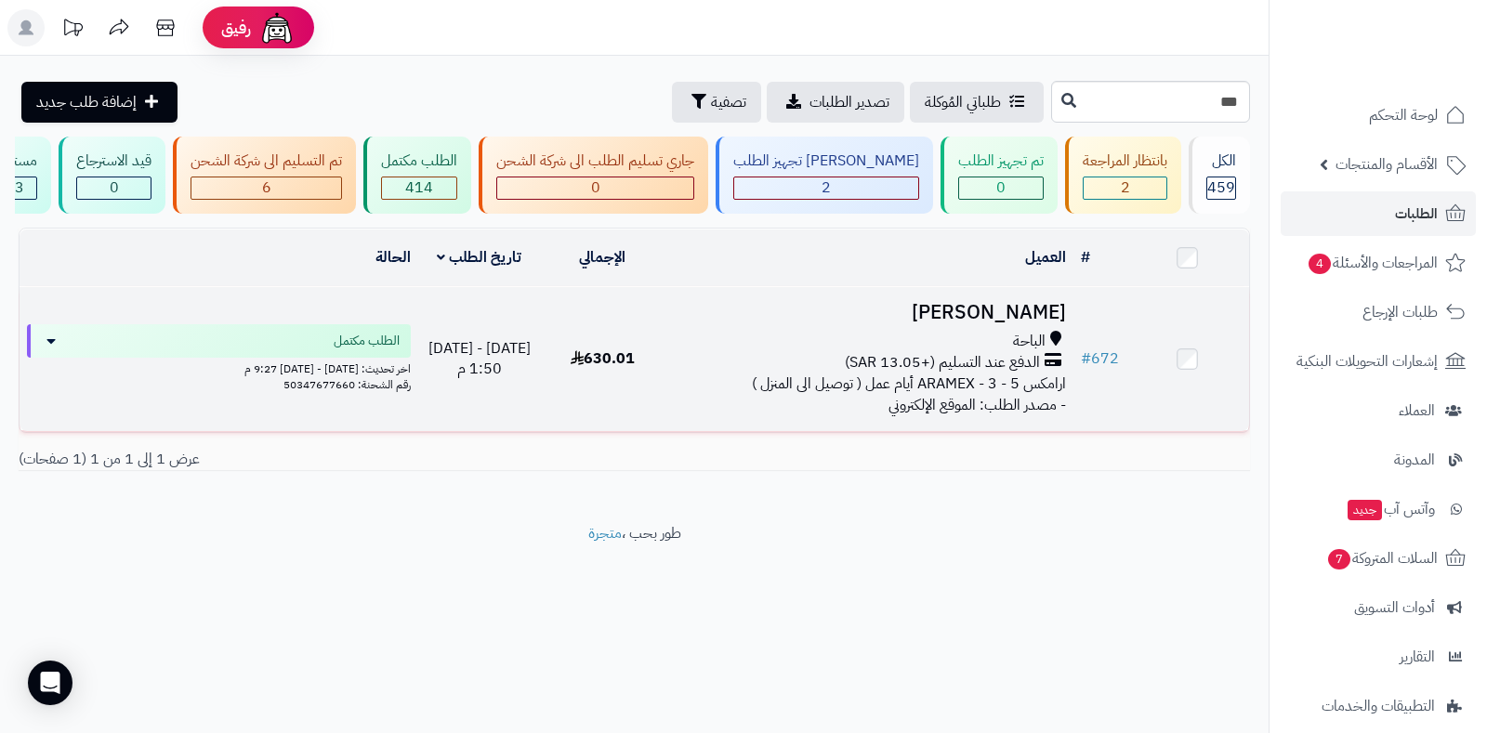
click at [988, 407] on td "اسنيات احمد الباحة الدفع عند التسليم (+13.05 SAR) ارامكس ARAMEX - 3 - 5 أيام عم…" at bounding box center [869, 359] width 410 height 144
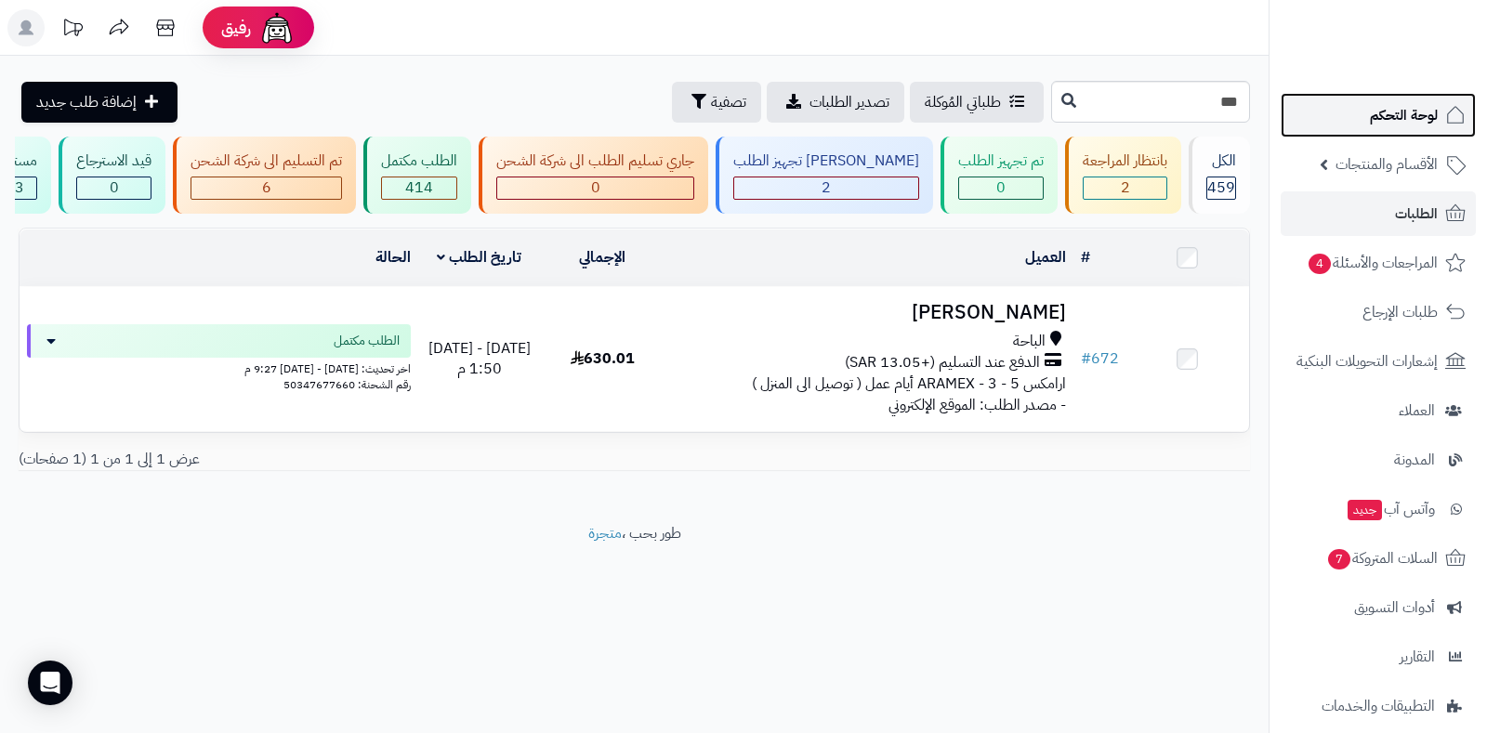
click at [1347, 125] on link "لوحة التحكم" at bounding box center [1378, 115] width 195 height 45
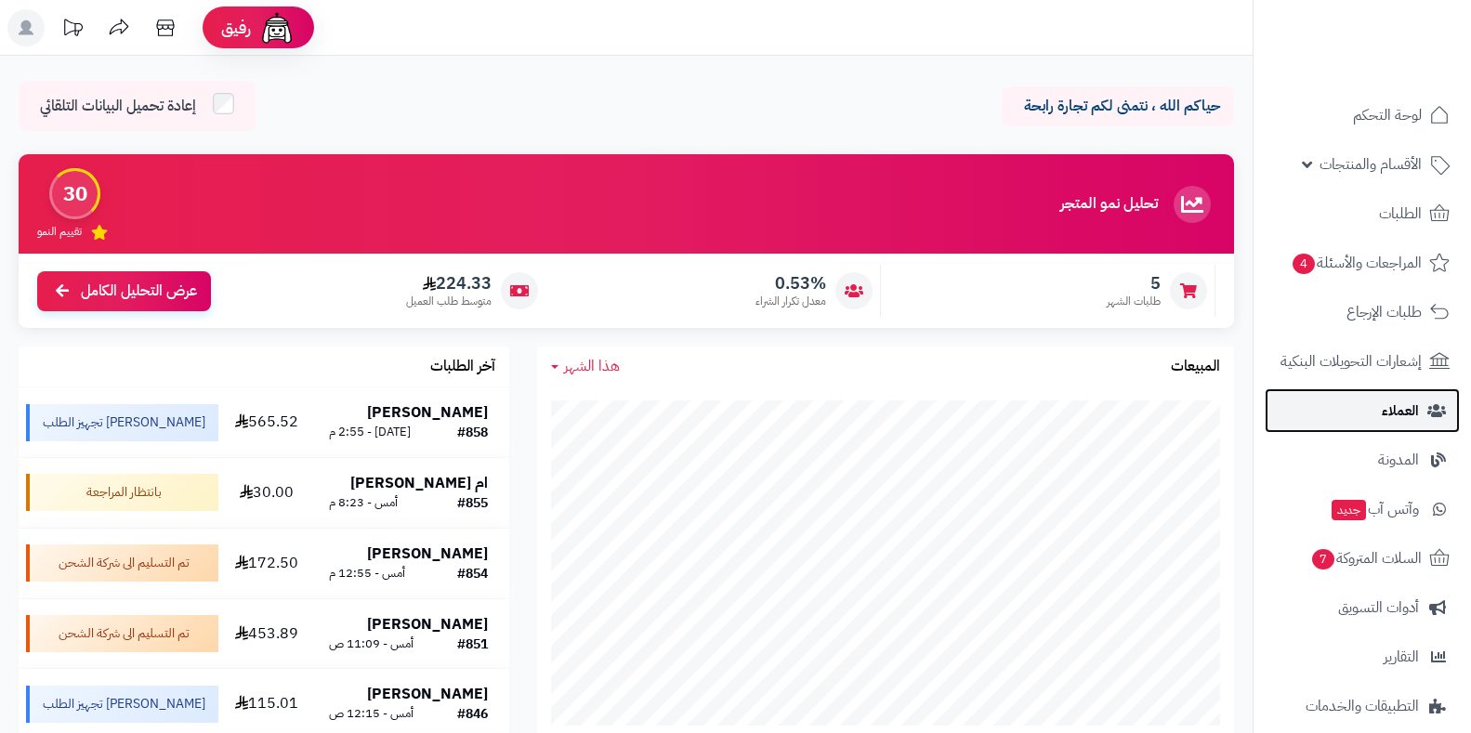
click at [1366, 425] on link "العملاء" at bounding box center [1362, 411] width 195 height 45
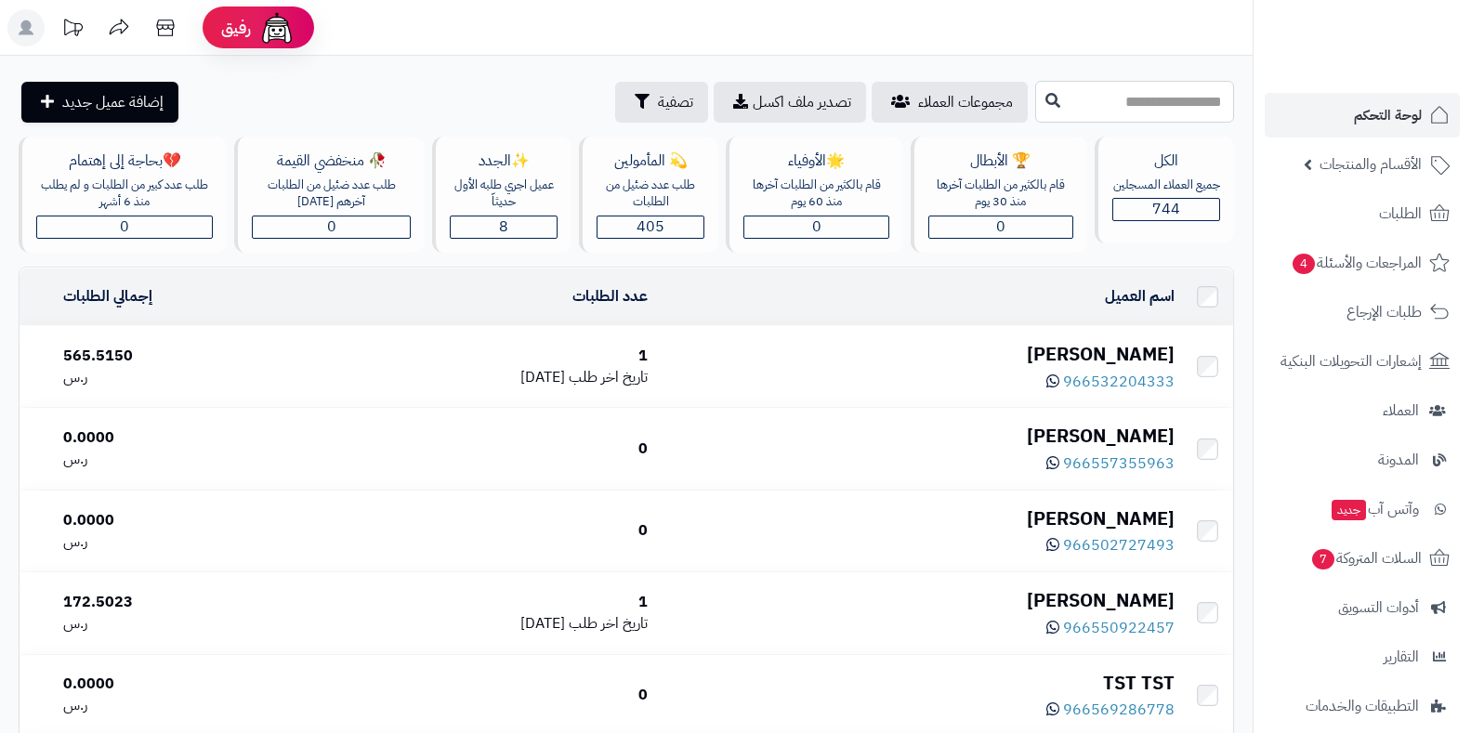
click at [1072, 111] on input "text" at bounding box center [1134, 102] width 199 height 42
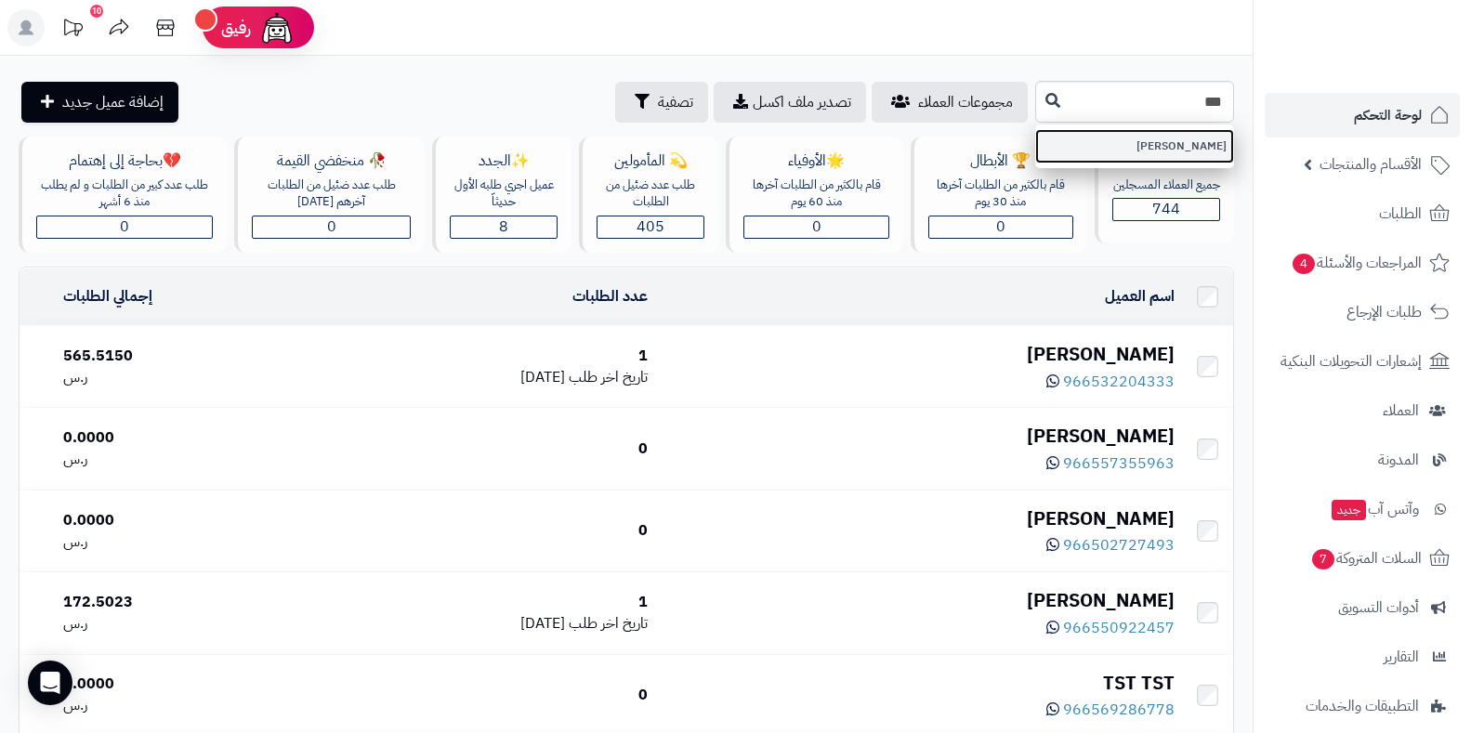
click at [1075, 130] on link "[PERSON_NAME]" at bounding box center [1134, 146] width 199 height 34
type input "**********"
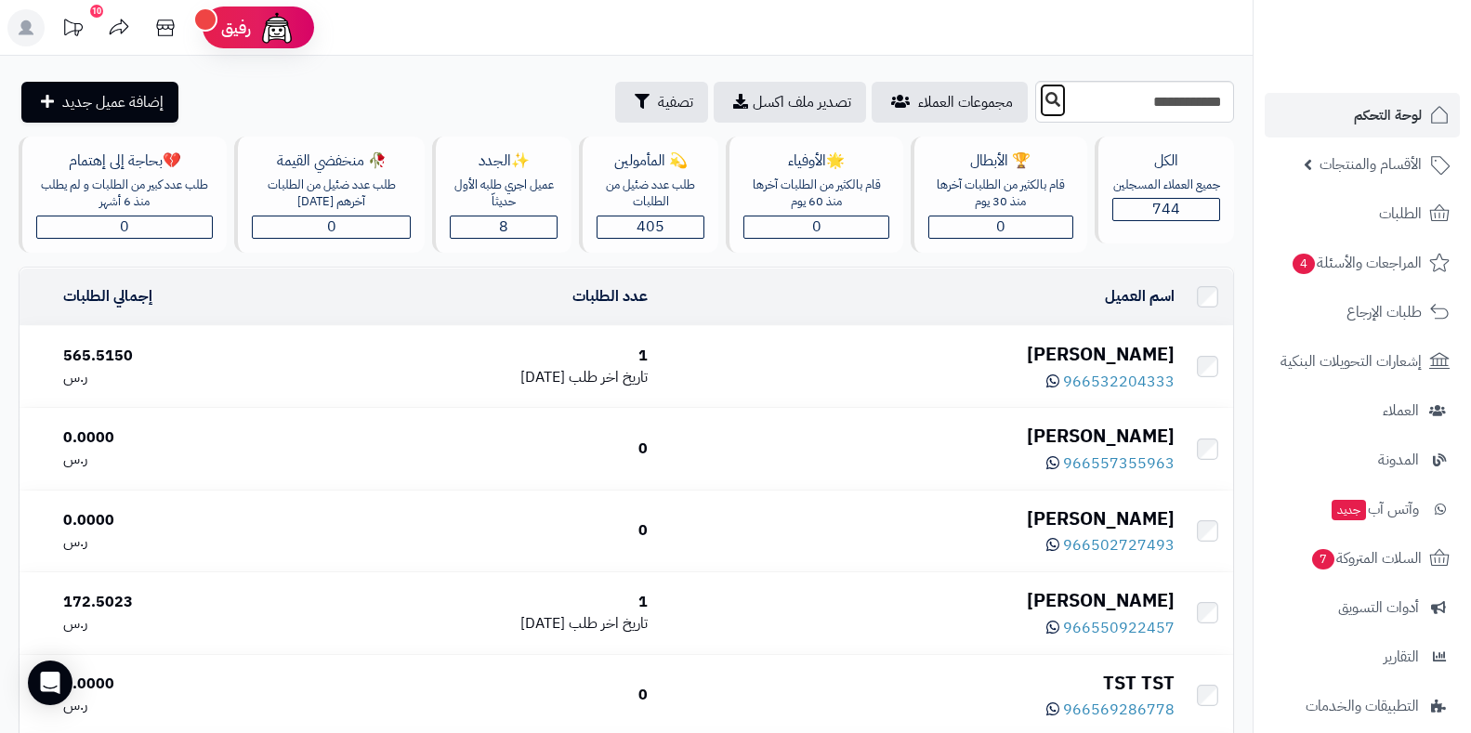
click at [1046, 94] on icon at bounding box center [1053, 99] width 15 height 15
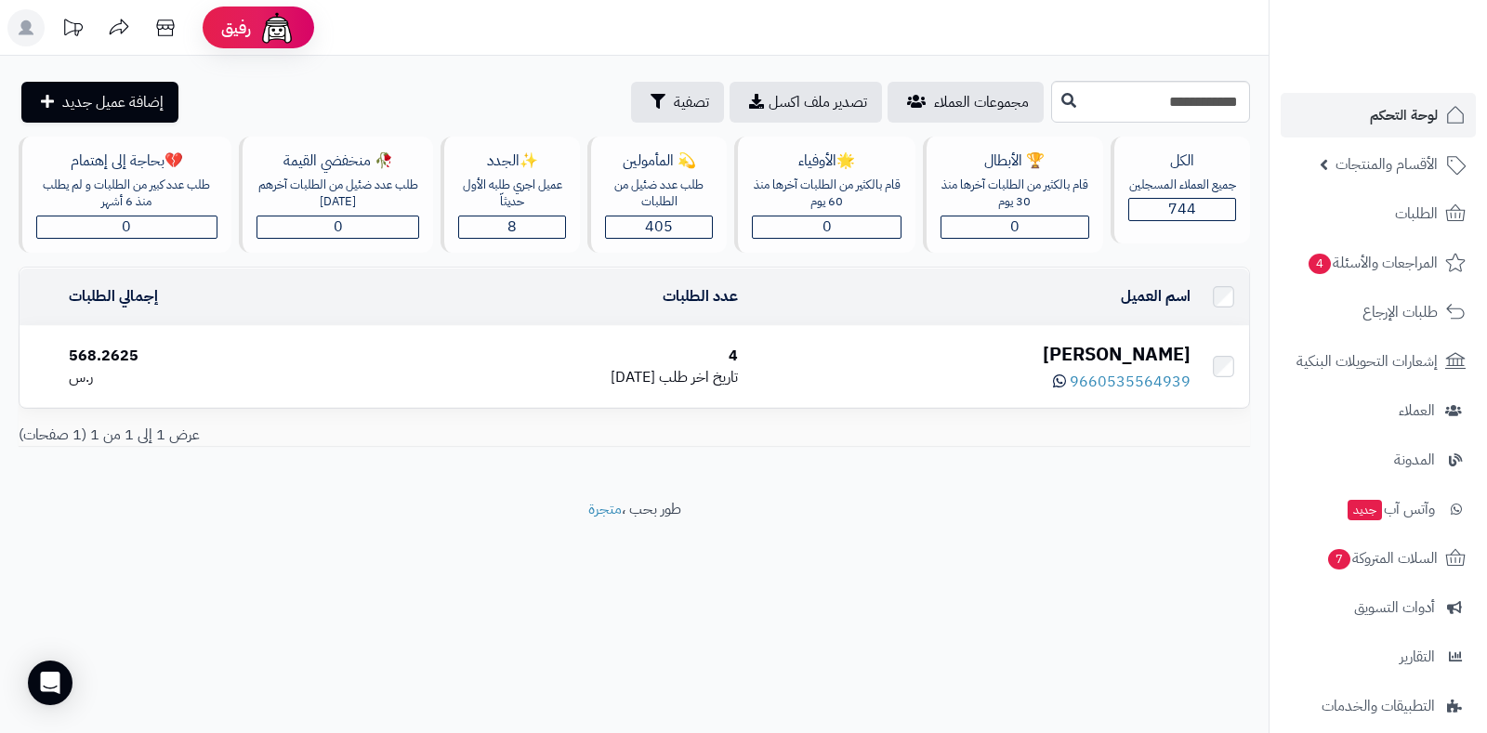
click at [1051, 350] on div "[PERSON_NAME]" at bounding box center [972, 354] width 438 height 27
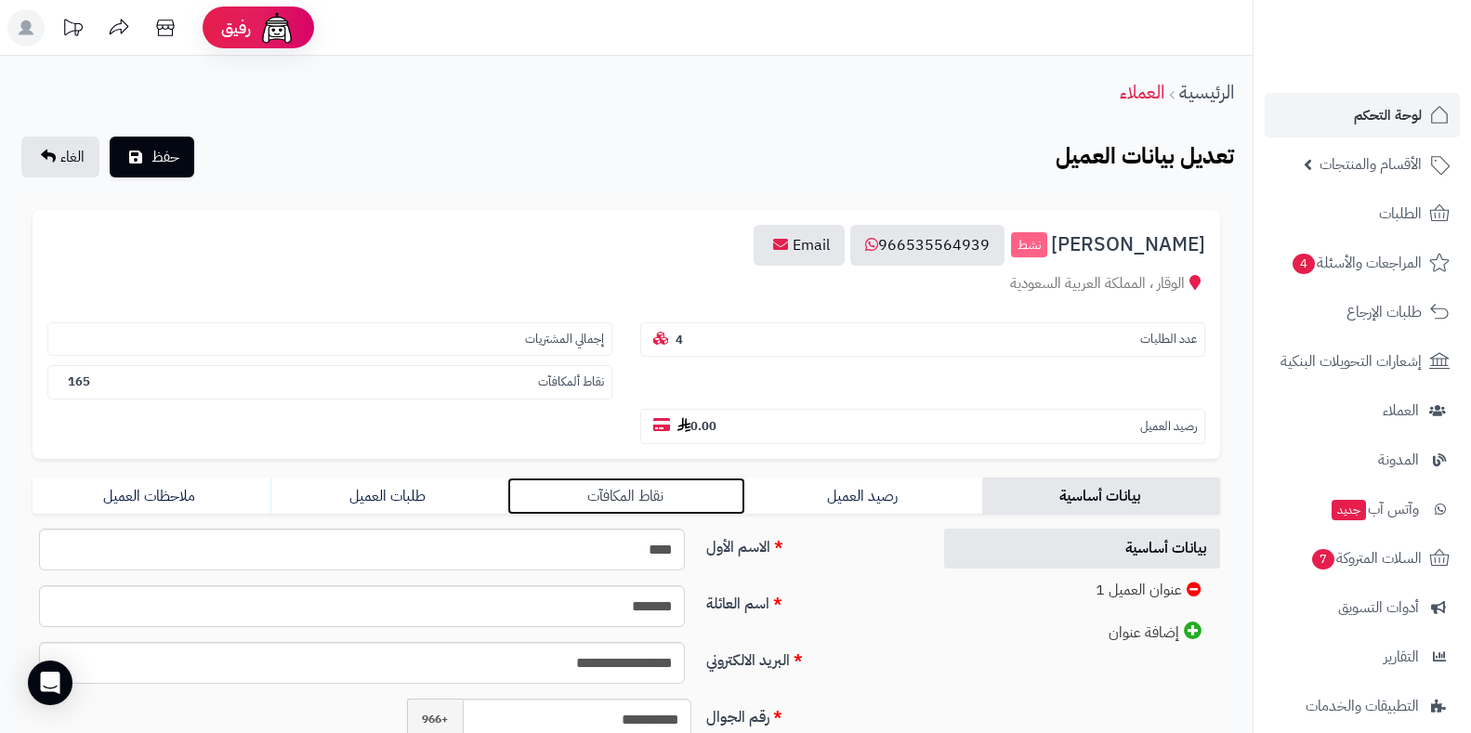
click at [703, 484] on link "نقاط المكافآت" at bounding box center [627, 496] width 238 height 37
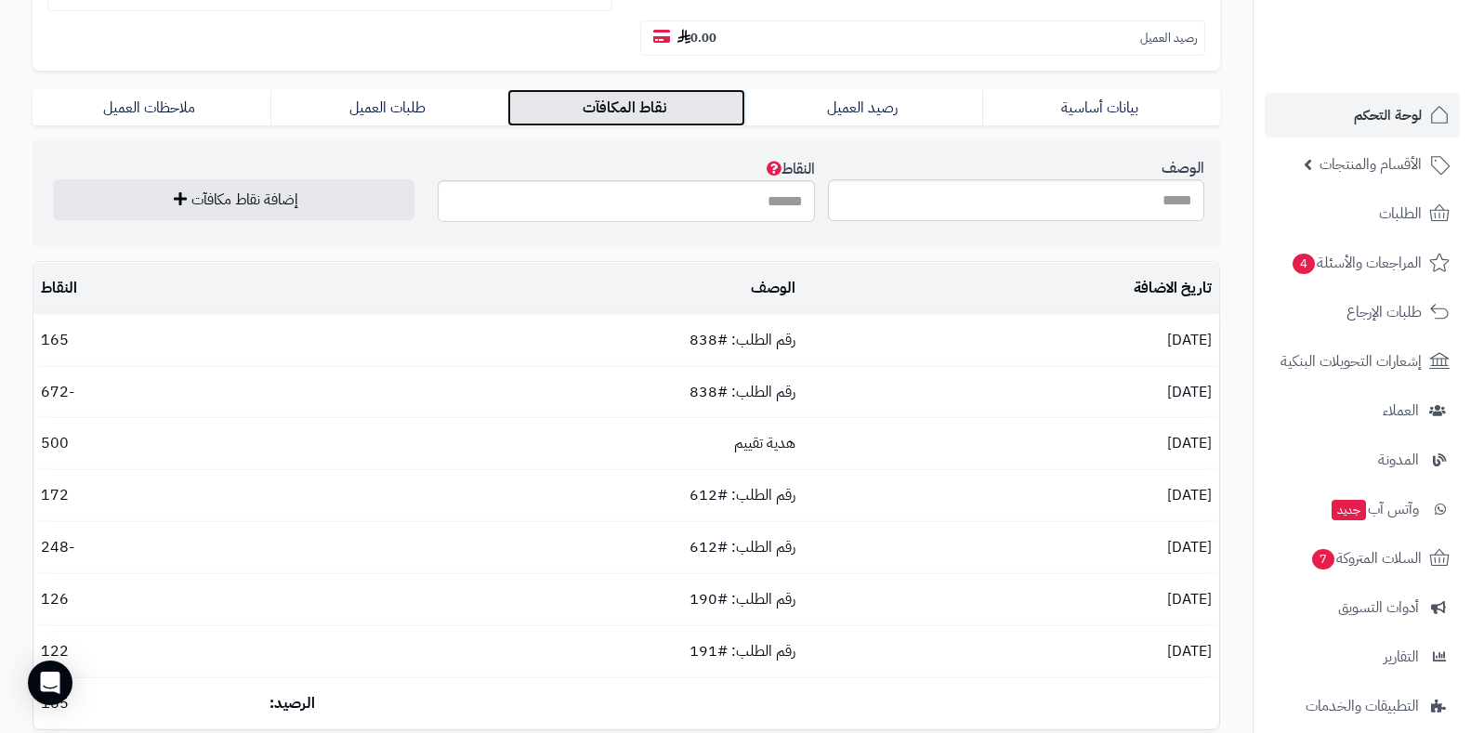
scroll to position [372, 0]
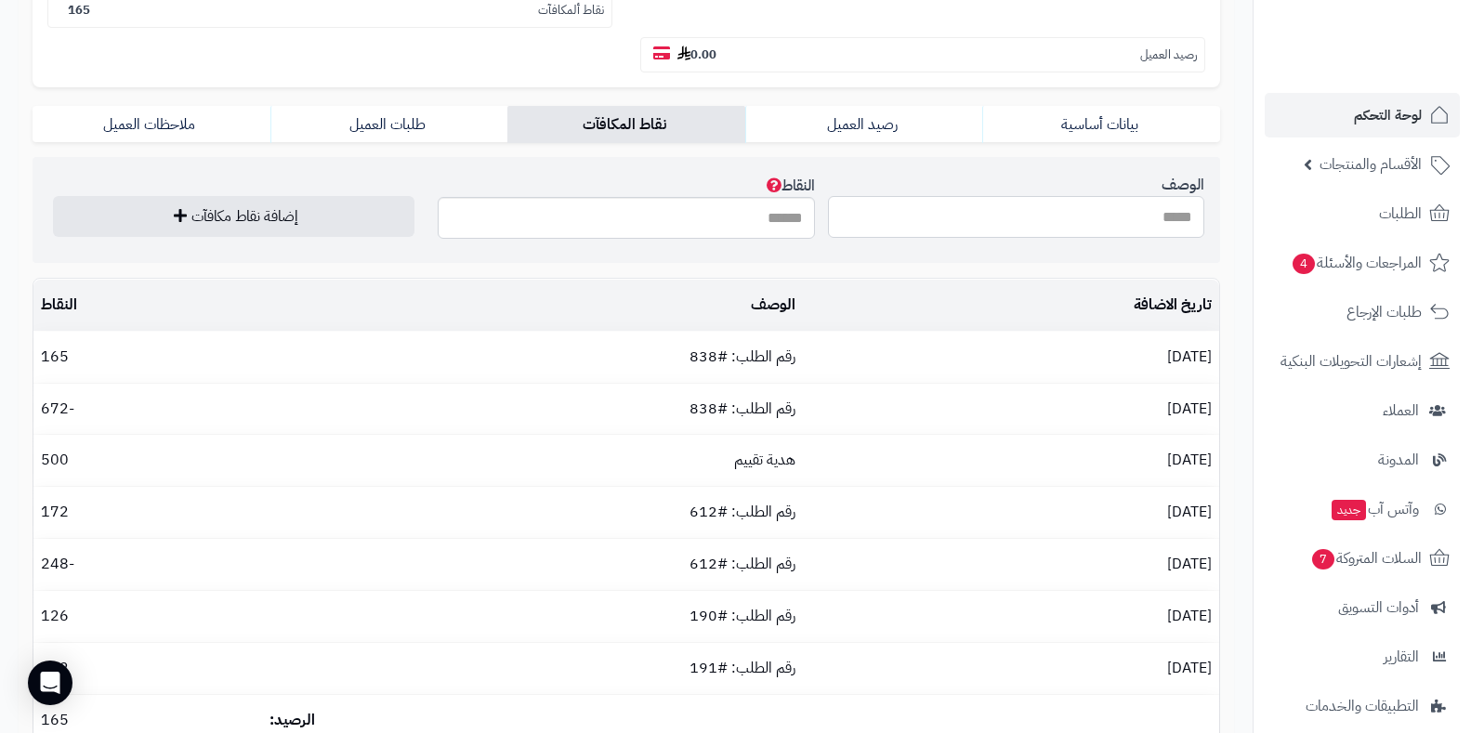
click at [1063, 215] on input "الوصف" at bounding box center [1016, 217] width 376 height 42
type input "**********"
click at [751, 216] on input "النقاط" at bounding box center [626, 218] width 376 height 42
type input "***"
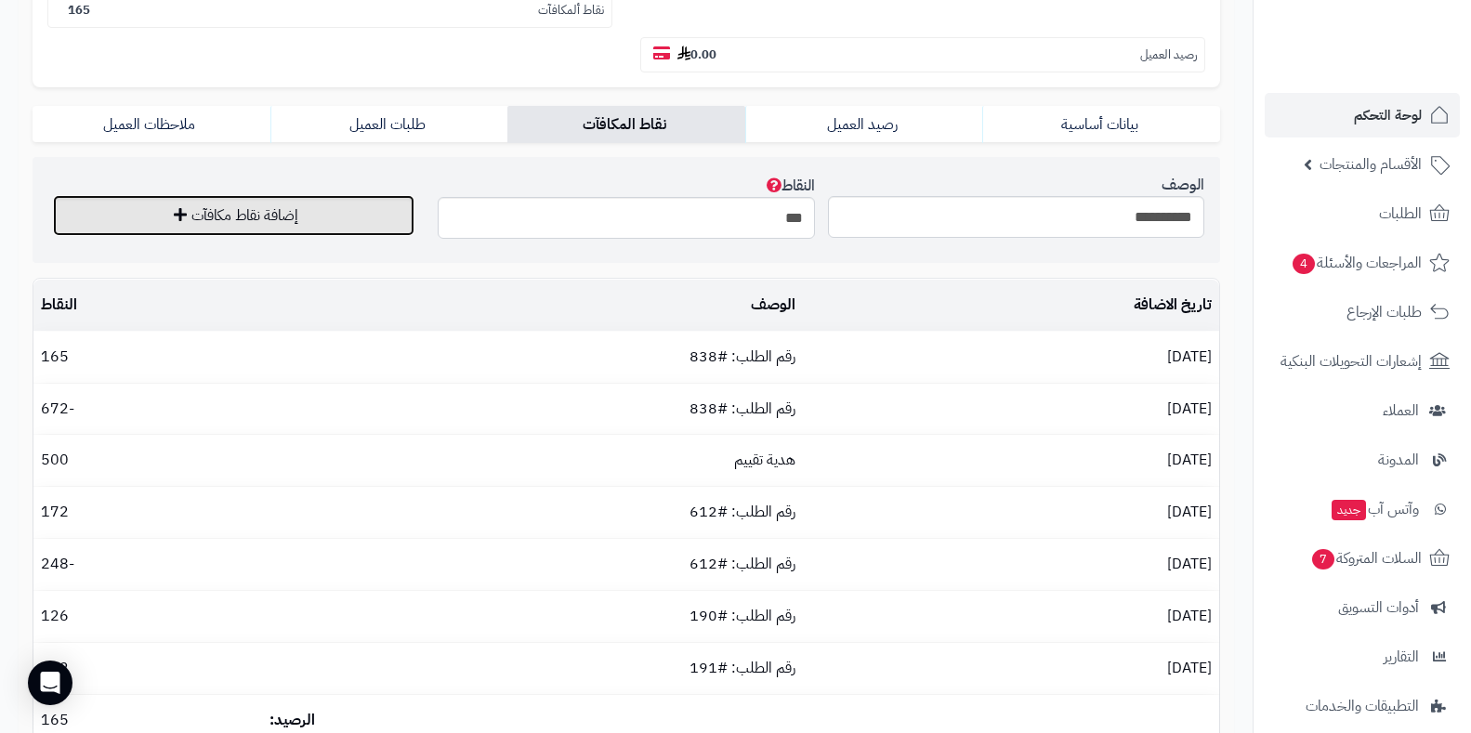
click at [381, 223] on button "إضافة نقاط مكافآت" at bounding box center [234, 215] width 362 height 41
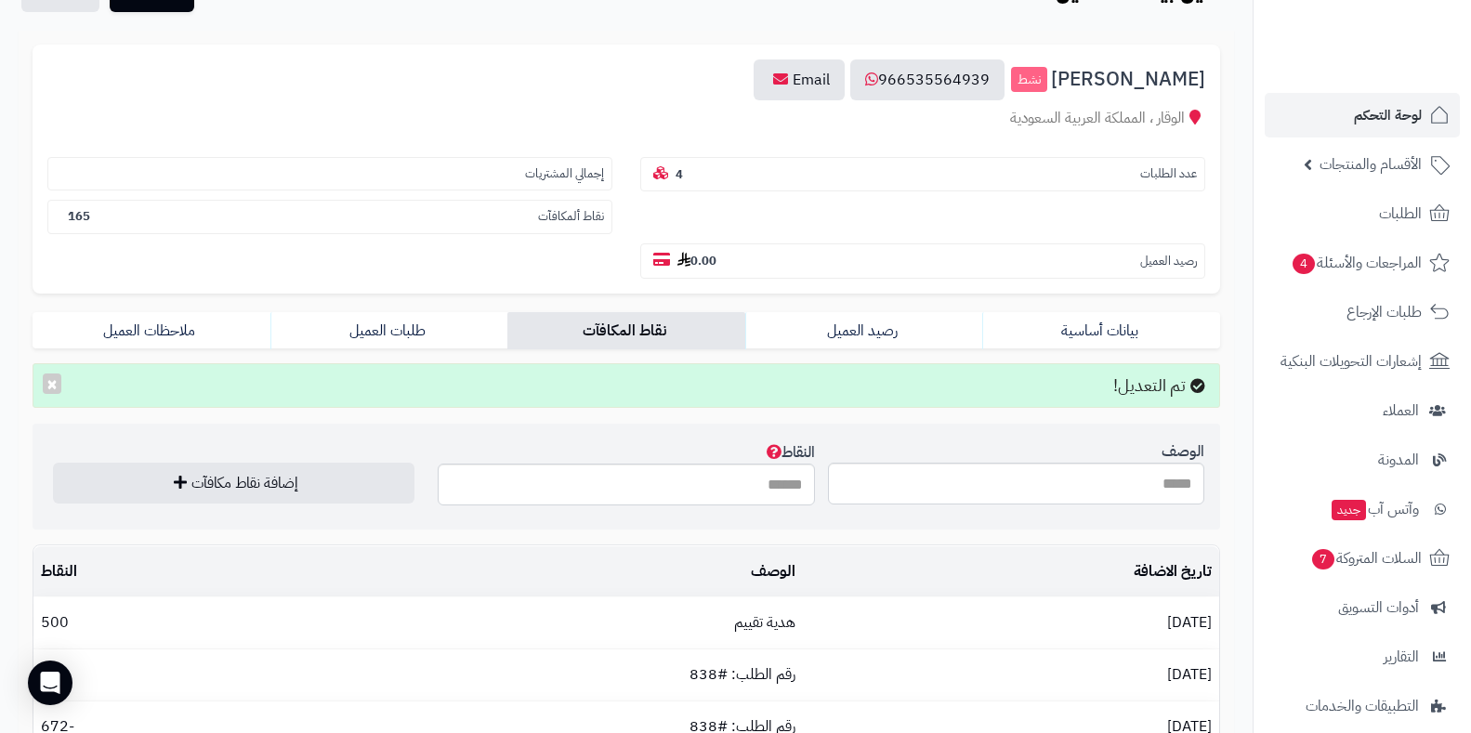
scroll to position [149, 0]
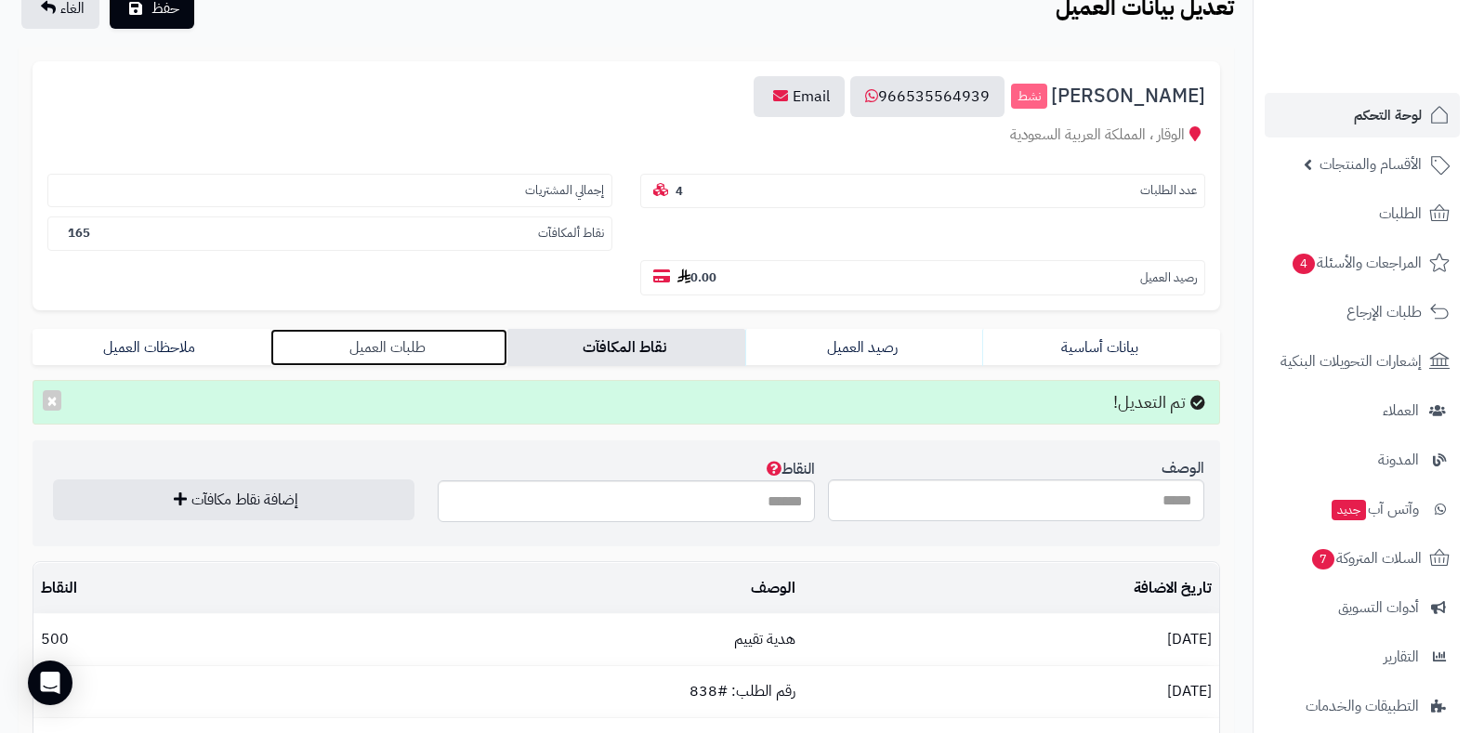
click at [411, 336] on link "طلبات العميل" at bounding box center [389, 347] width 238 height 37
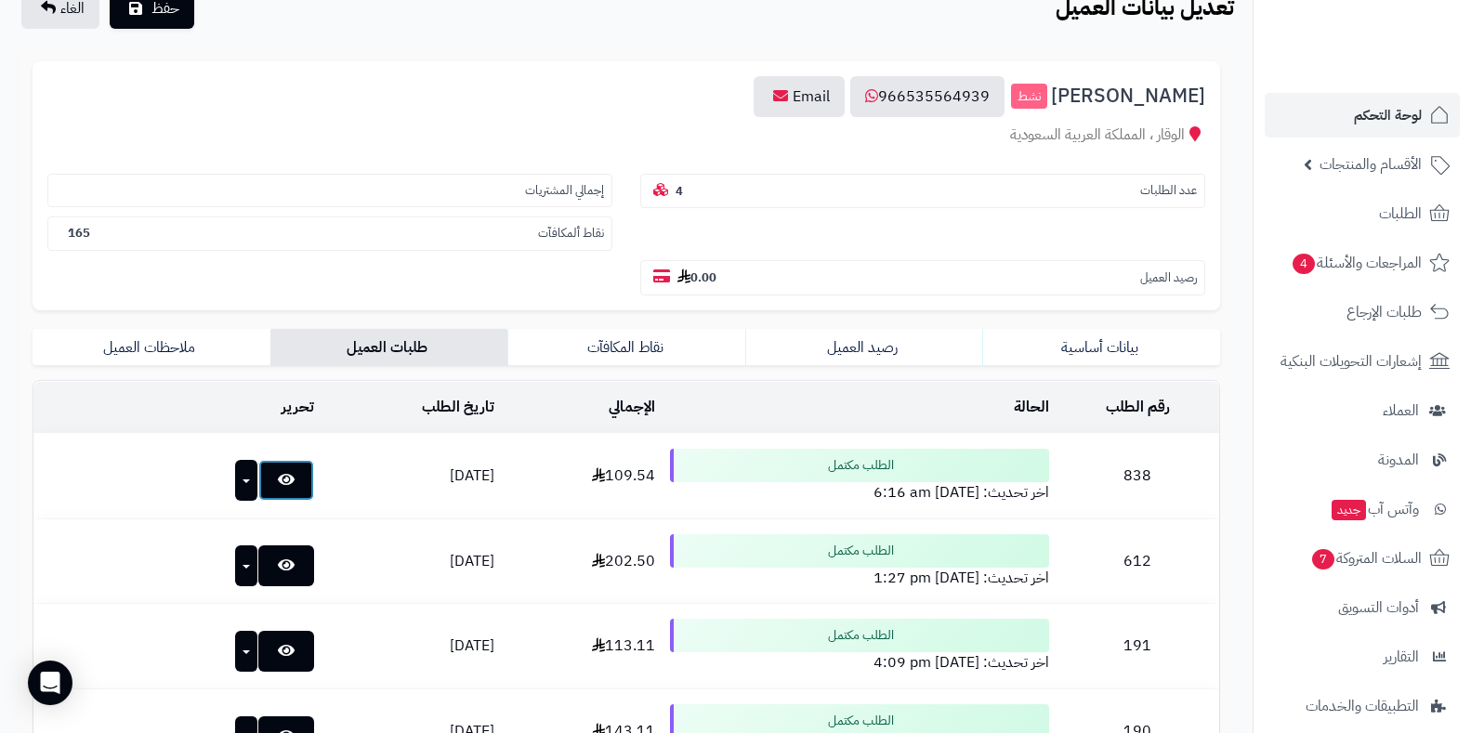
click at [264, 469] on link at bounding box center [286, 480] width 56 height 41
